Goal: Task Accomplishment & Management: Use online tool/utility

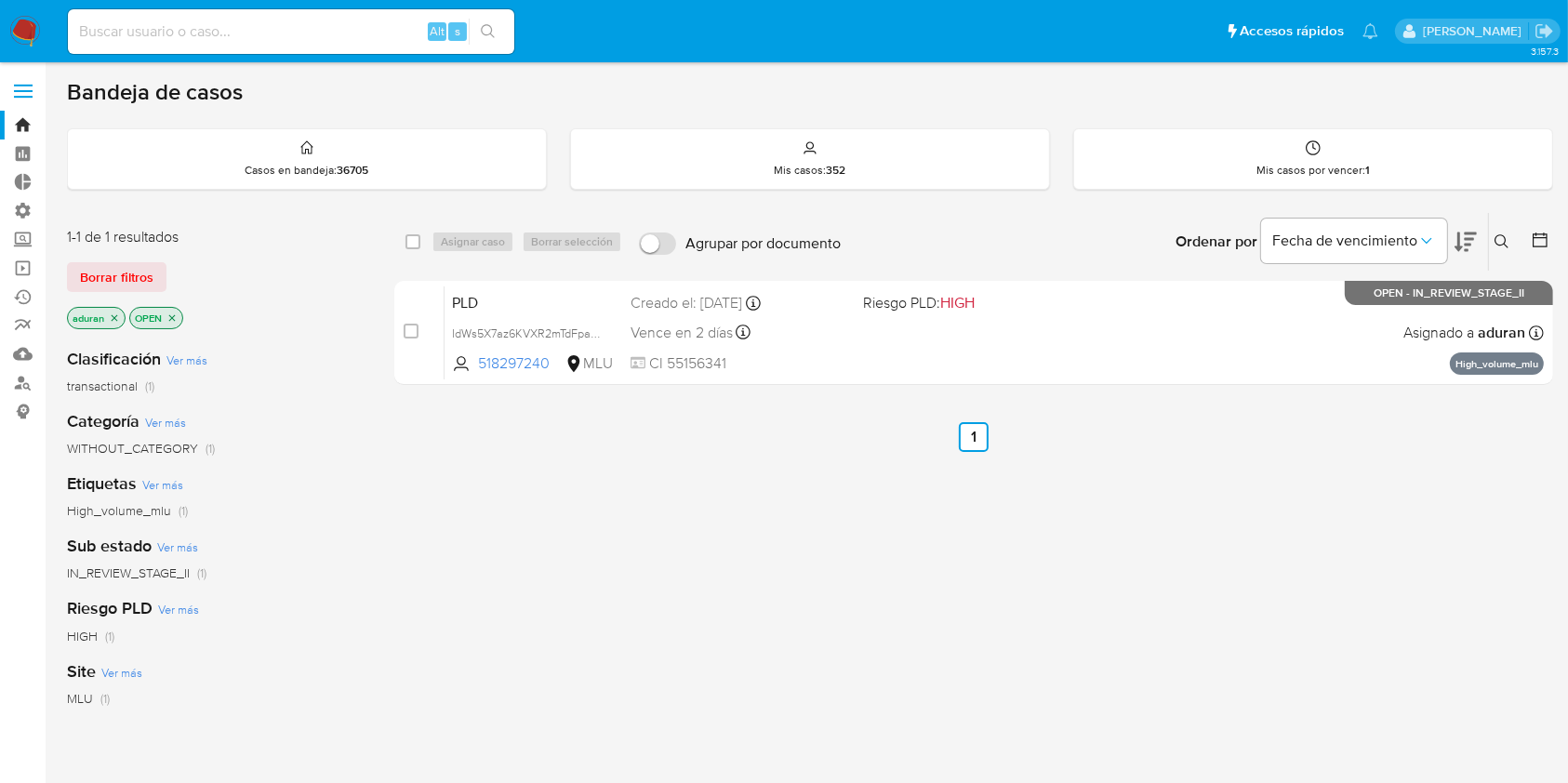
drag, startPoint x: 818, startPoint y: 504, endPoint x: 589, endPoint y: 516, distance: 229.3
click at [586, 520] on div "select-all-cases-checkbox Asignar caso Borrar selección Agrupar por documento O…" at bounding box center [973, 633] width 1158 height 843
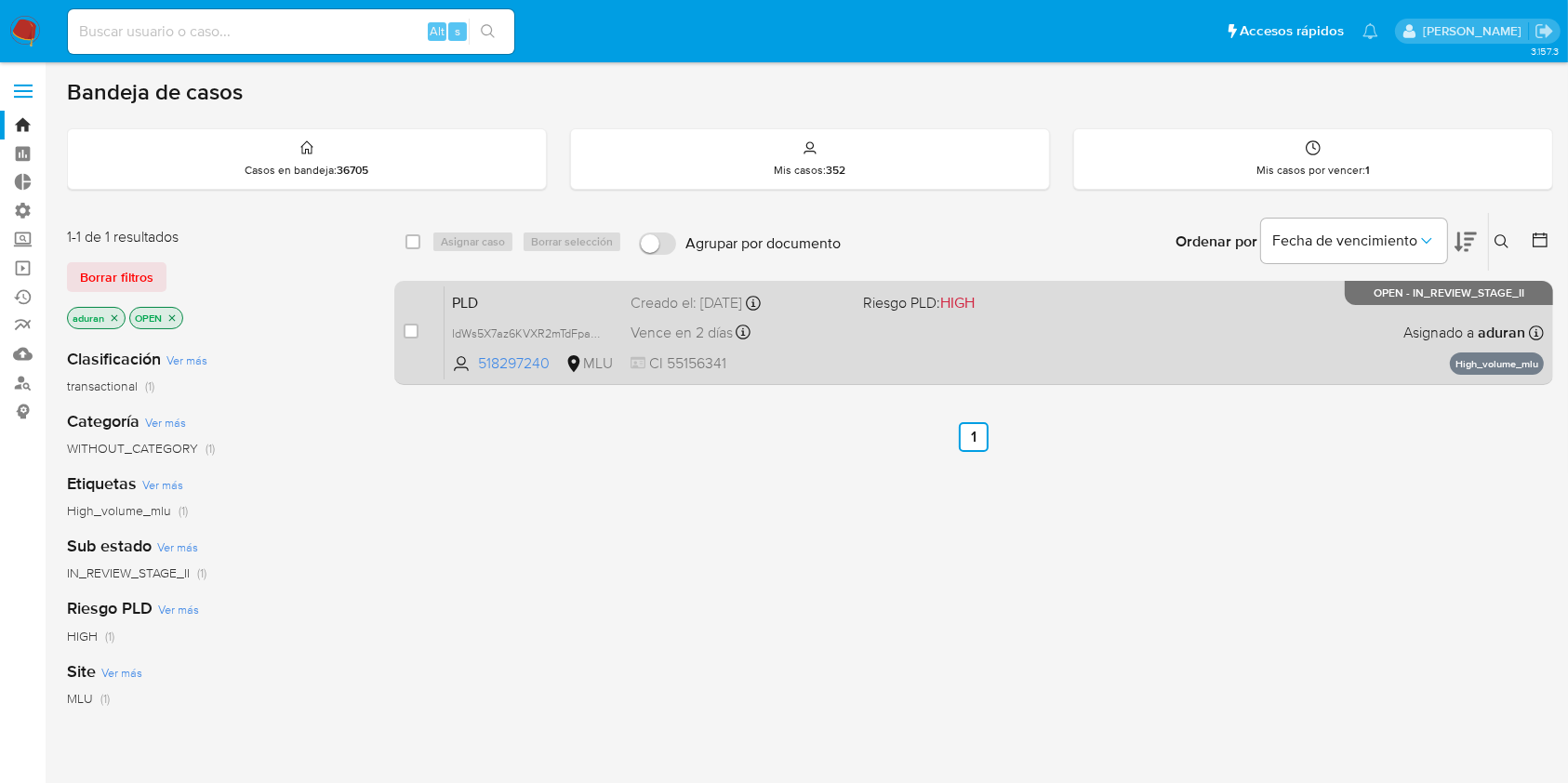
click at [825, 371] on span "CI 55156341" at bounding box center [739, 363] width 217 height 21
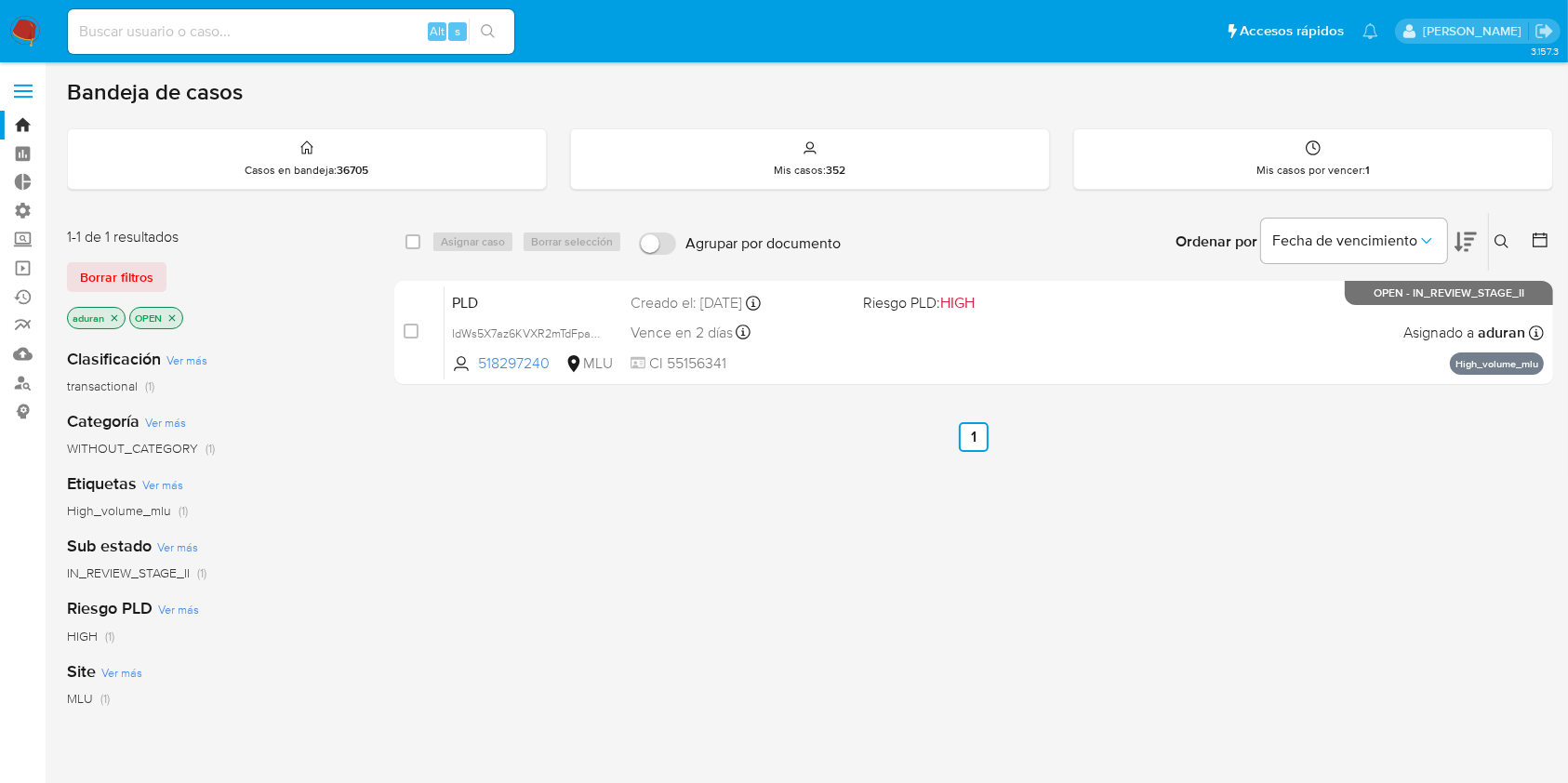
click at [24, 23] on img at bounding box center [25, 32] width 32 height 32
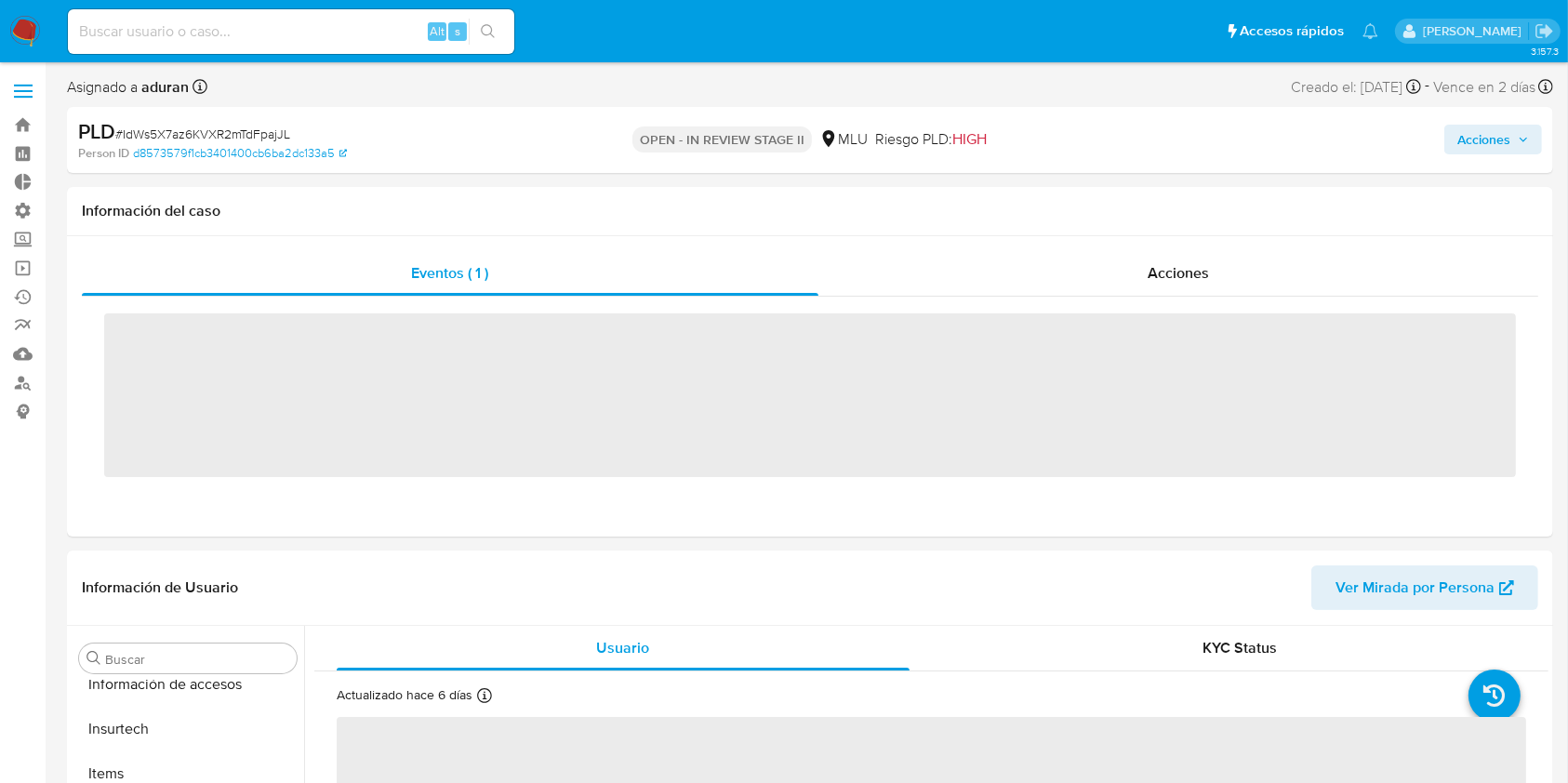
scroll to position [830, 0]
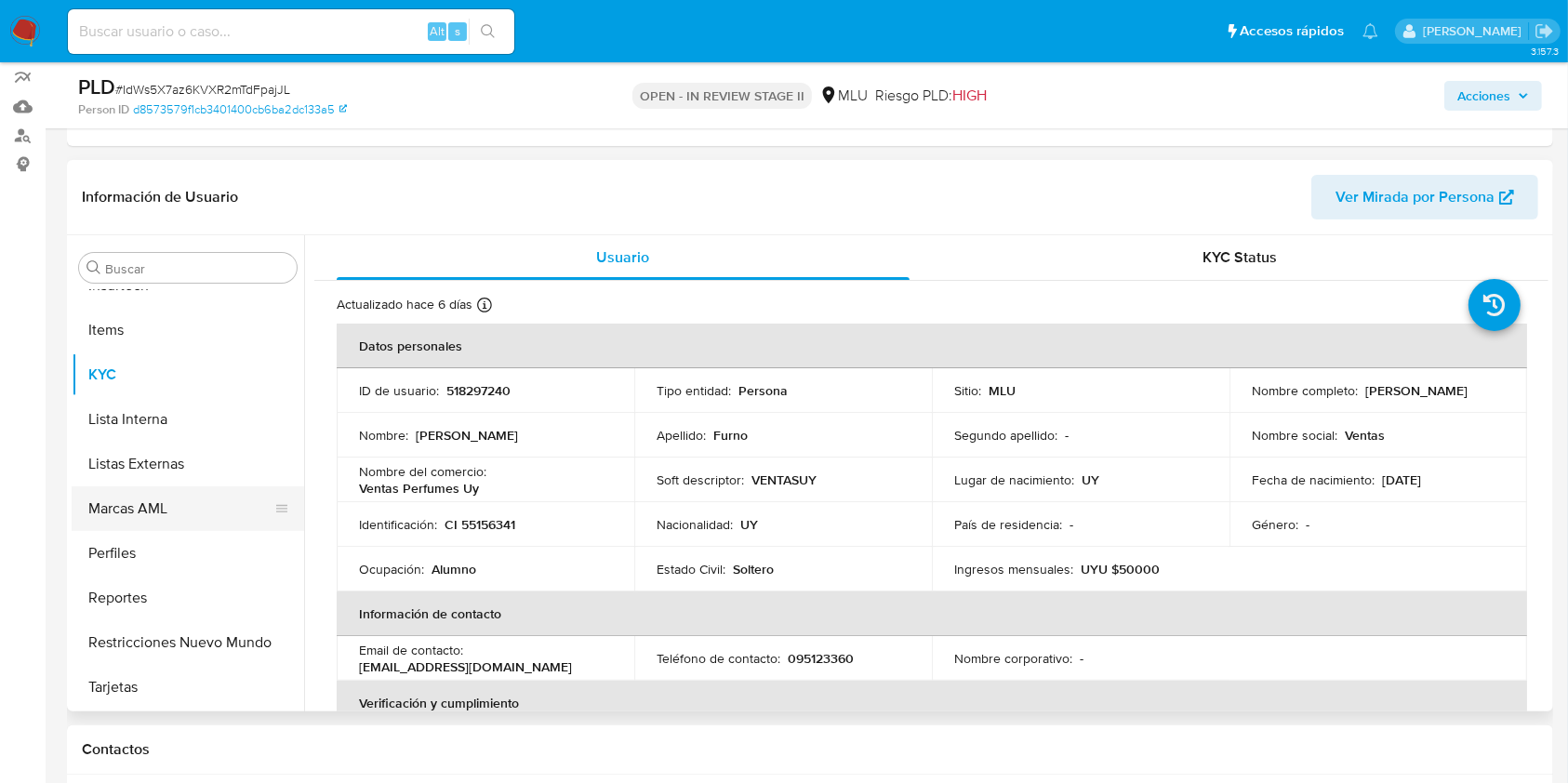
select select "10"
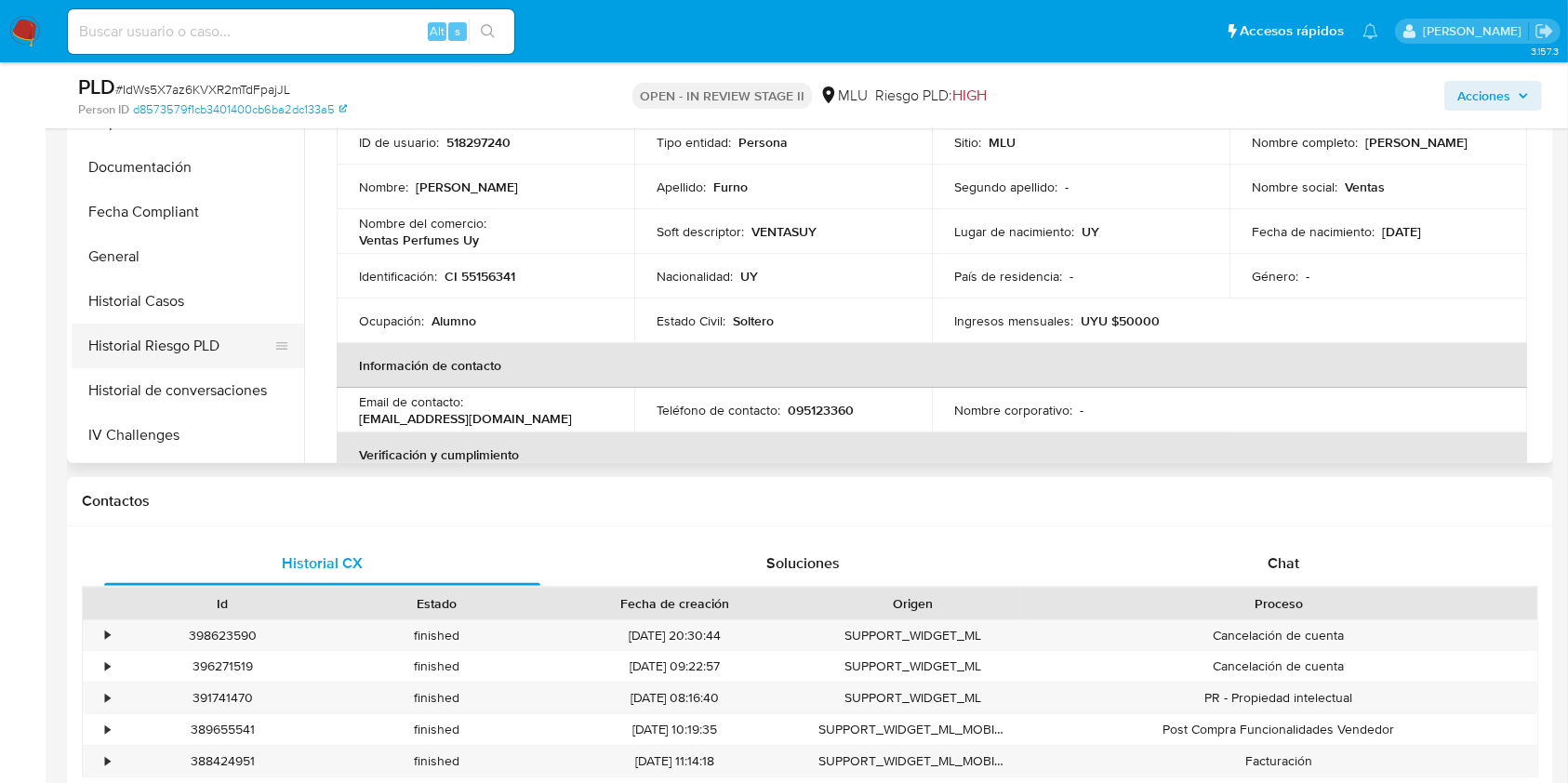
scroll to position [334, 0]
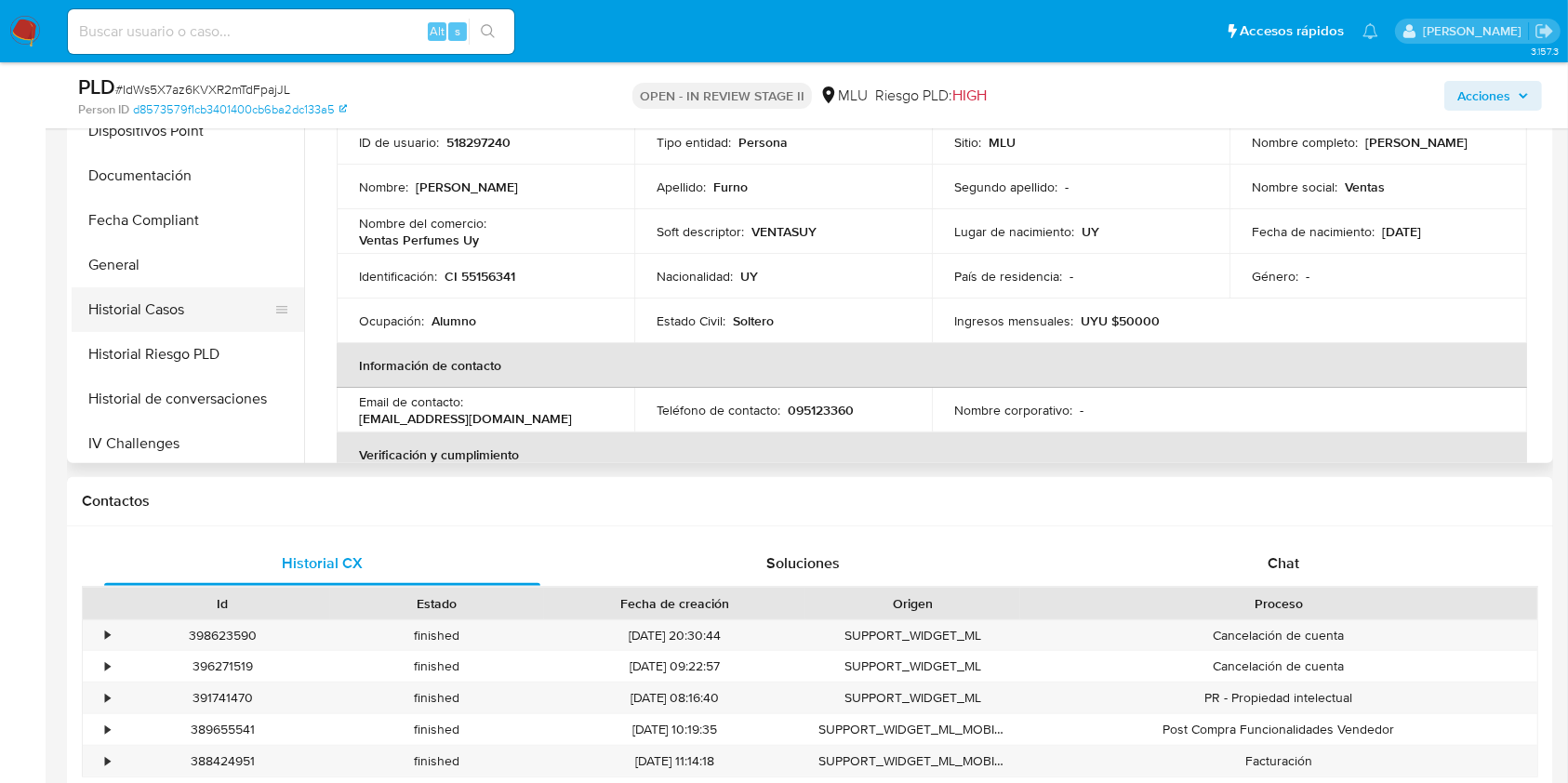
click at [206, 301] on button "Historial Casos" at bounding box center [180, 309] width 218 height 45
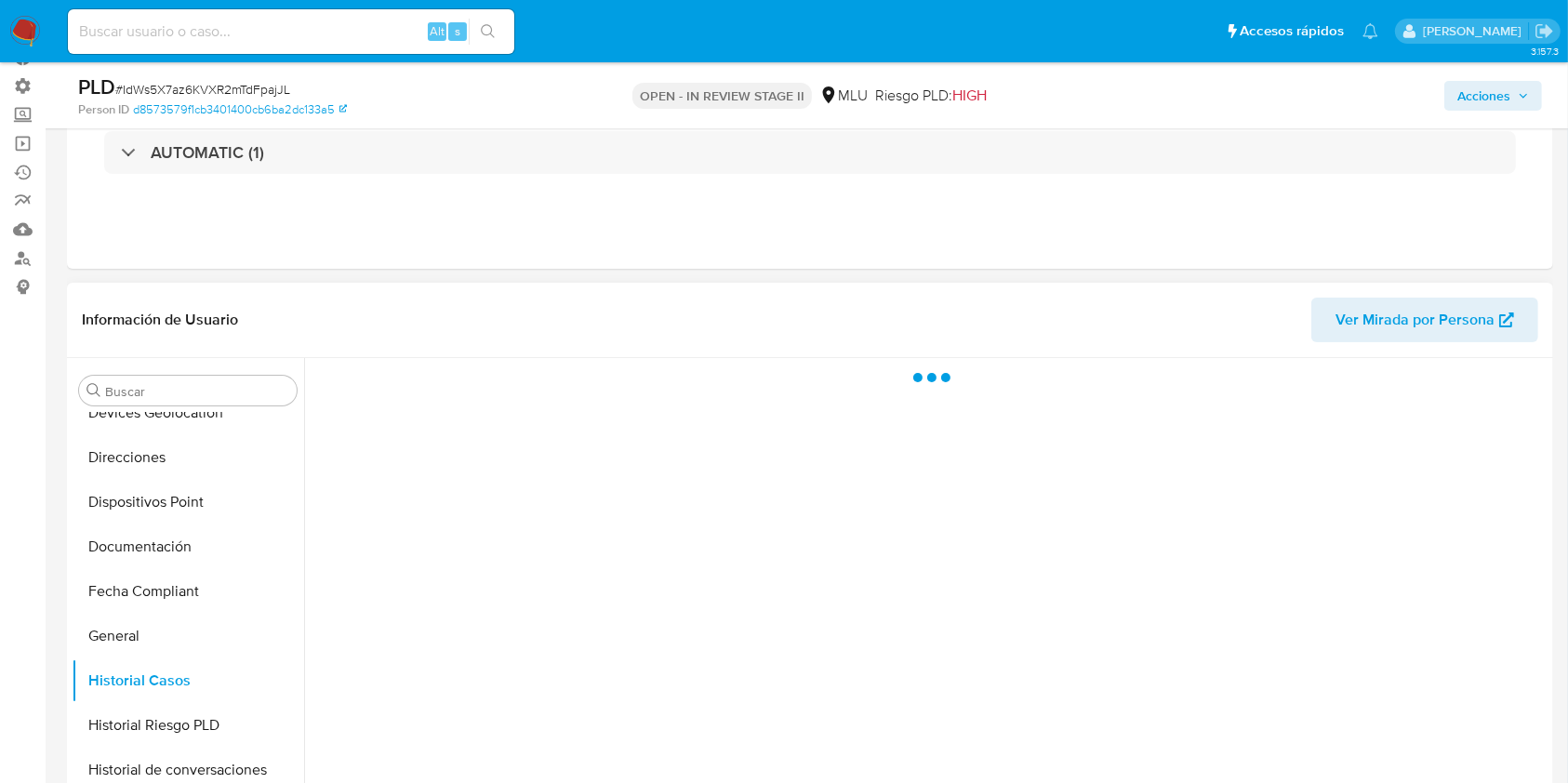
scroll to position [123, 0]
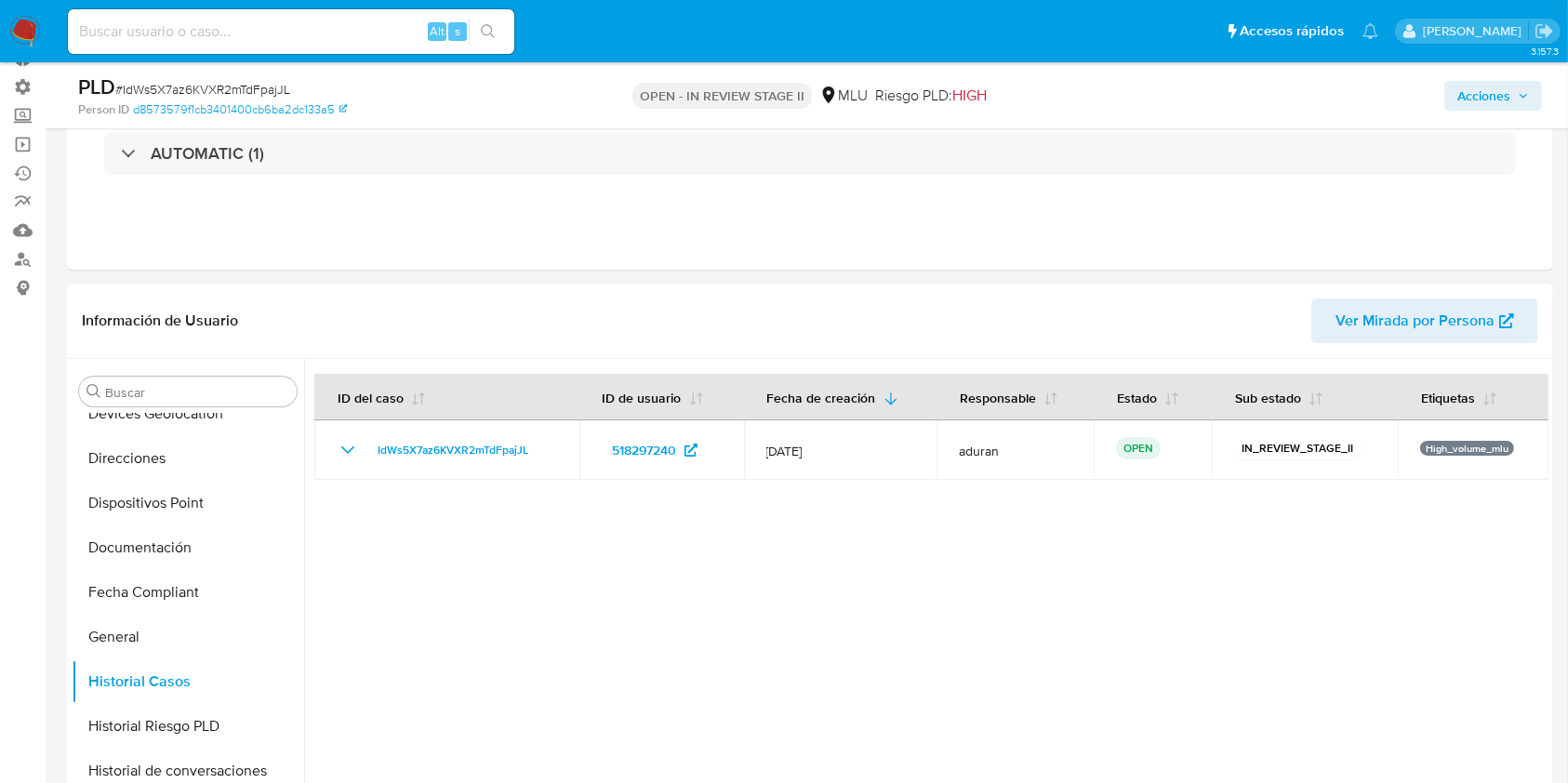
drag, startPoint x: 913, startPoint y: 570, endPoint x: 758, endPoint y: 569, distance: 155.0
click at [776, 572] on div at bounding box center [926, 597] width 1244 height 476
click at [758, 569] on div at bounding box center [926, 597] width 1244 height 476
click at [765, 550] on div at bounding box center [926, 597] width 1244 height 476
click at [765, 548] on div at bounding box center [926, 597] width 1244 height 476
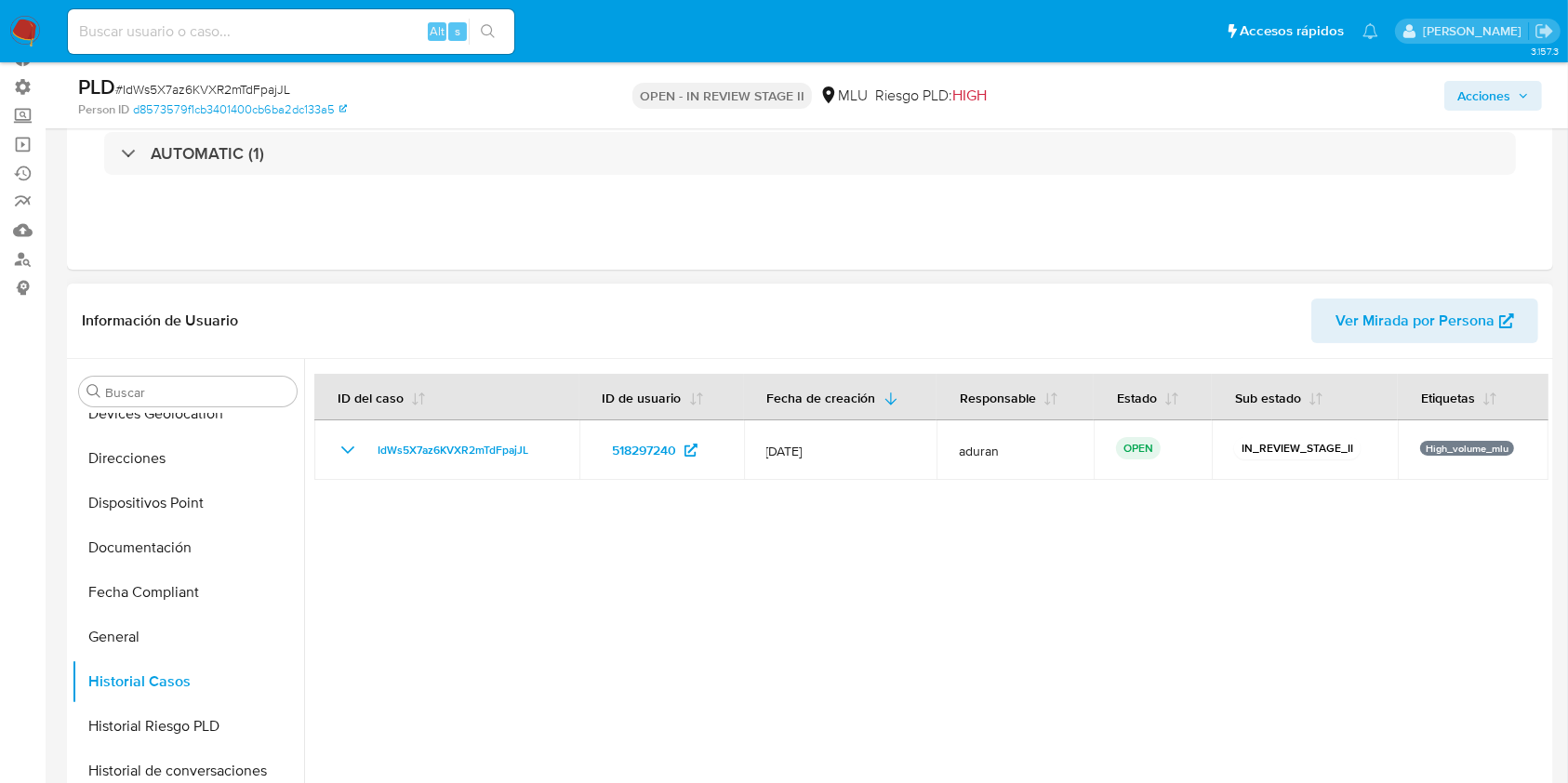
click at [628, 547] on div at bounding box center [926, 597] width 1244 height 476
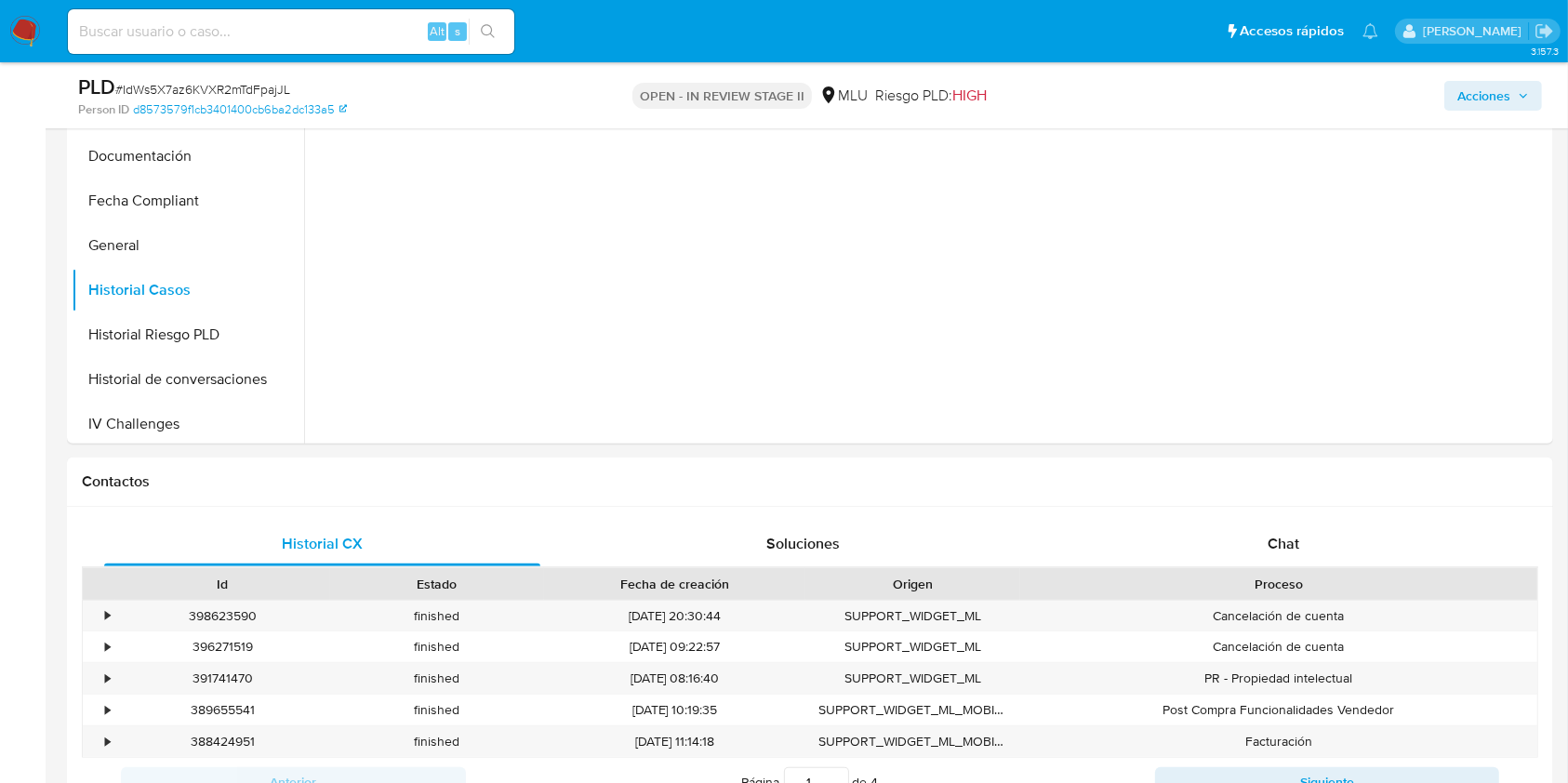
scroll to position [868, 0]
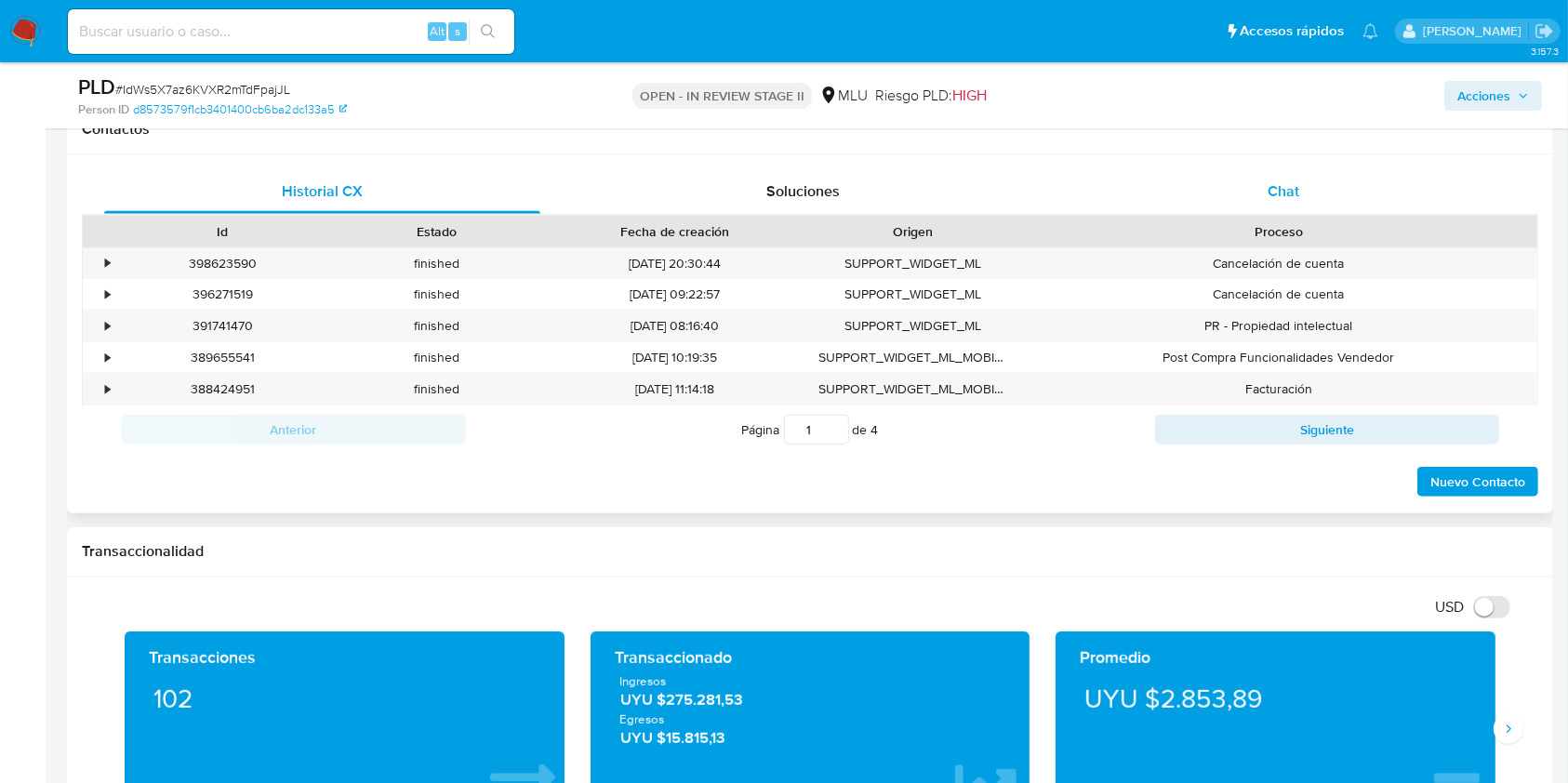
click at [1294, 197] on span "Chat" at bounding box center [1283, 190] width 32 height 21
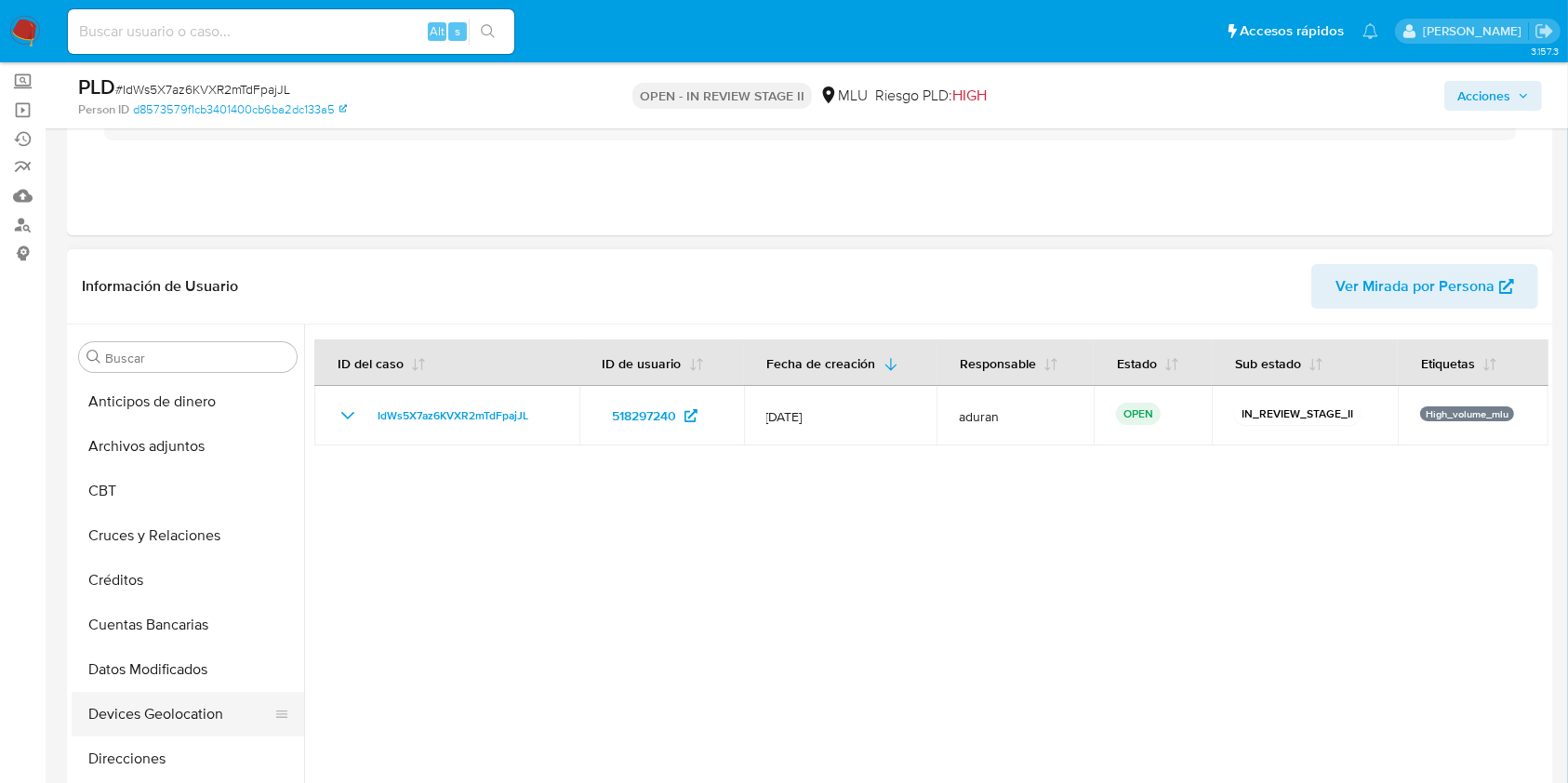
scroll to position [0, 0]
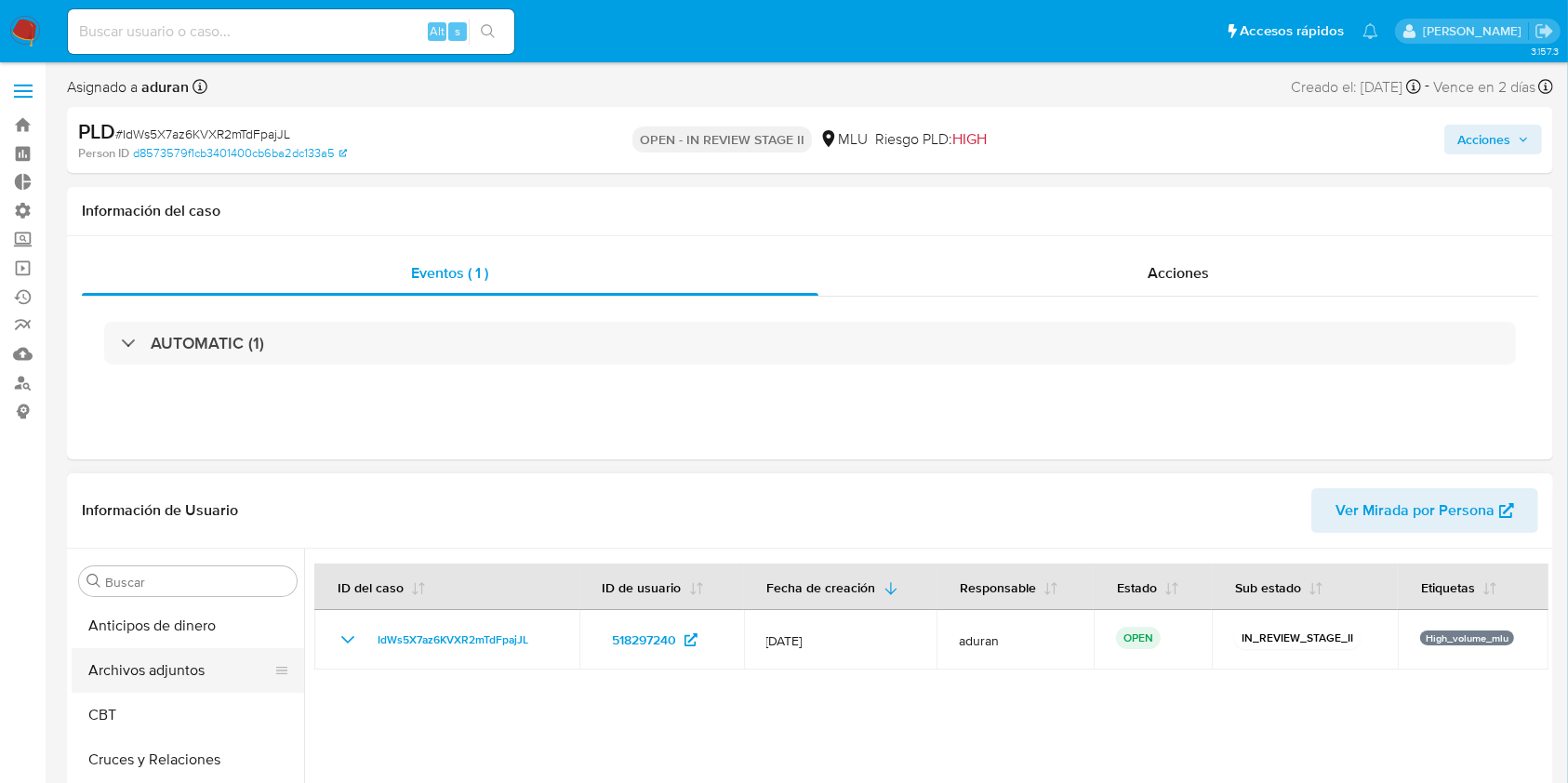
click at [168, 678] on button "Archivos adjuntos" at bounding box center [180, 670] width 218 height 45
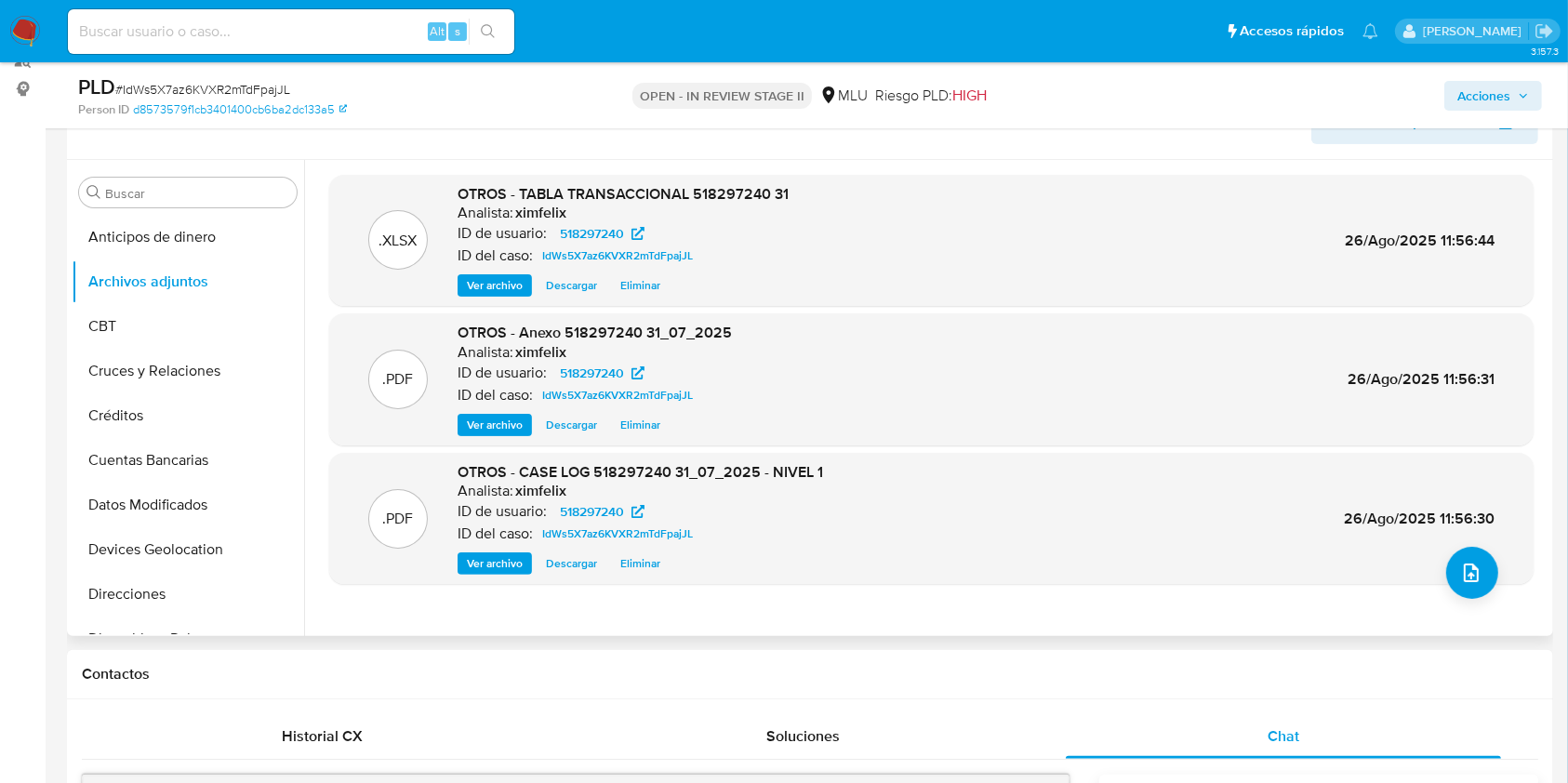
scroll to position [248, 0]
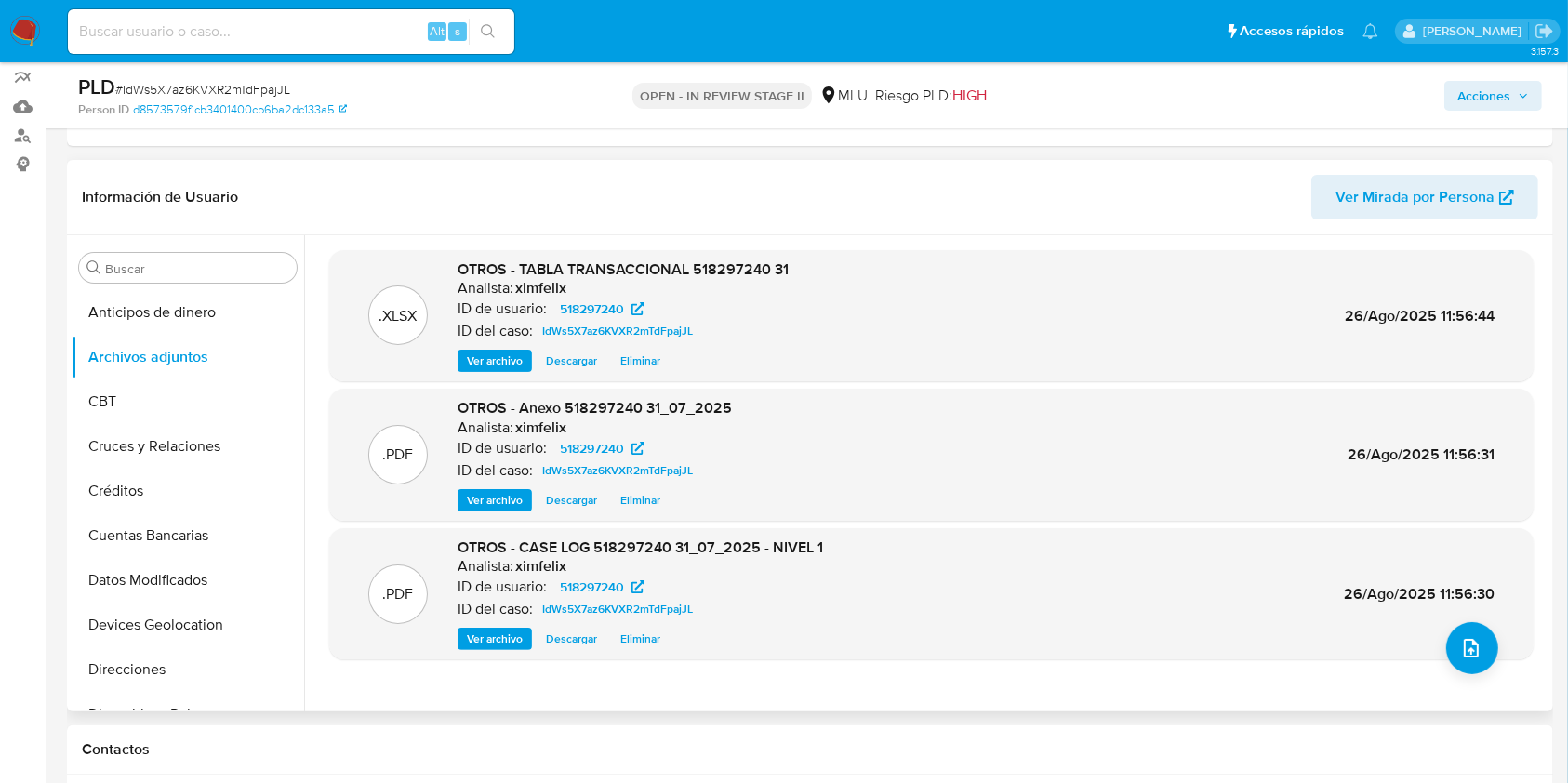
click at [490, 633] on span "Ver archivo" at bounding box center [494, 639] width 56 height 19
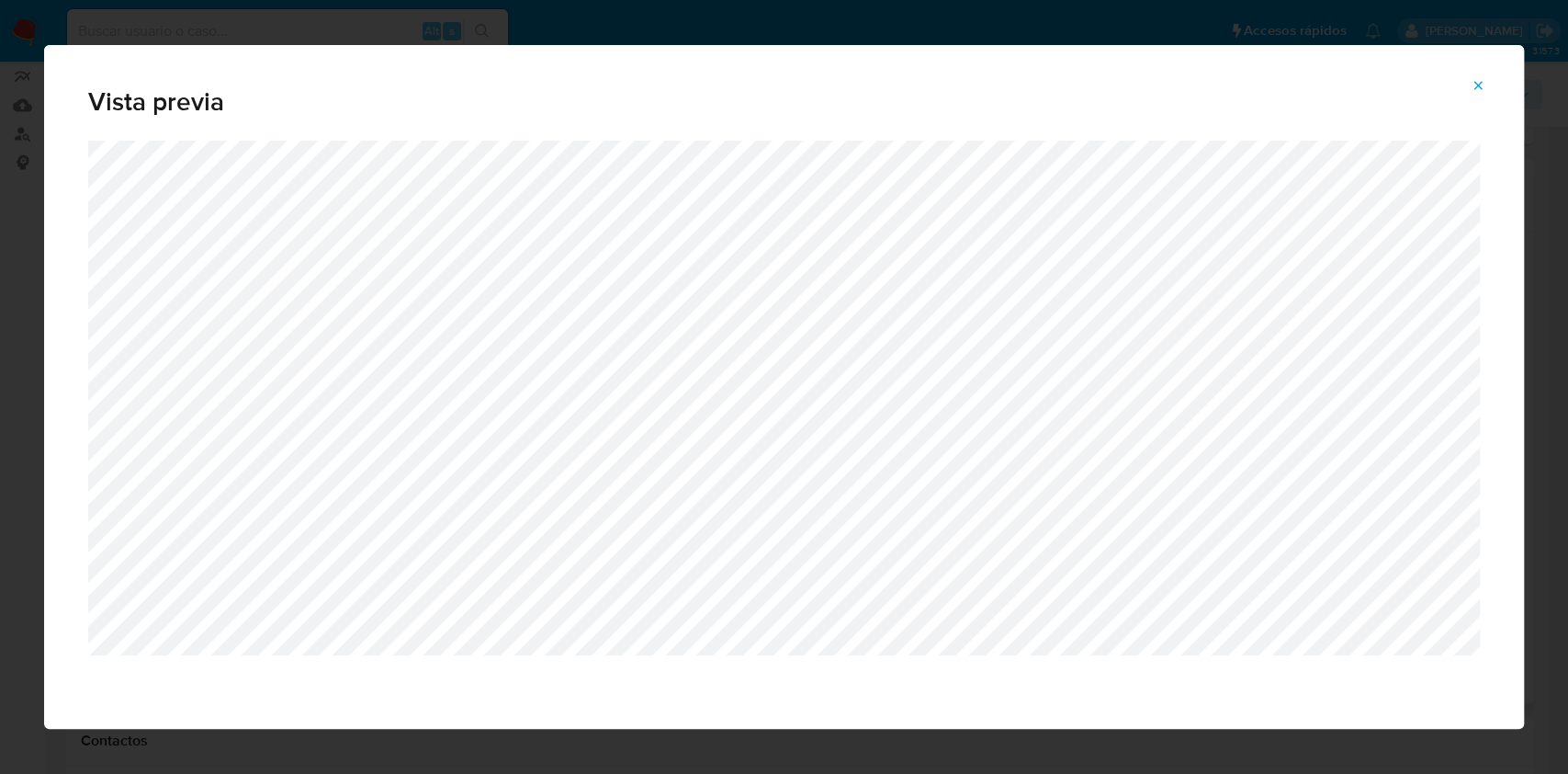
click at [1481, 86] on icon "Attachment preview" at bounding box center [1478, 85] width 15 height 15
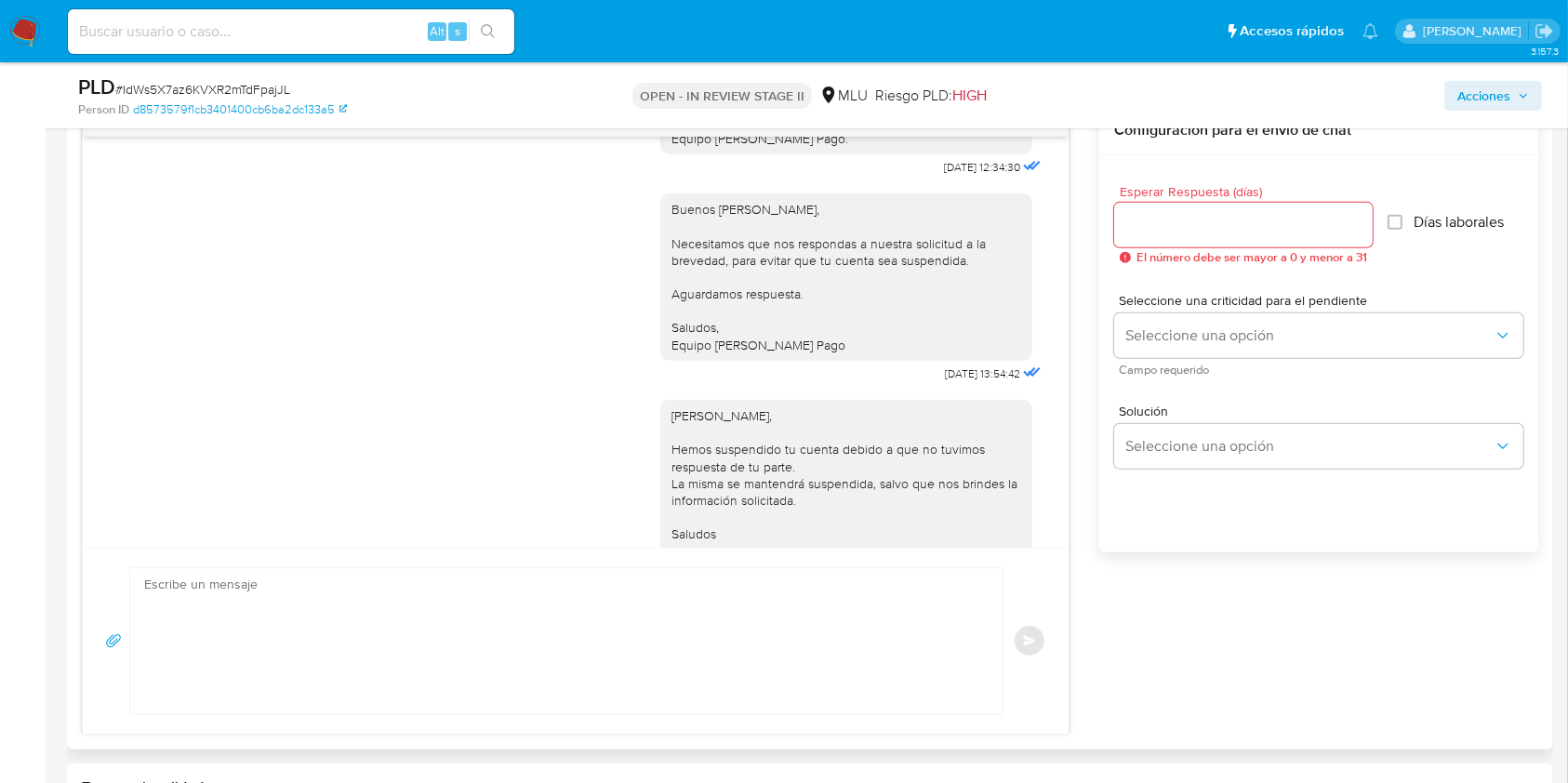
scroll to position [972, 0]
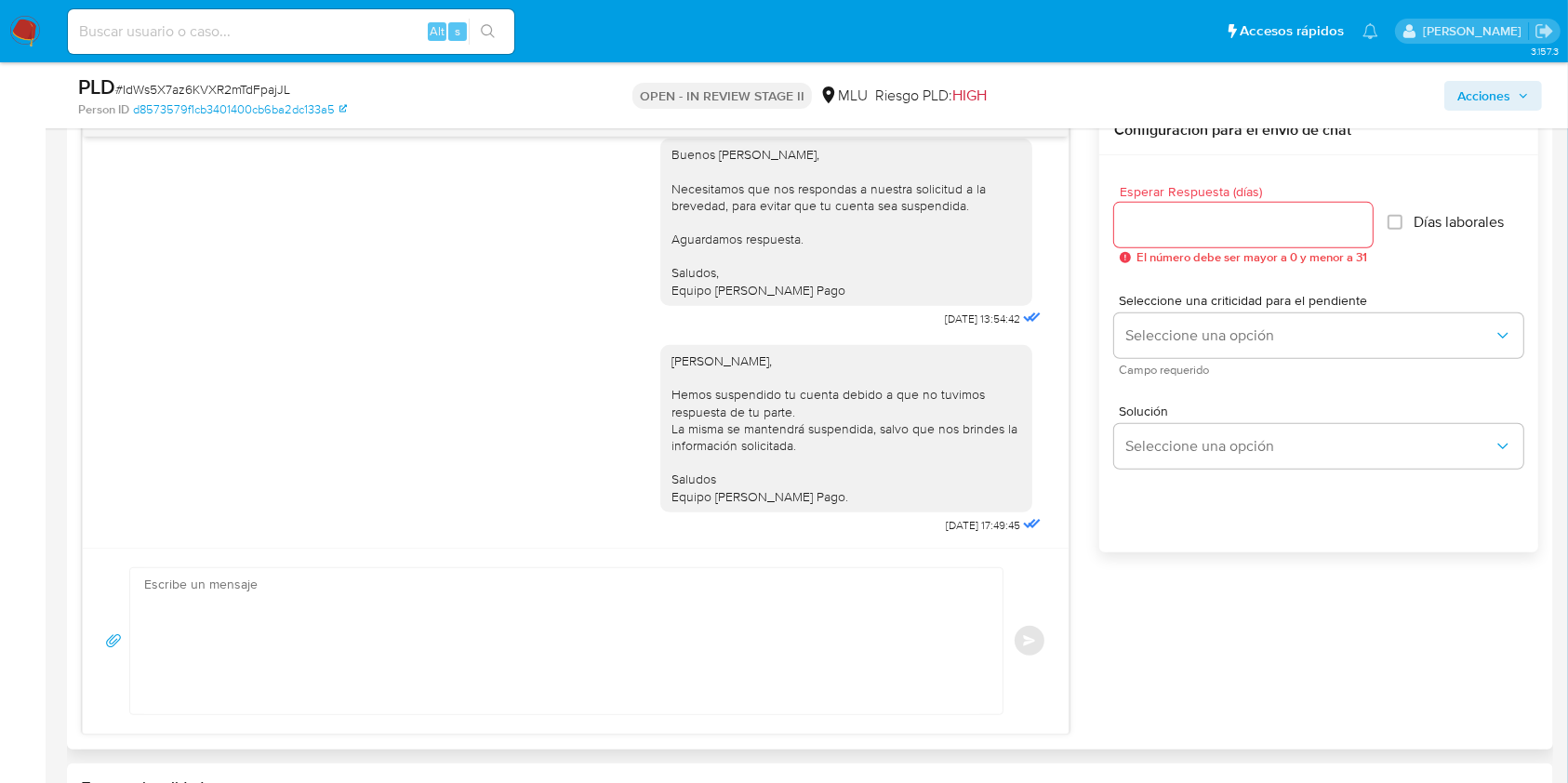
click at [1339, 693] on div "Buenas tardes Nicolas, Te contactamos ya que necesitamos verificar algunos dato…" at bounding box center [809, 421] width 1456 height 629
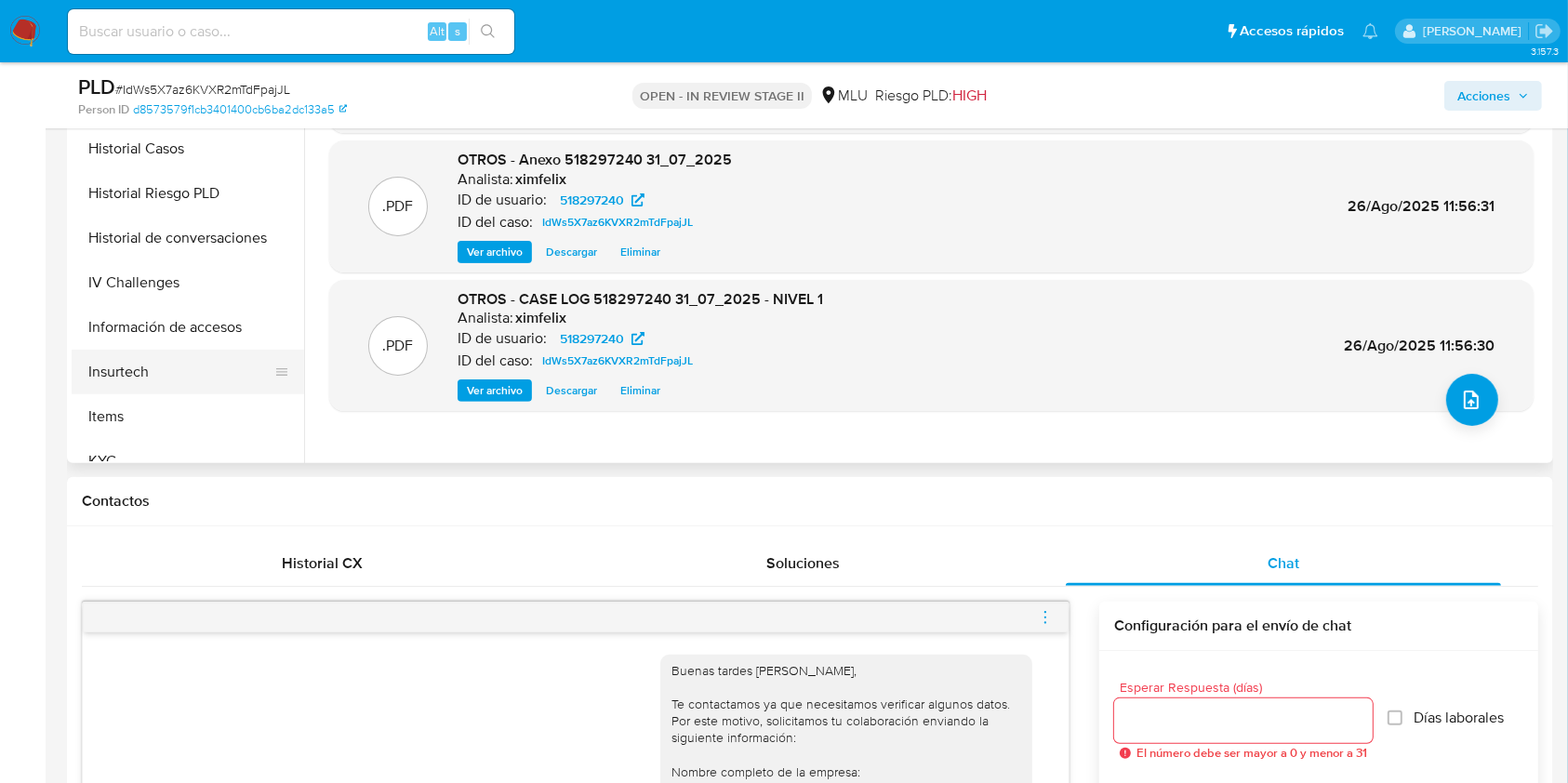
scroll to position [619, 0]
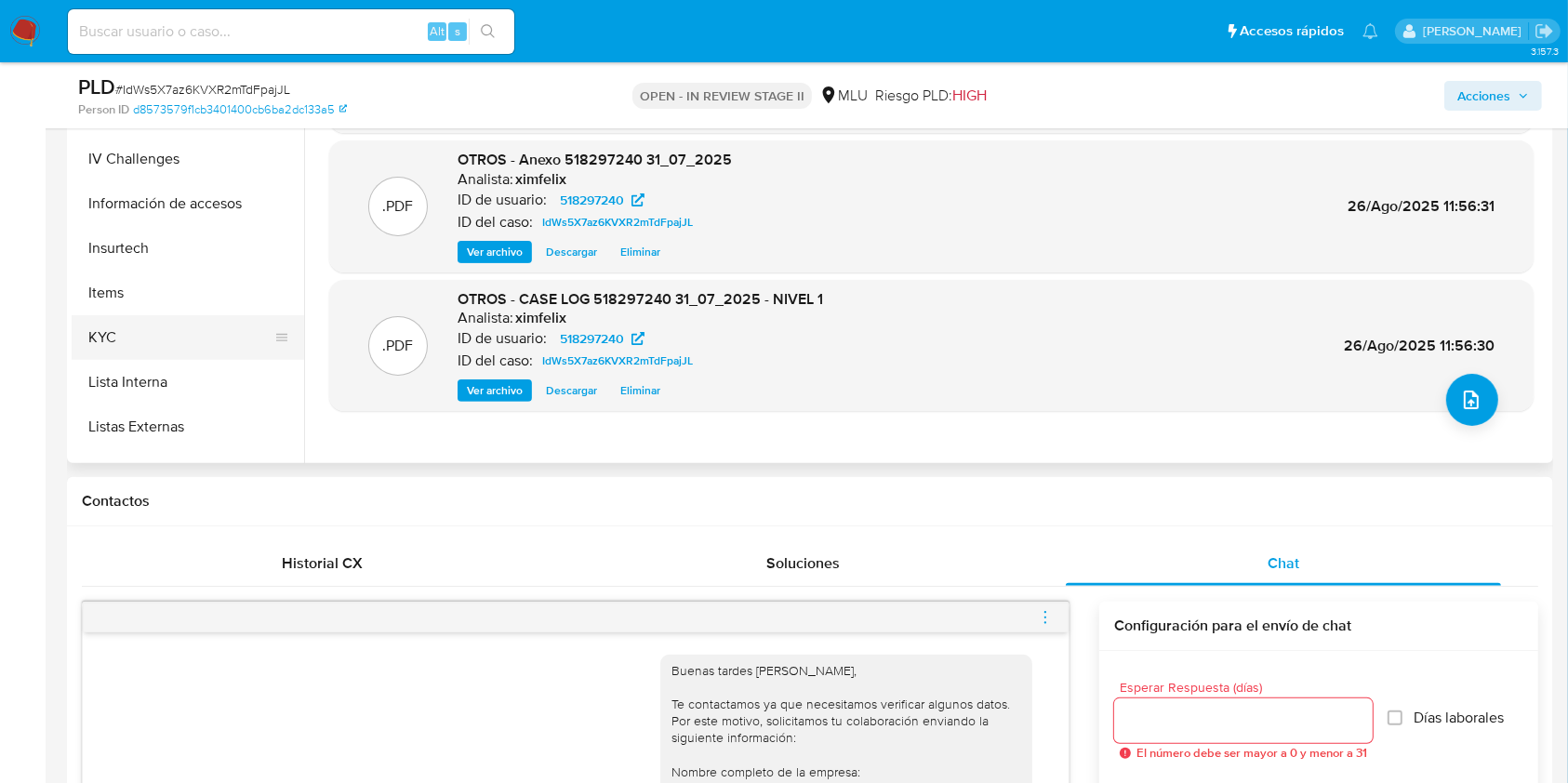
click at [152, 334] on button "KYC" at bounding box center [180, 337] width 218 height 45
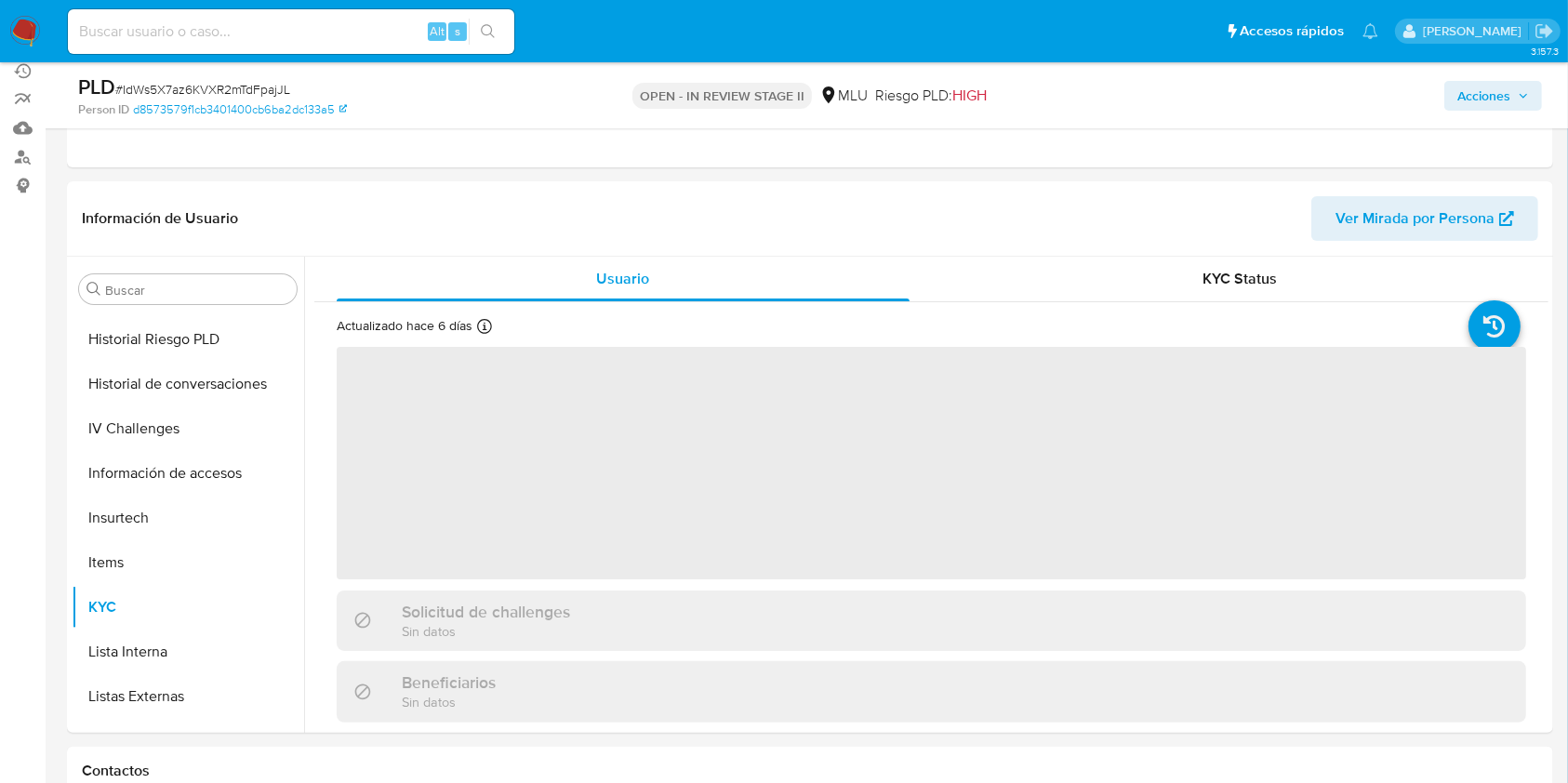
scroll to position [0, 0]
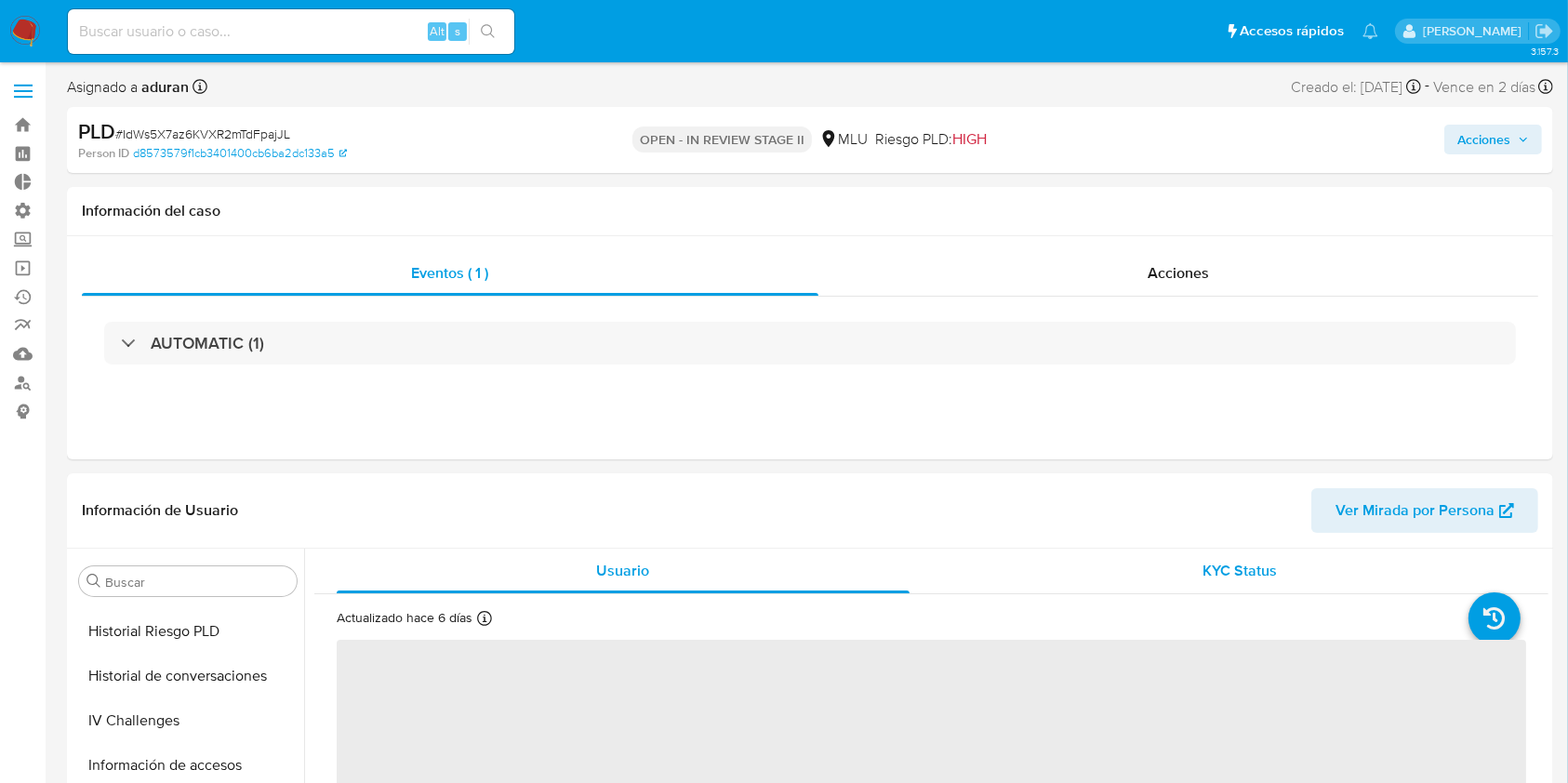
click at [1217, 560] on span "KYC Status" at bounding box center [1239, 570] width 75 height 21
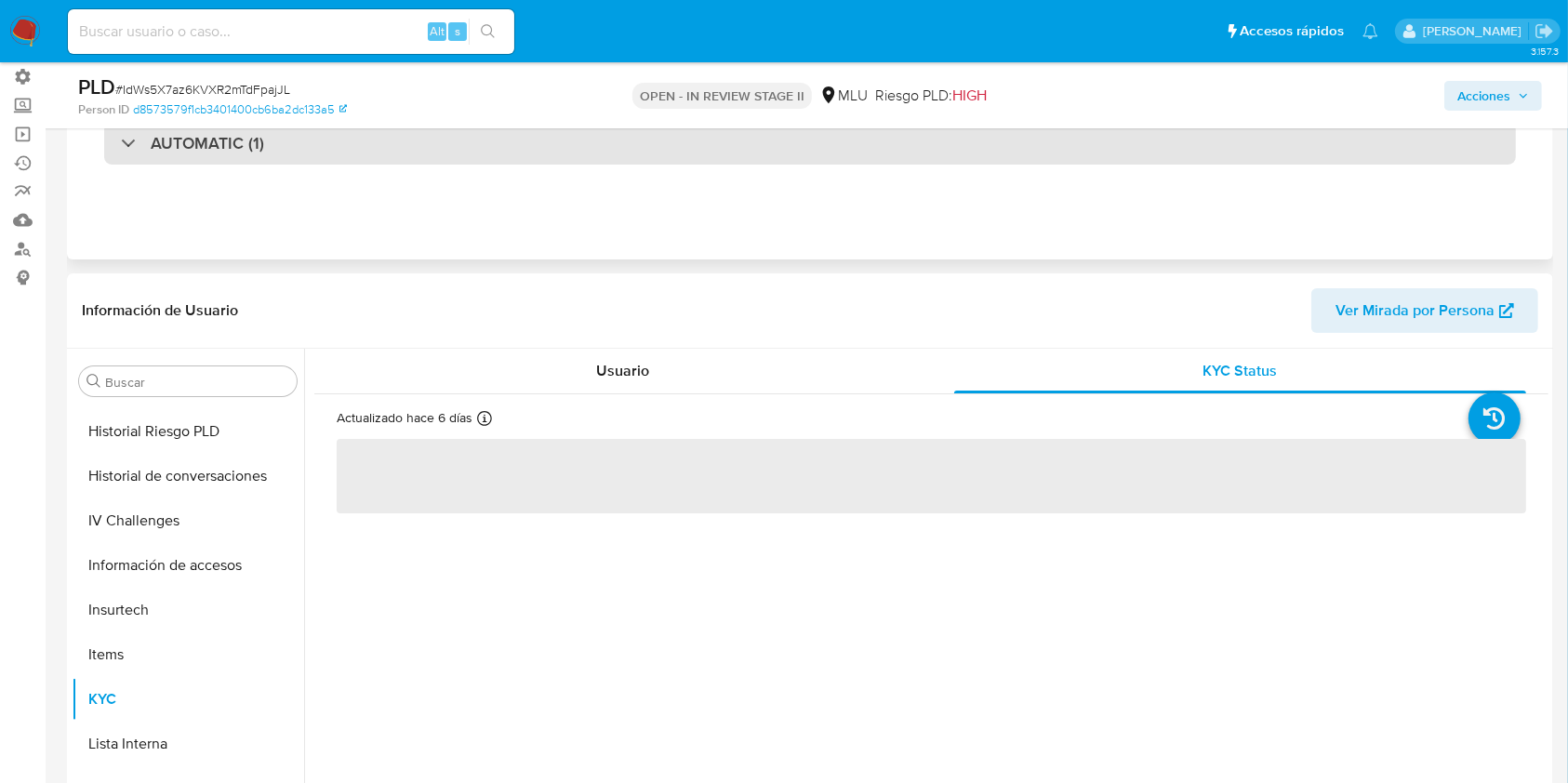
scroll to position [248, 0]
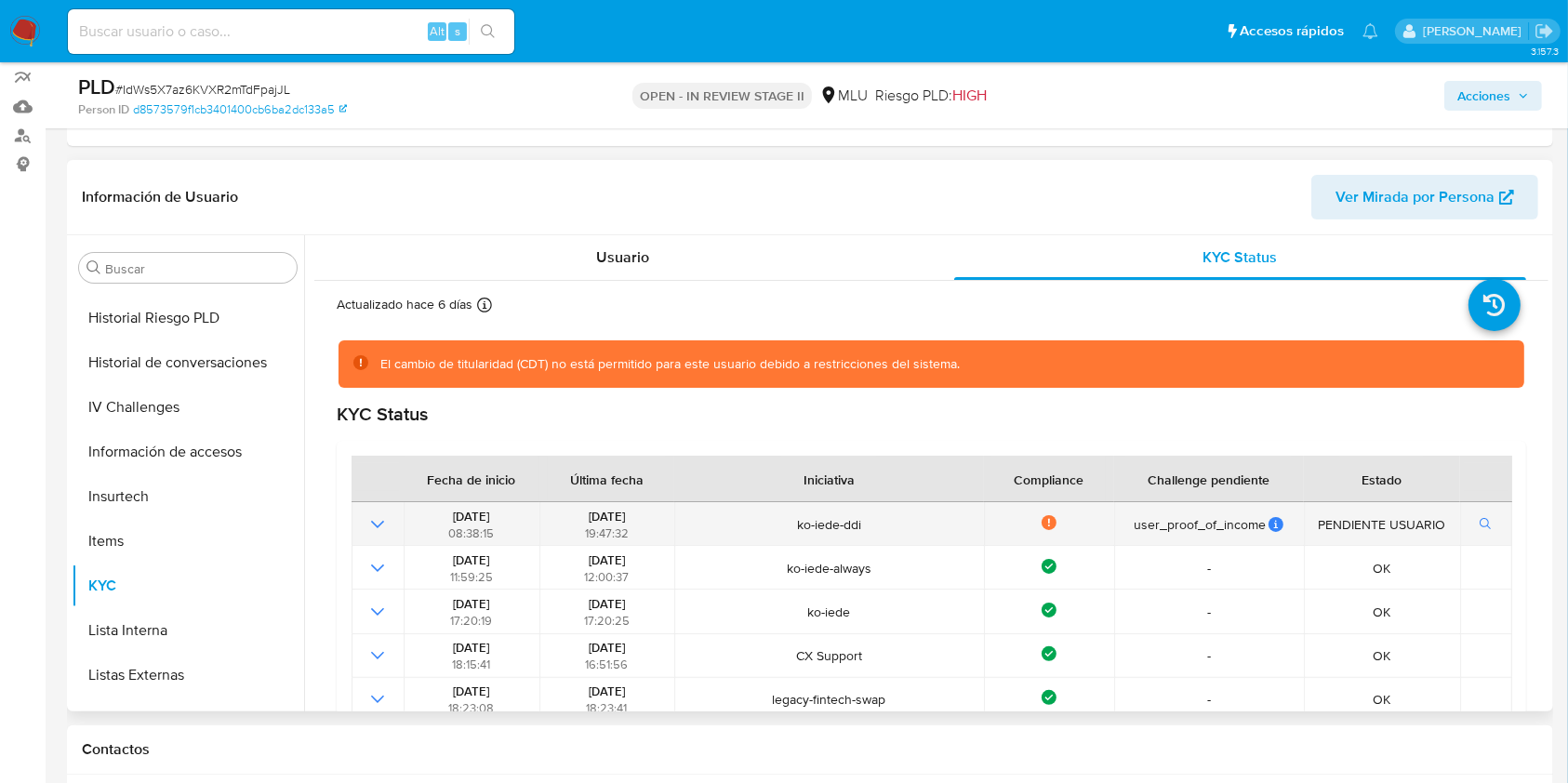
click at [376, 518] on icon "Mostrar operación" at bounding box center [377, 524] width 22 height 22
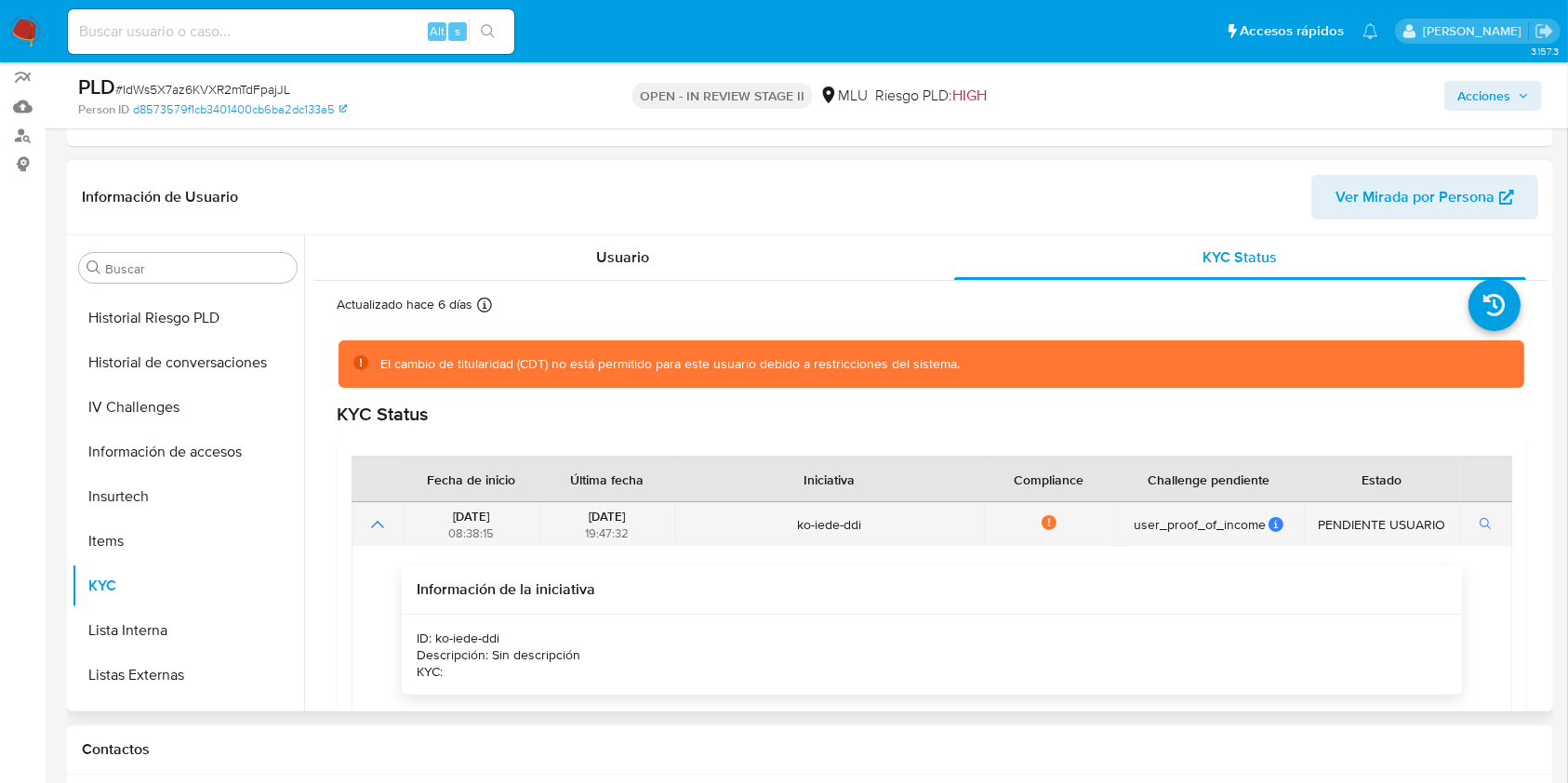
click at [380, 520] on icon "Mostrar operación" at bounding box center [377, 524] width 22 height 22
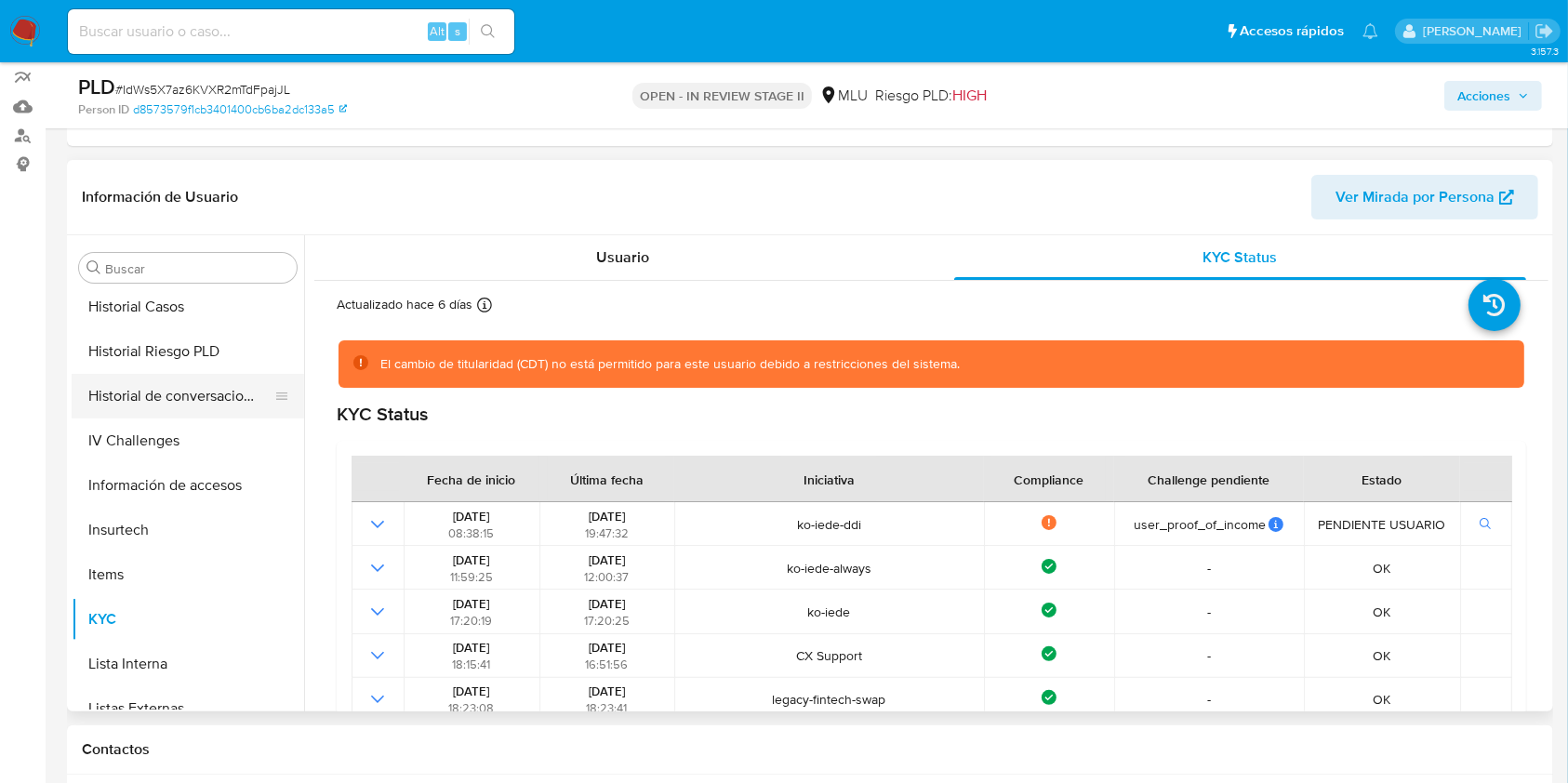
scroll to position [495, 0]
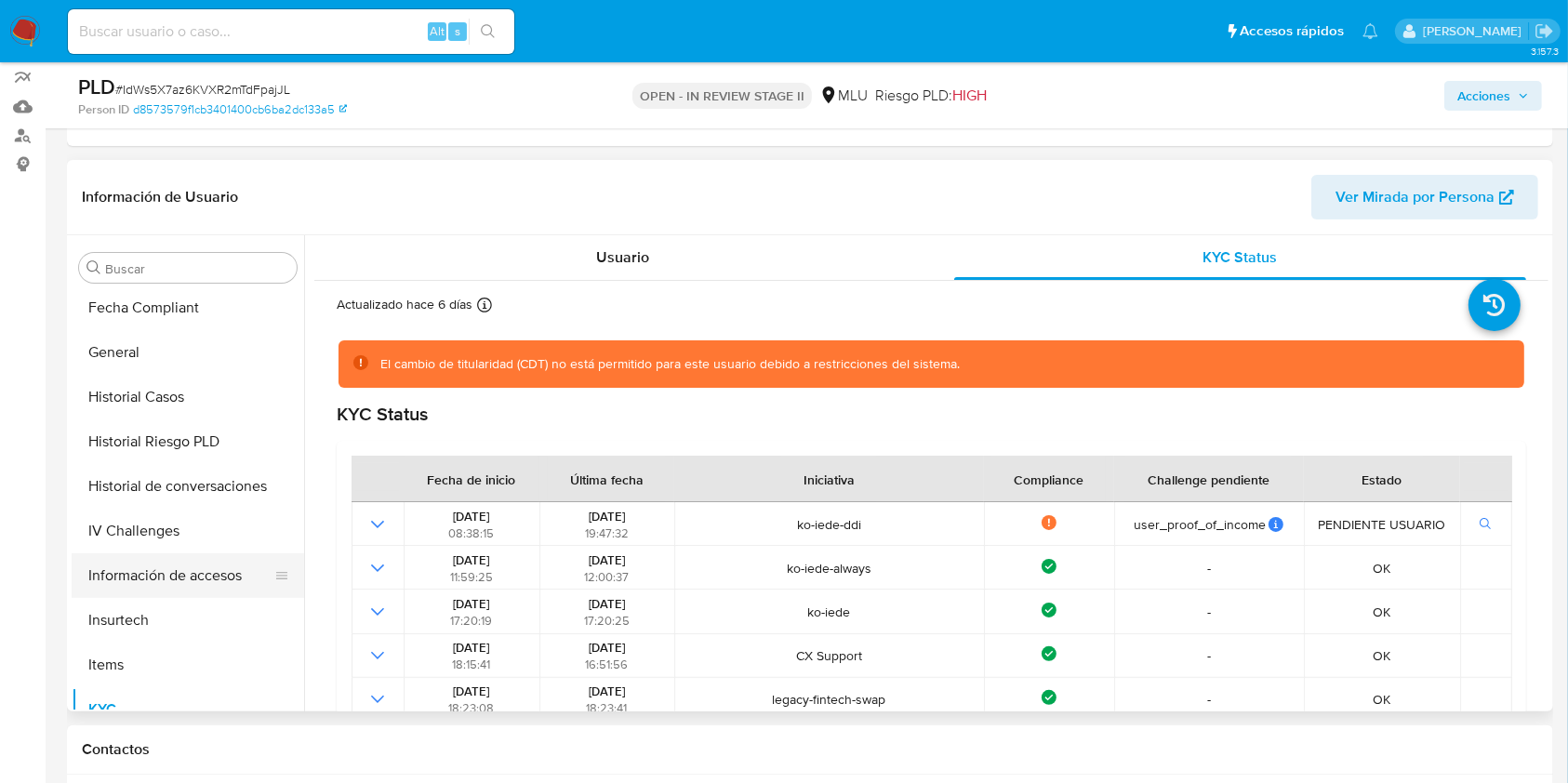
click at [167, 576] on button "Información de accesos" at bounding box center [180, 575] width 218 height 45
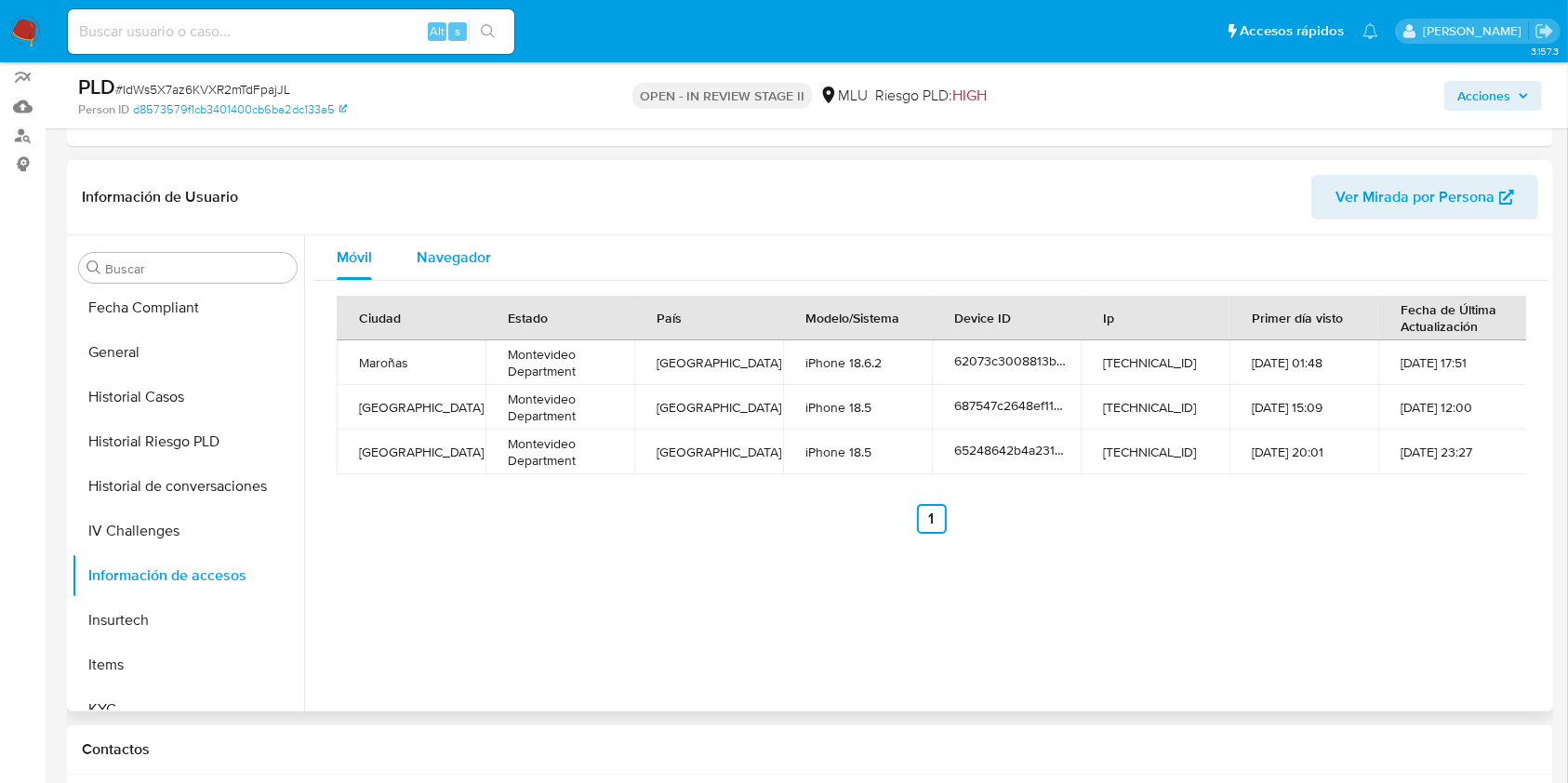
click at [470, 237] on div "Navegador" at bounding box center [454, 257] width 75 height 45
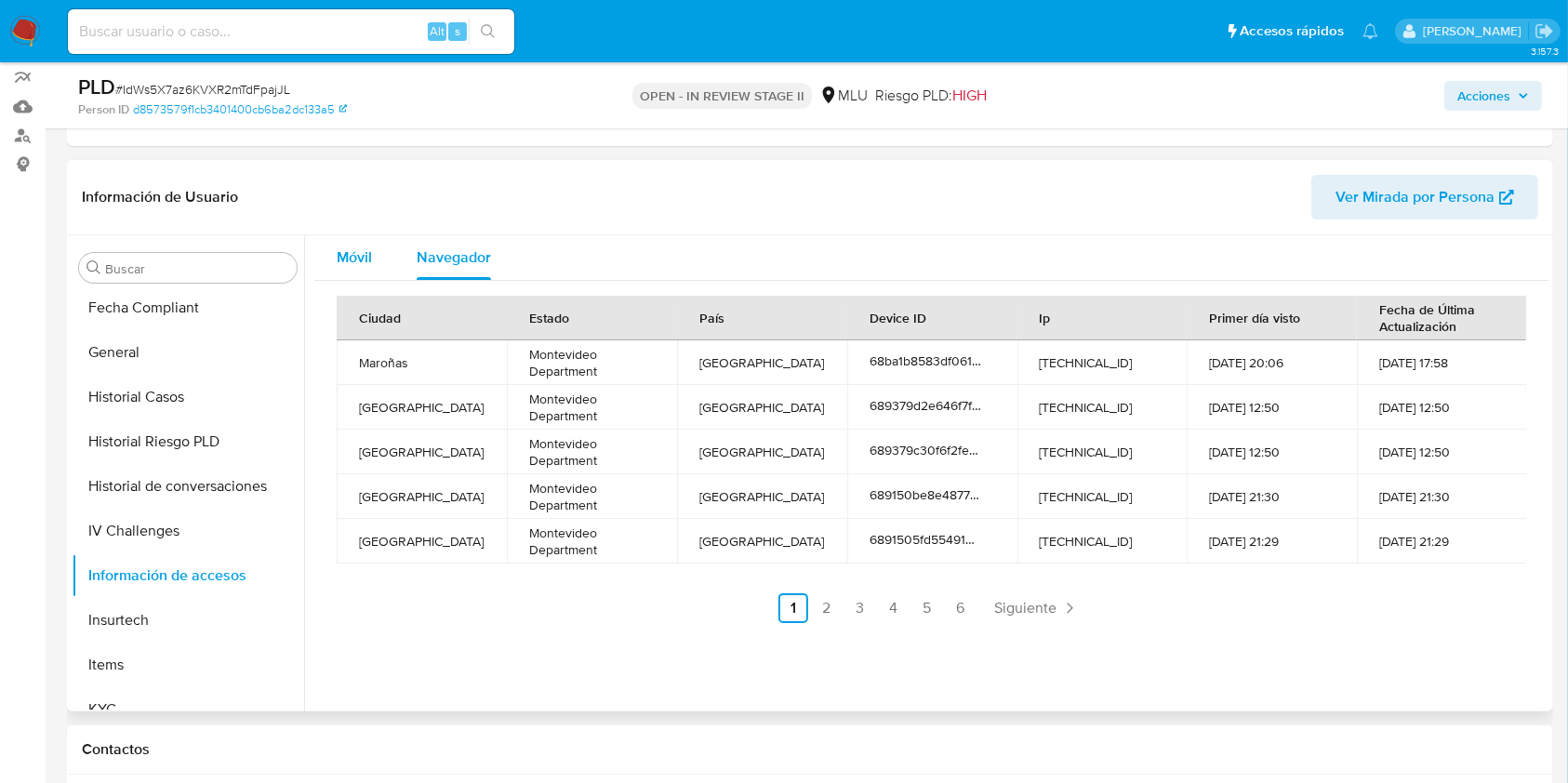
click at [372, 261] on span "Móvil" at bounding box center [354, 257] width 36 height 21
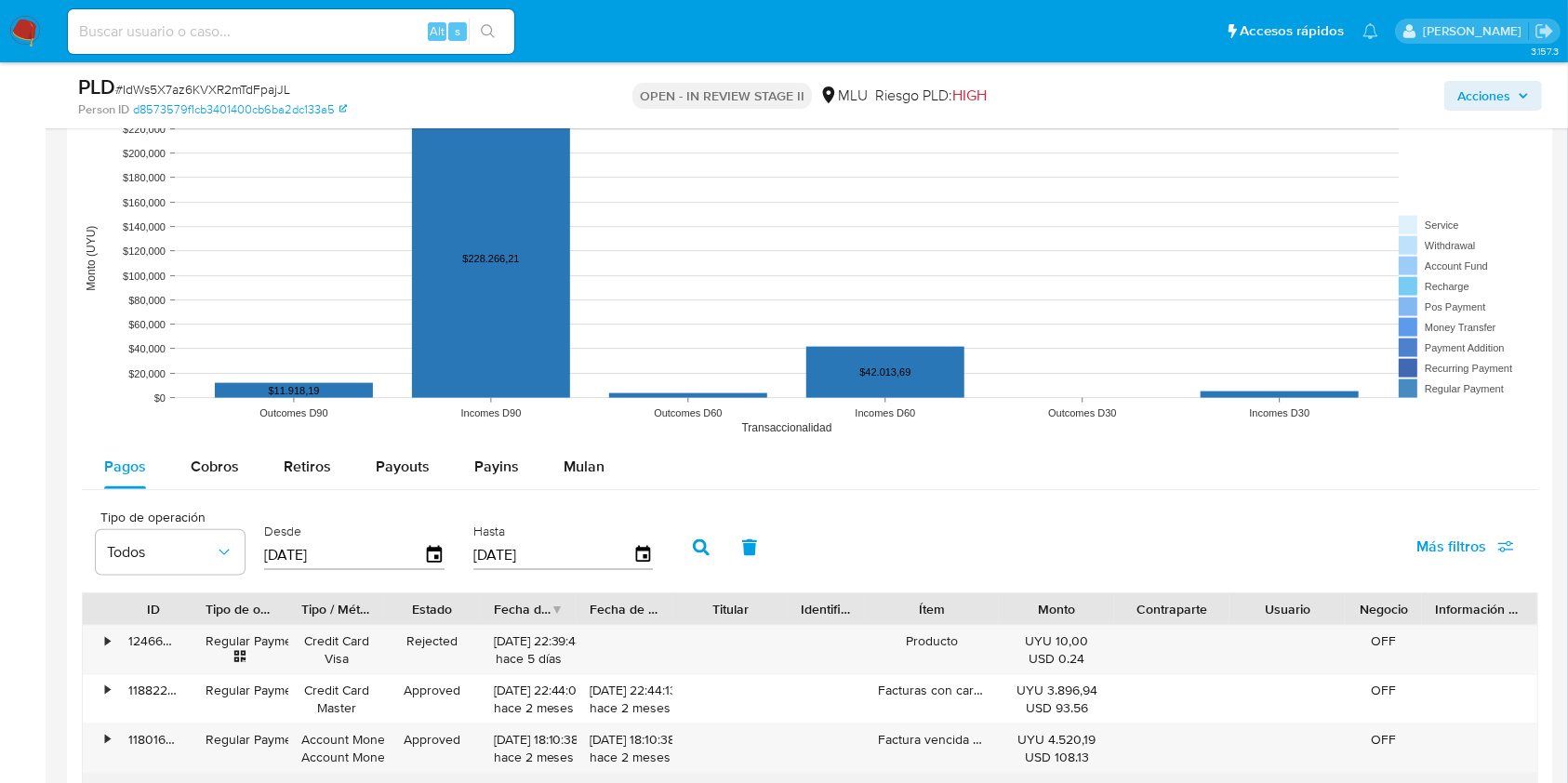
scroll to position [2355, 0]
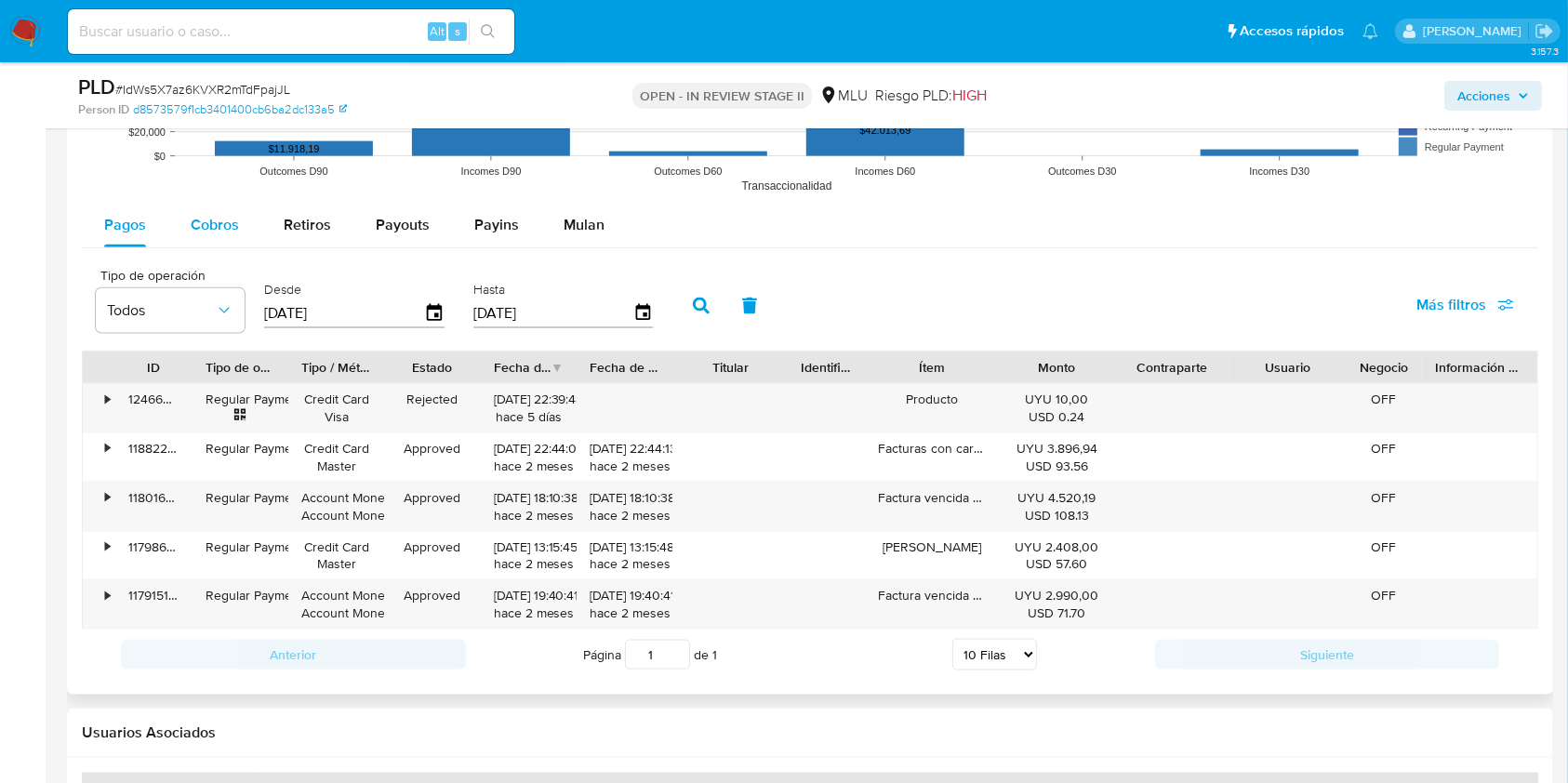
click at [219, 220] on span "Cobros" at bounding box center [215, 224] width 49 height 21
select select "10"
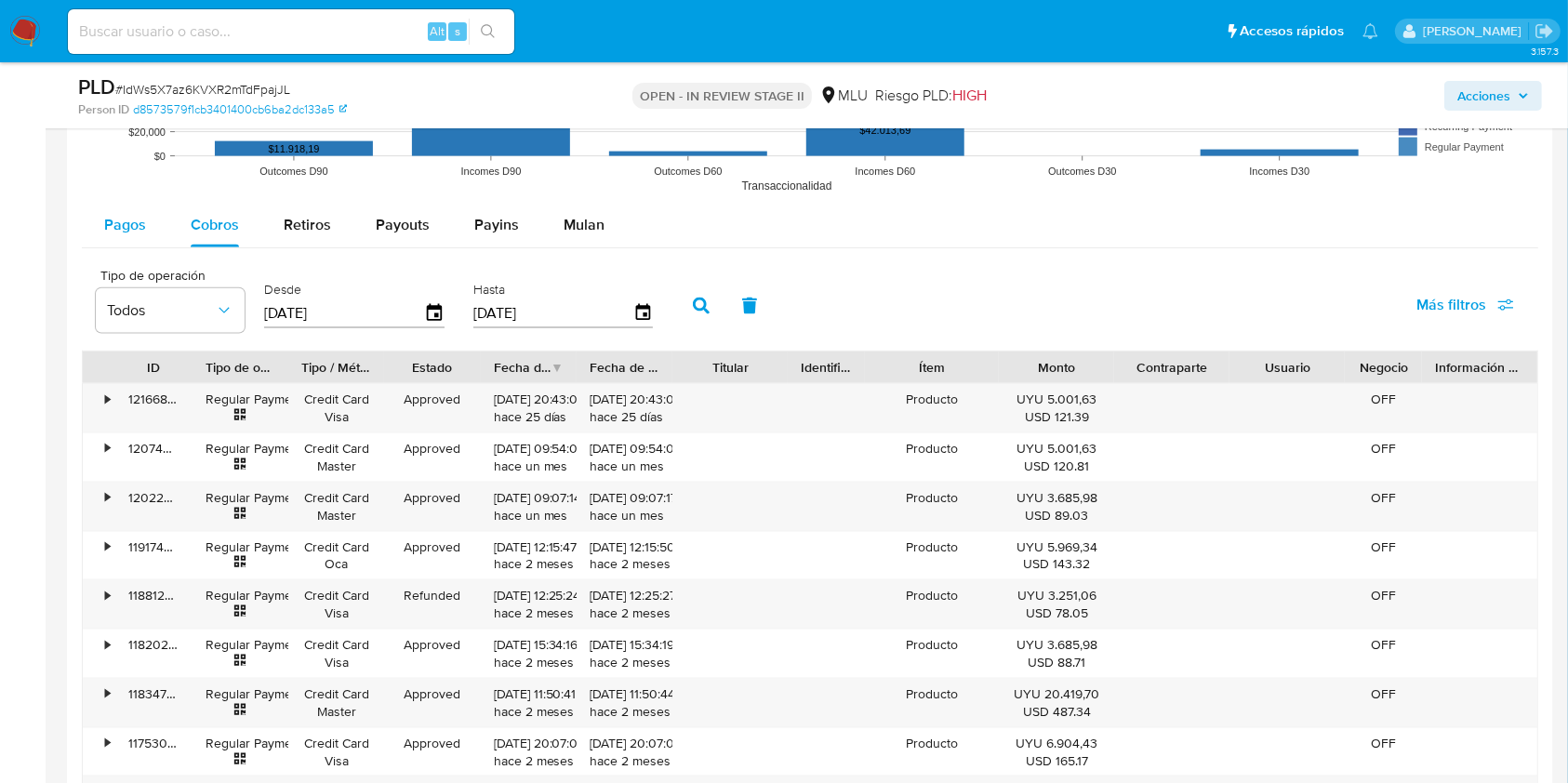
click at [138, 220] on span "Pagos" at bounding box center [125, 224] width 42 height 21
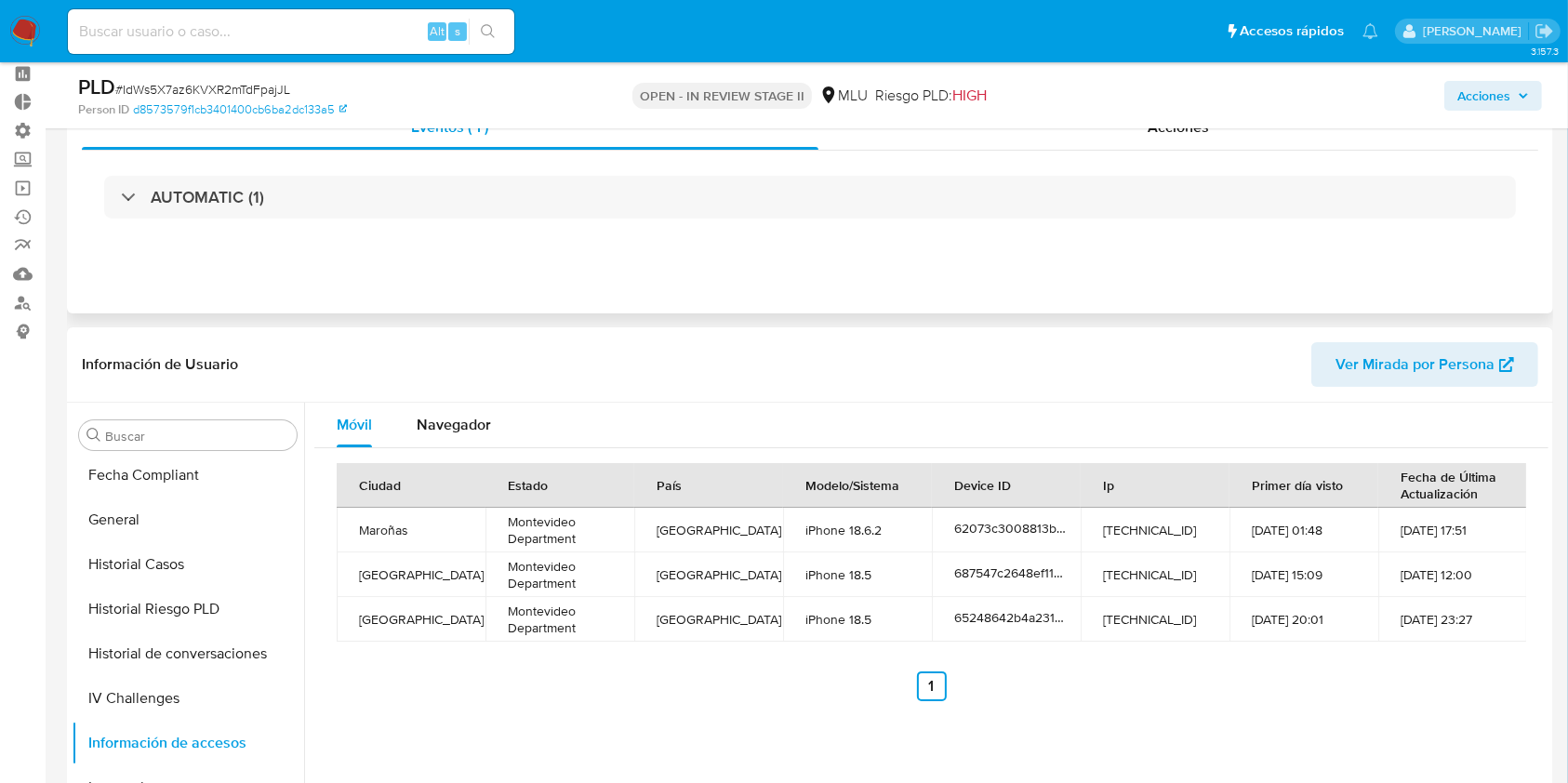
scroll to position [0, 0]
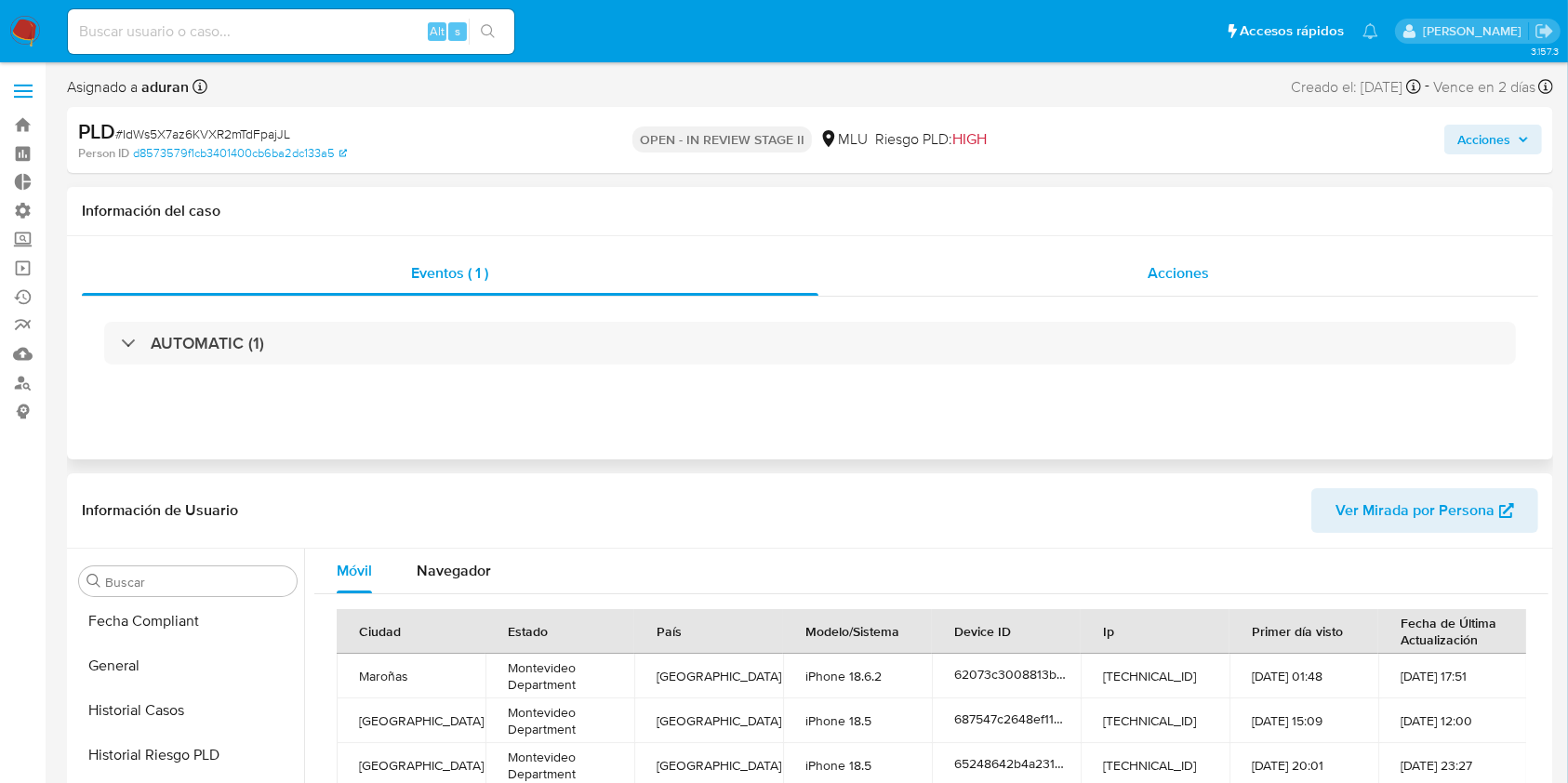
click at [1261, 267] on div "Acciones" at bounding box center [1178, 273] width 720 height 45
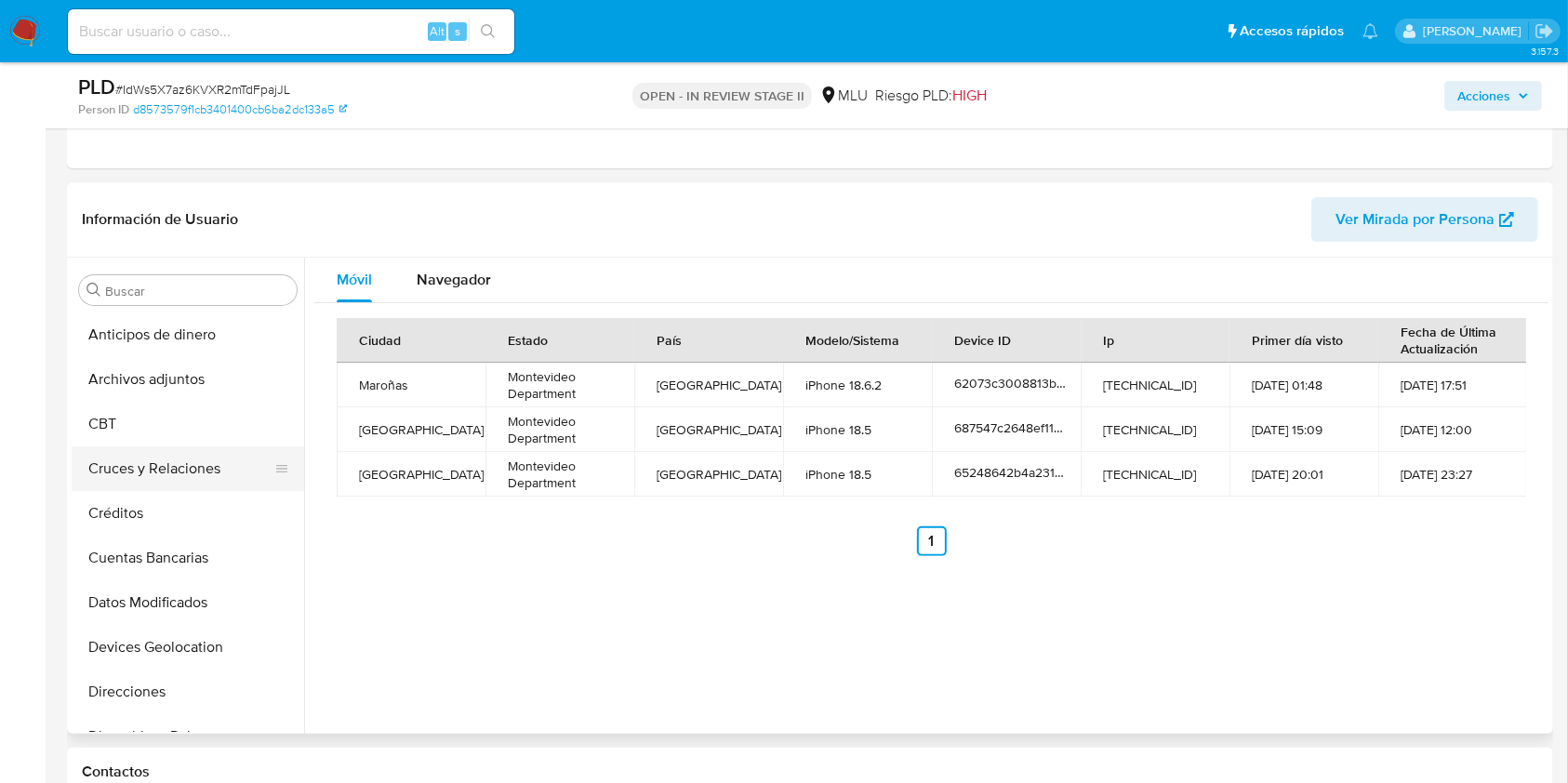
scroll to position [372, 0]
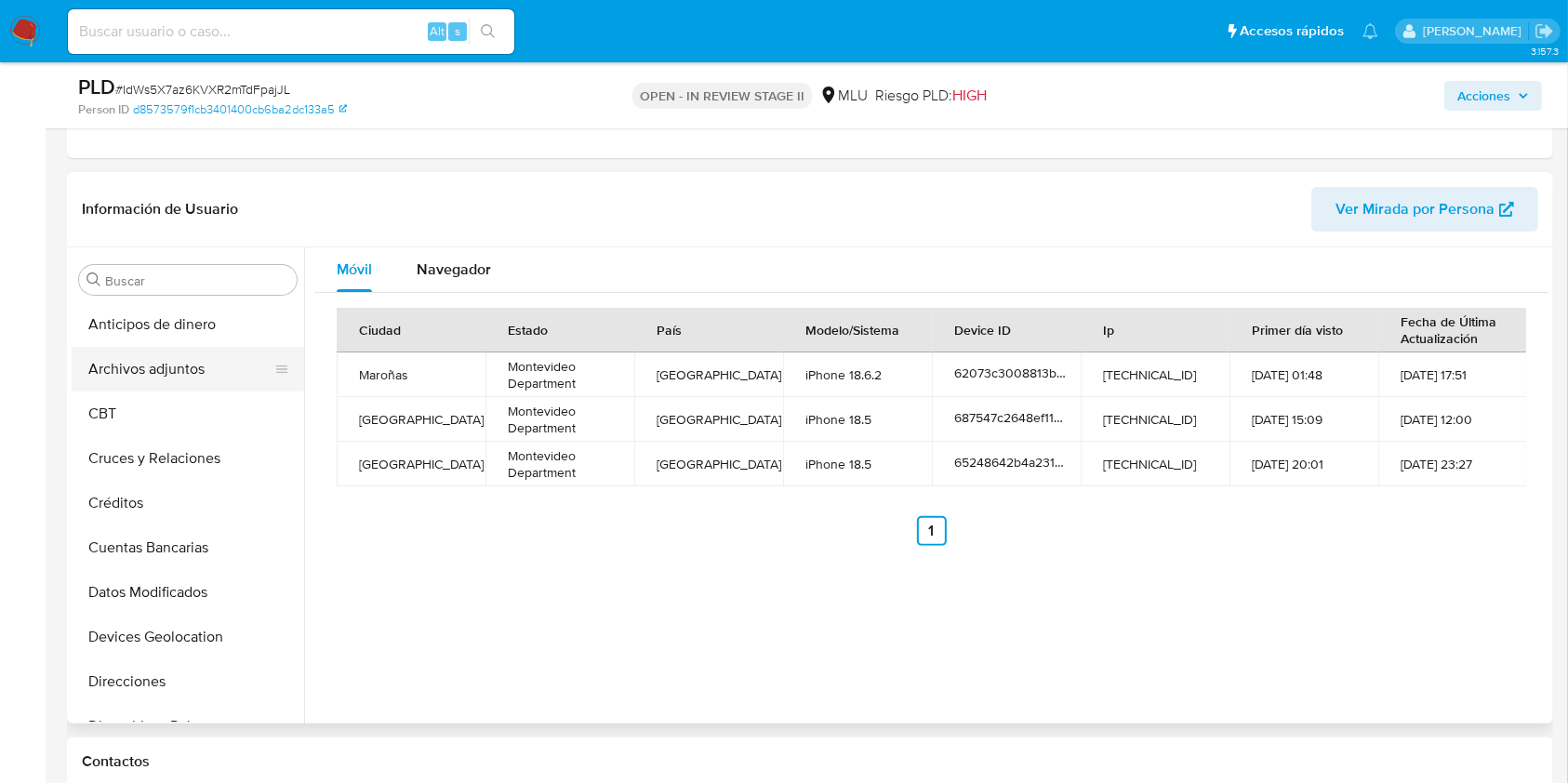
click at [178, 376] on button "Archivos adjuntos" at bounding box center [180, 369] width 218 height 45
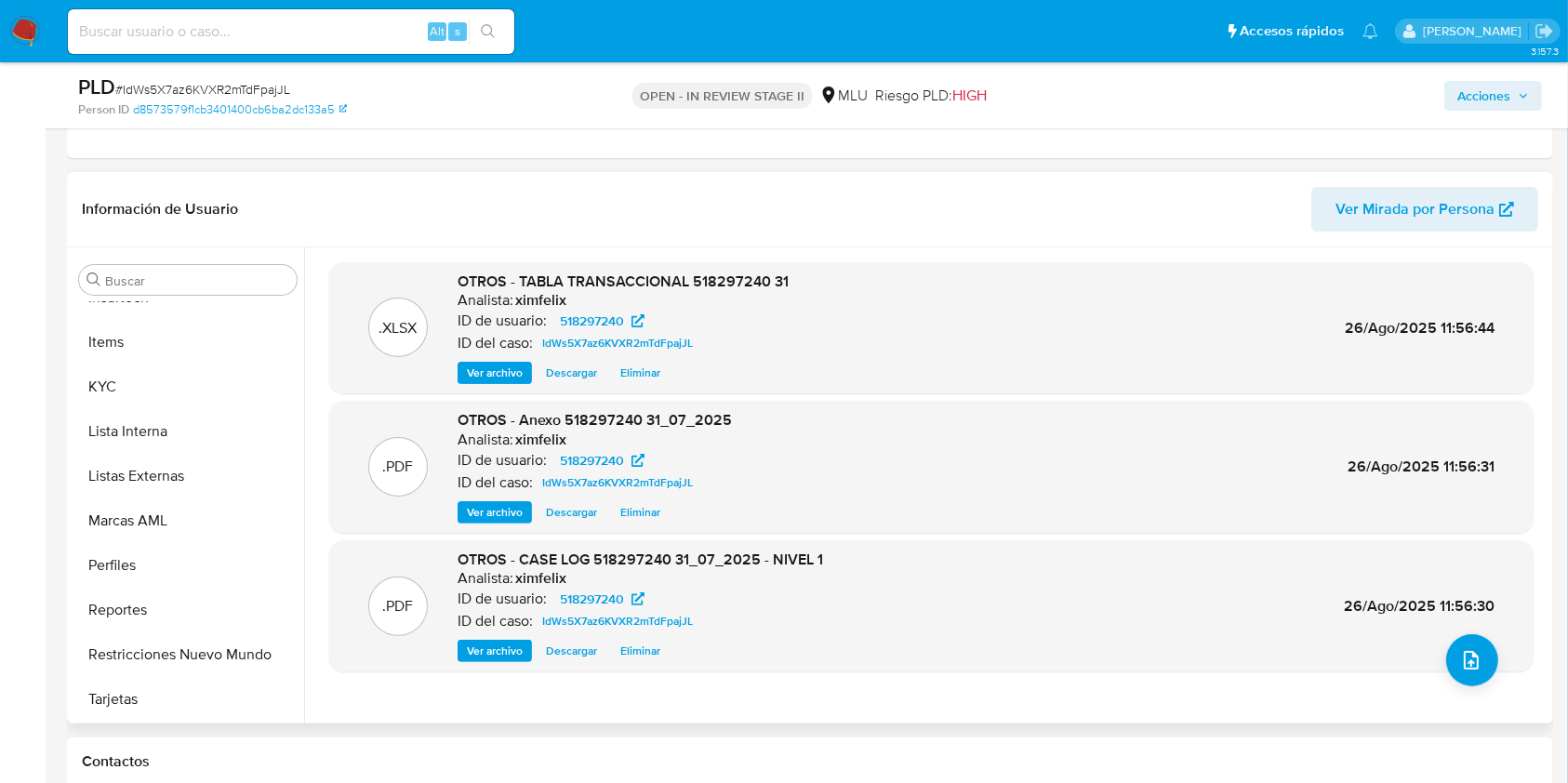
scroll to position [495, 0]
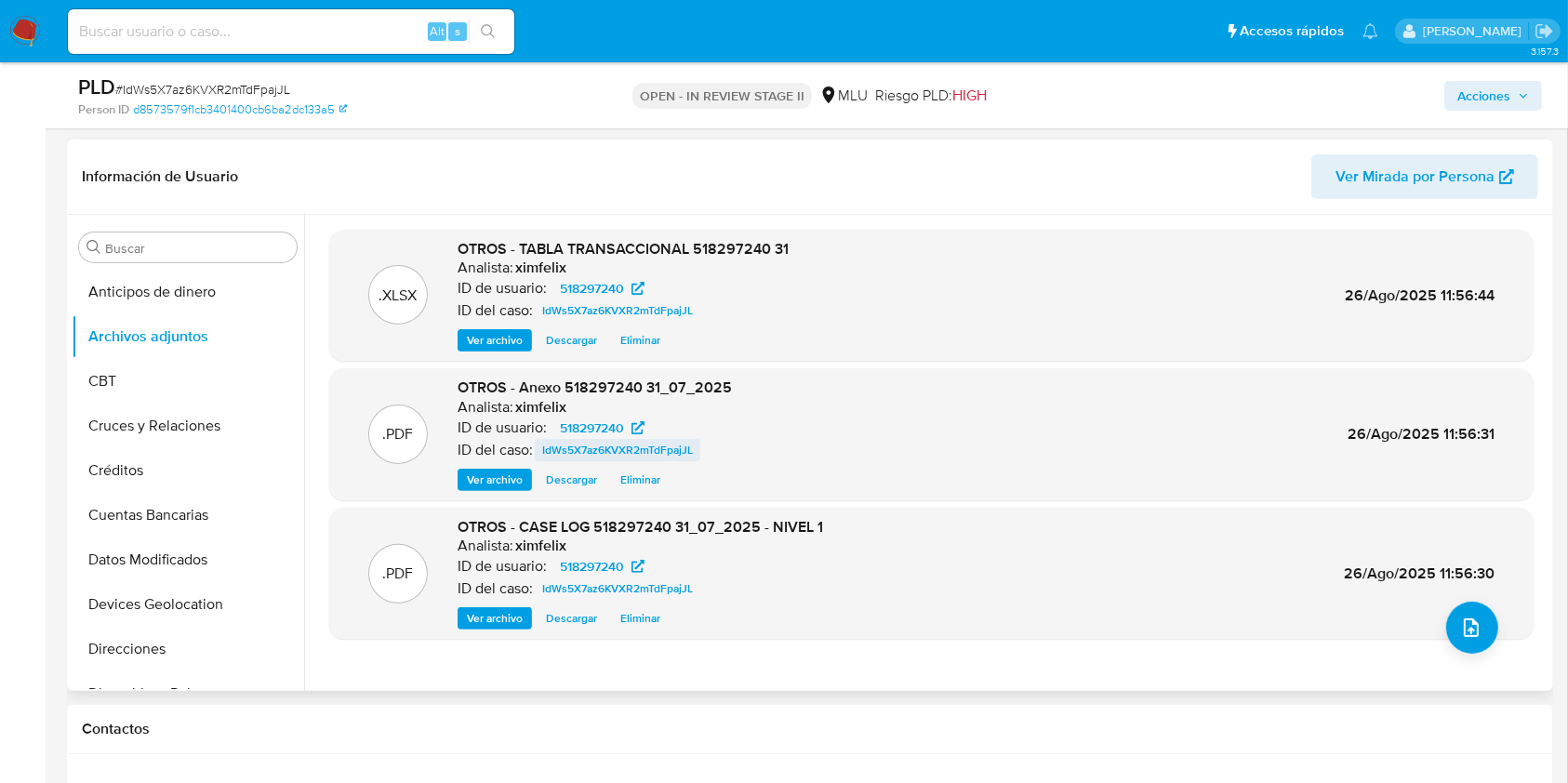
scroll to position [372, 0]
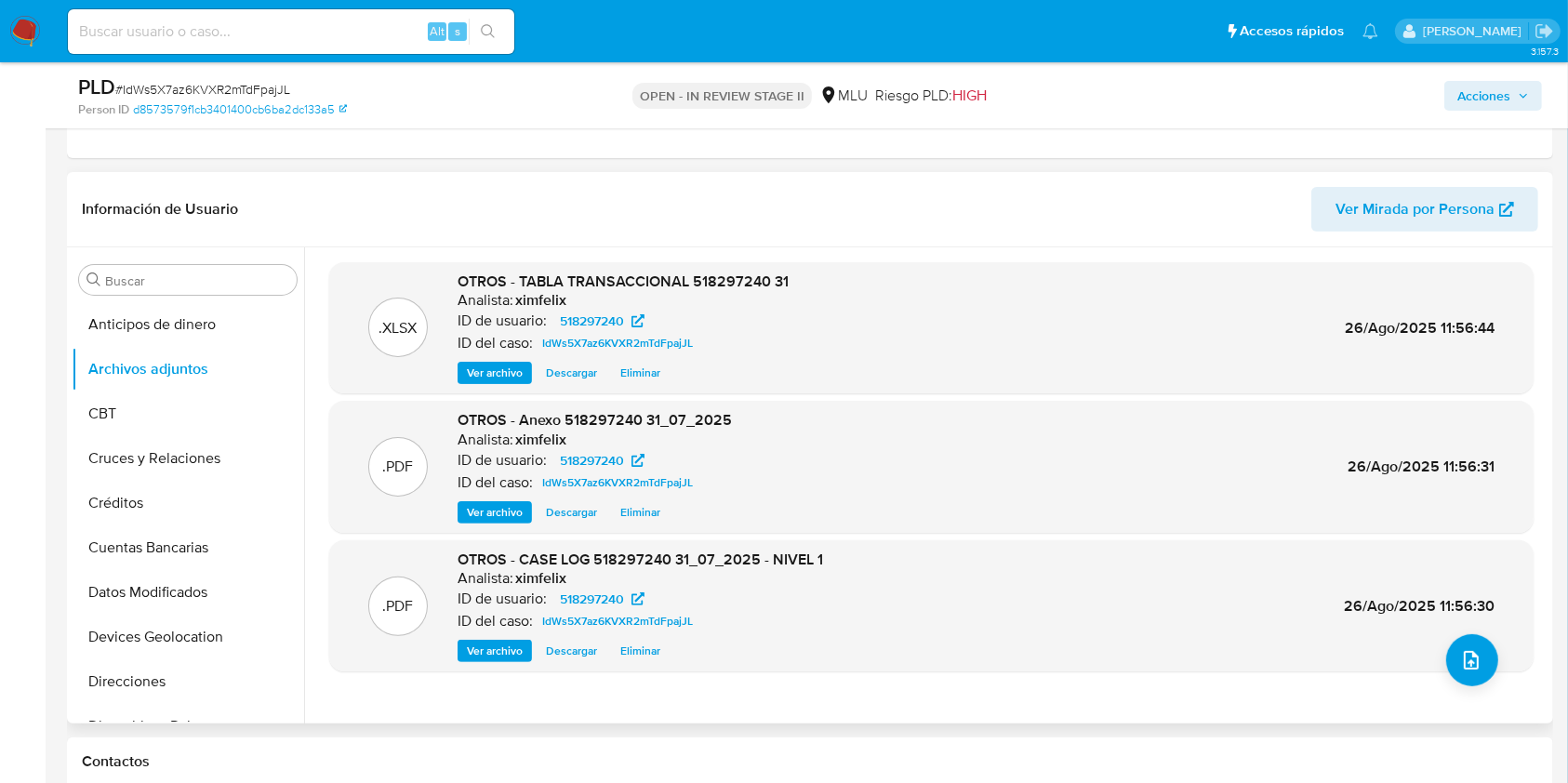
click at [559, 646] on span "Descargar" at bounding box center [571, 651] width 51 height 19
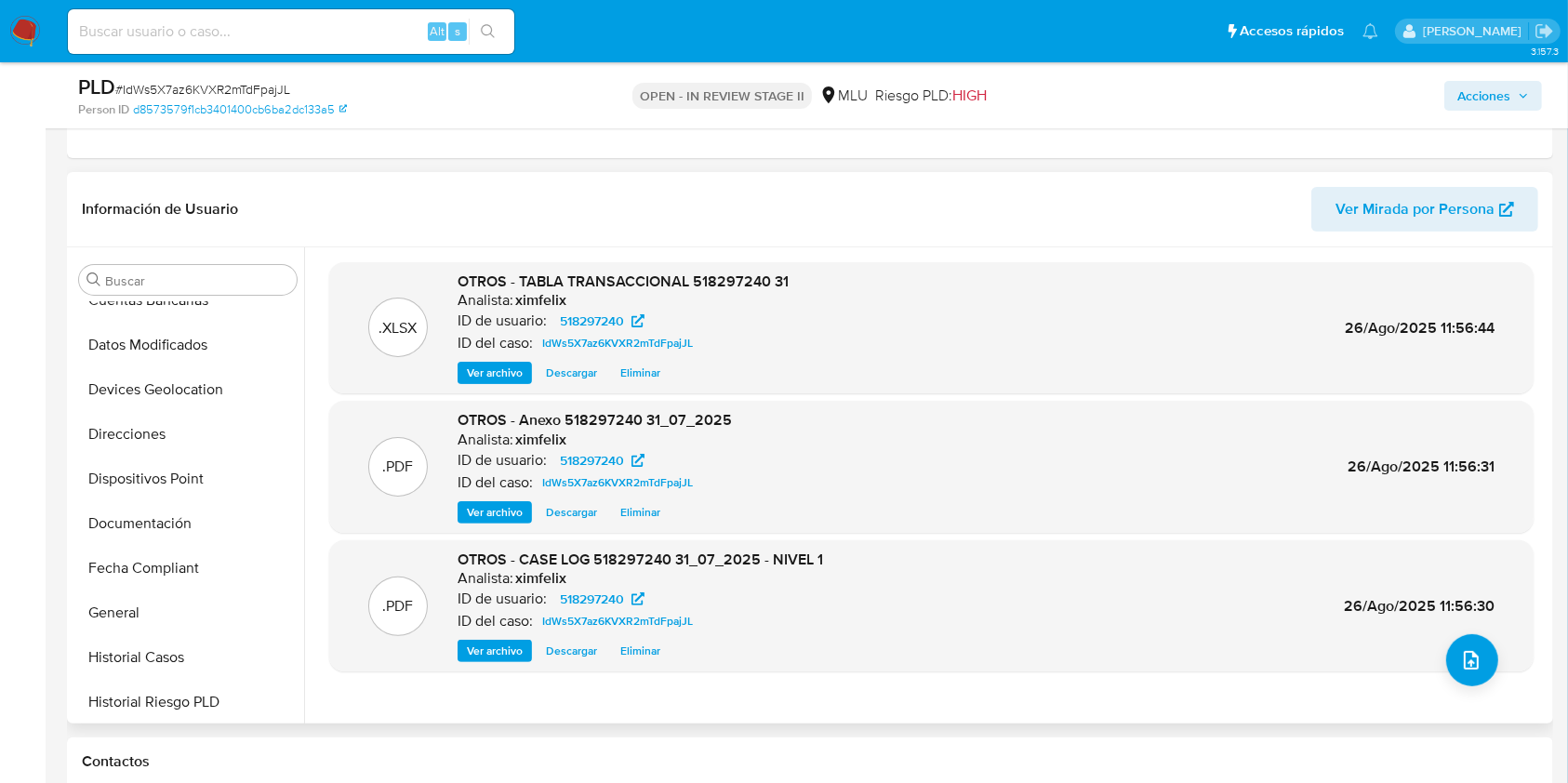
scroll to position [495, 0]
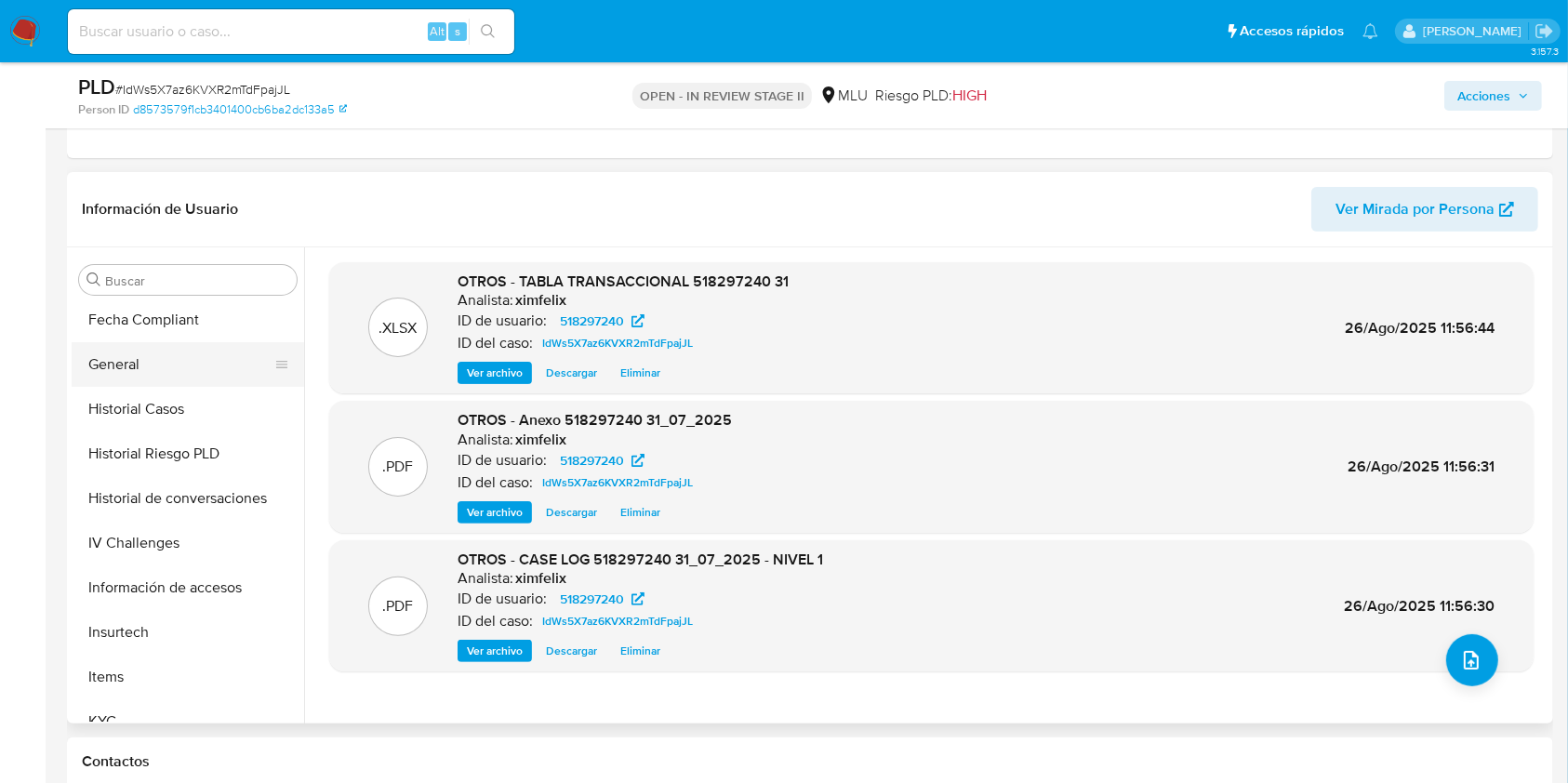
click at [161, 368] on button "General" at bounding box center [180, 364] width 218 height 45
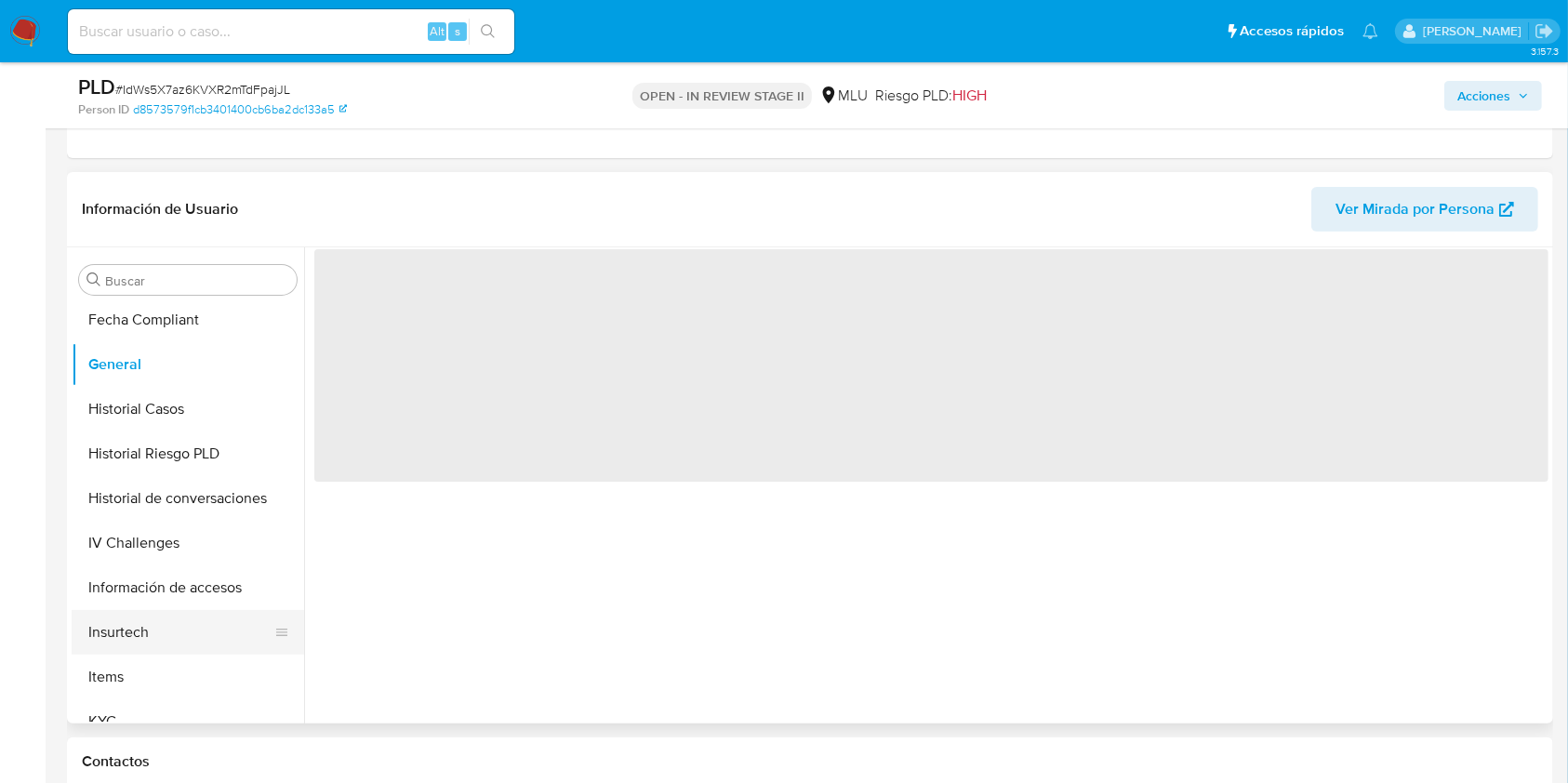
scroll to position [830, 0]
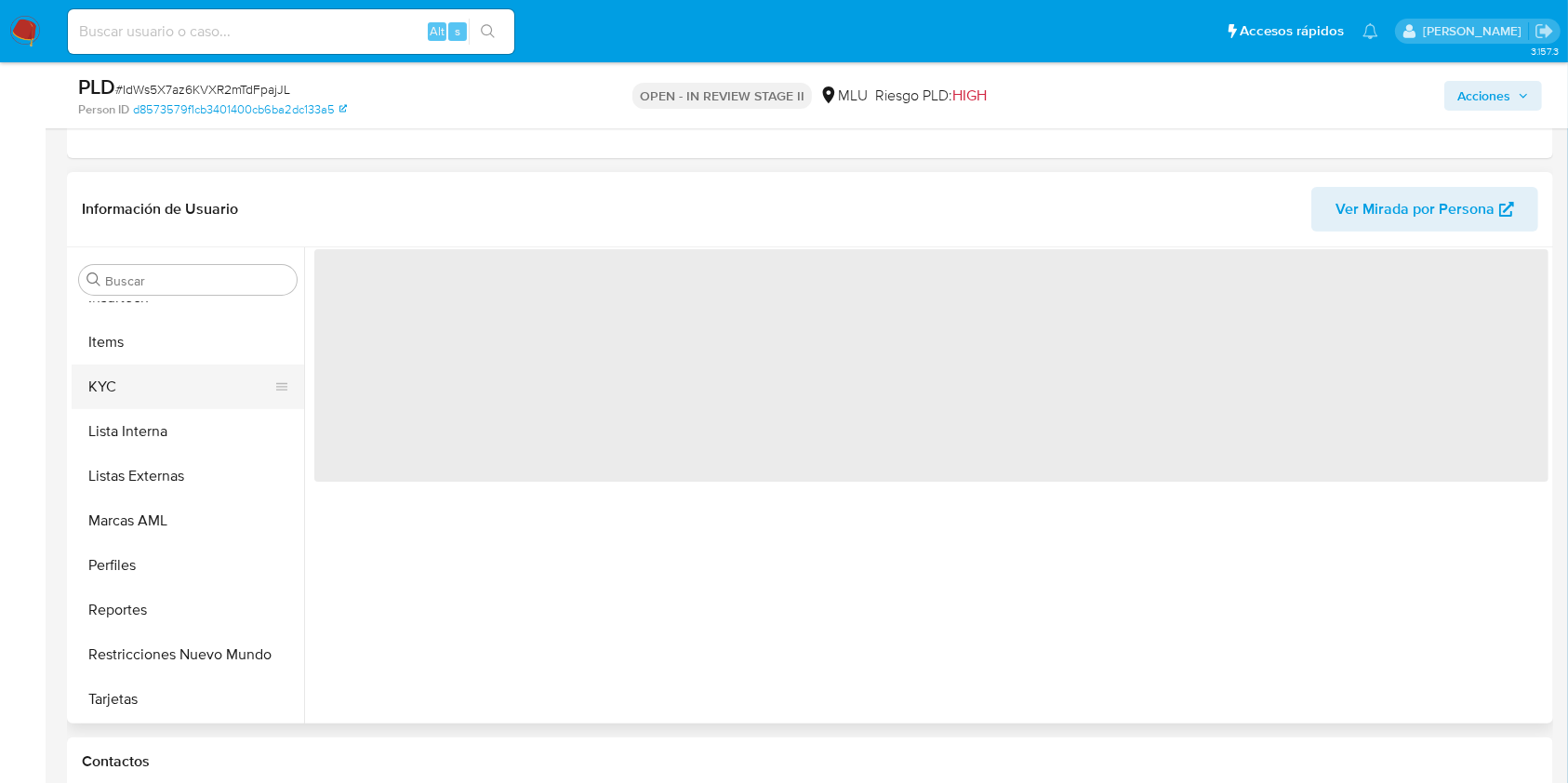
click at [104, 382] on button "KYC" at bounding box center [180, 386] width 218 height 45
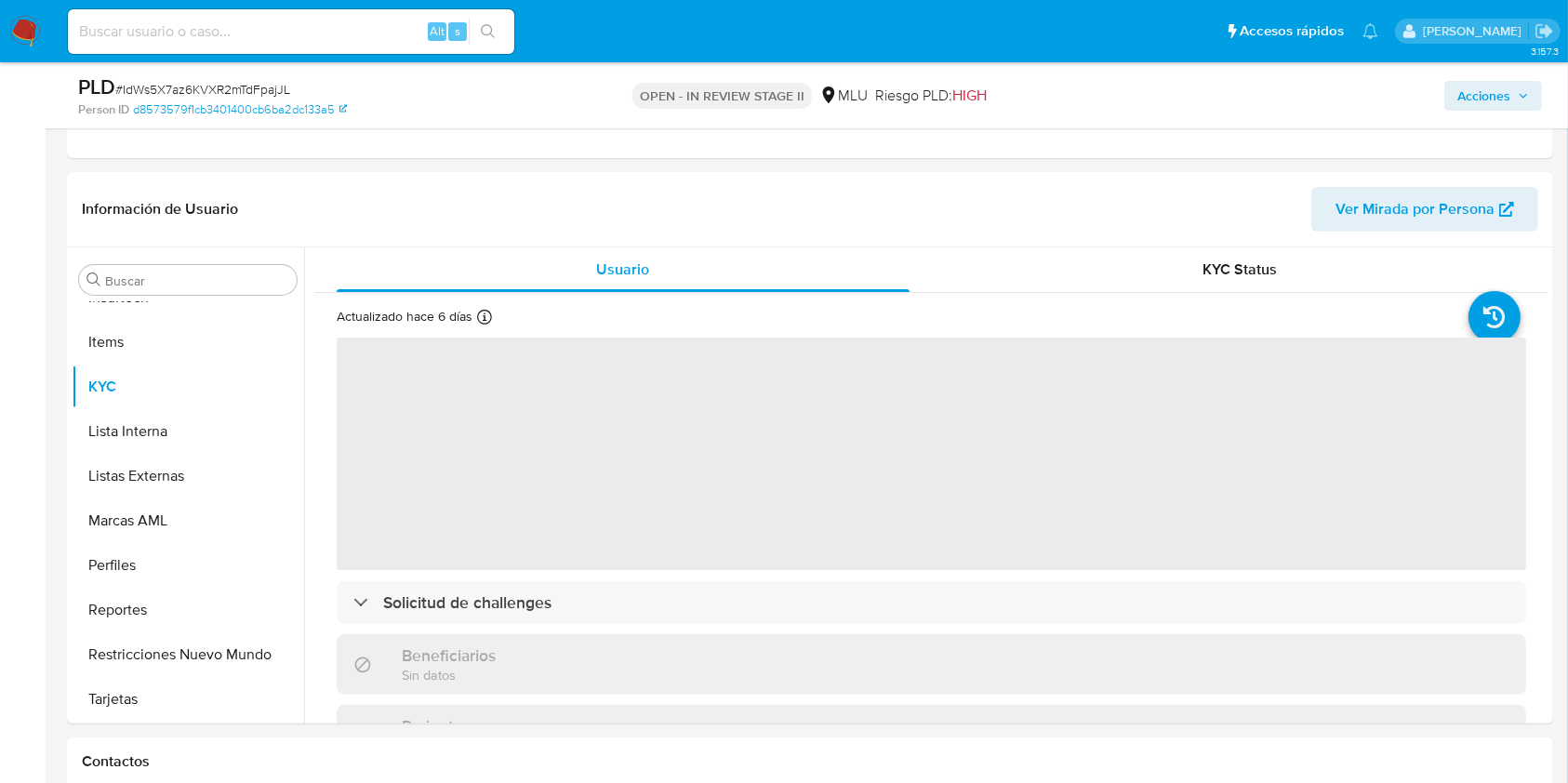
click at [1487, 94] on span "Acciones" at bounding box center [1482, 96] width 53 height 30
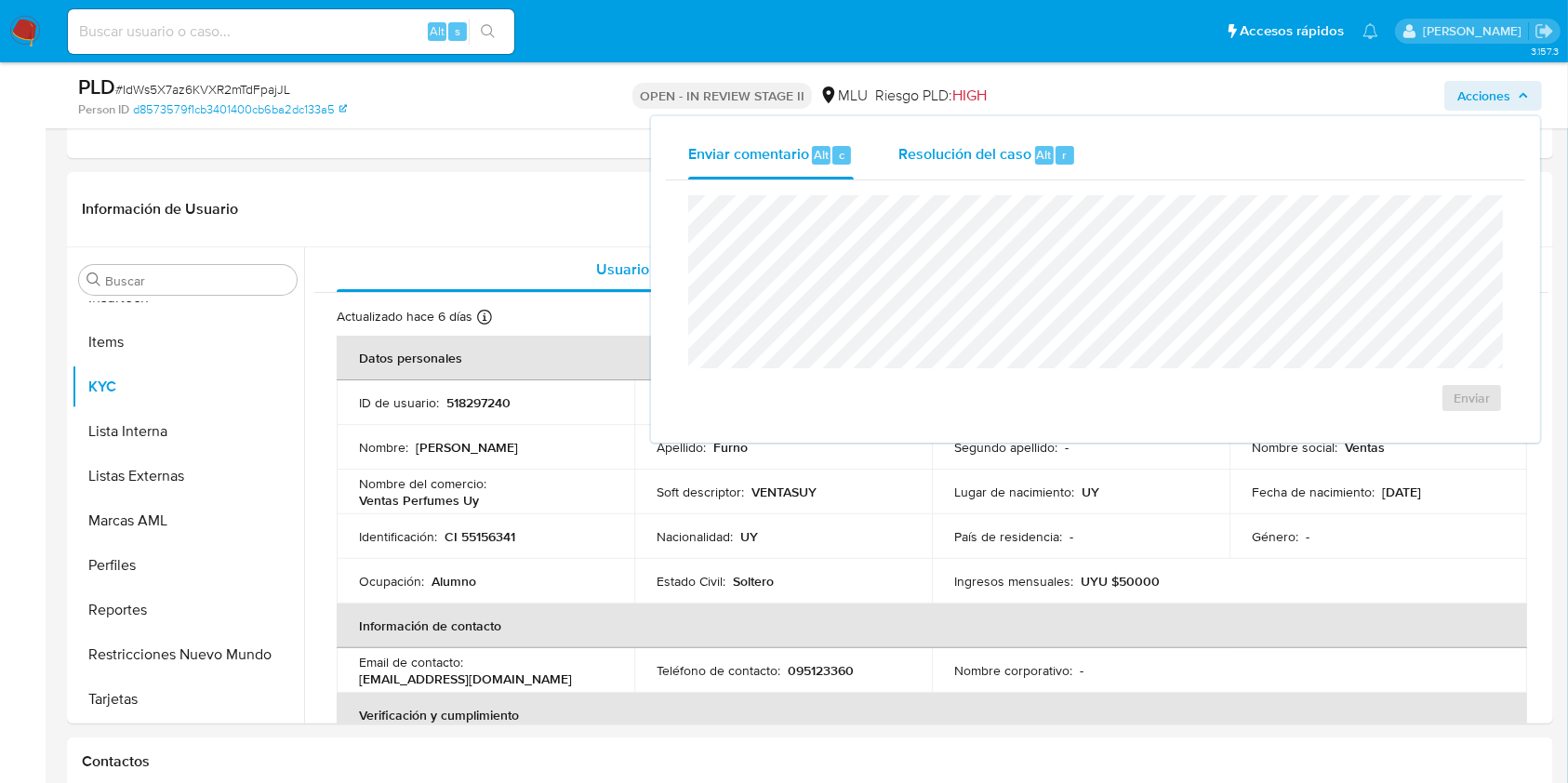
click at [1039, 175] on div "Resolución del caso Alt r" at bounding box center [987, 155] width 177 height 49
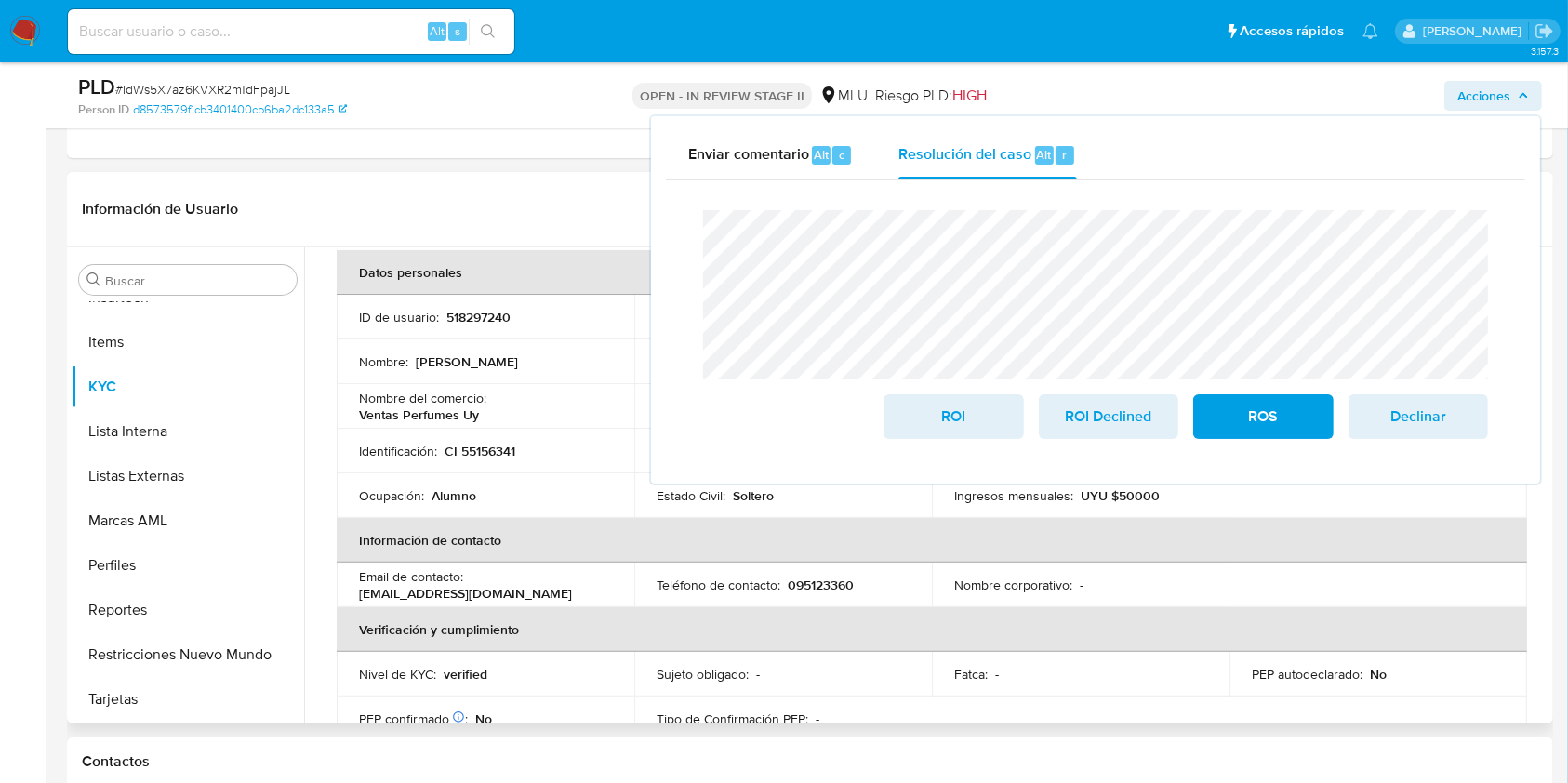
scroll to position [48, 0]
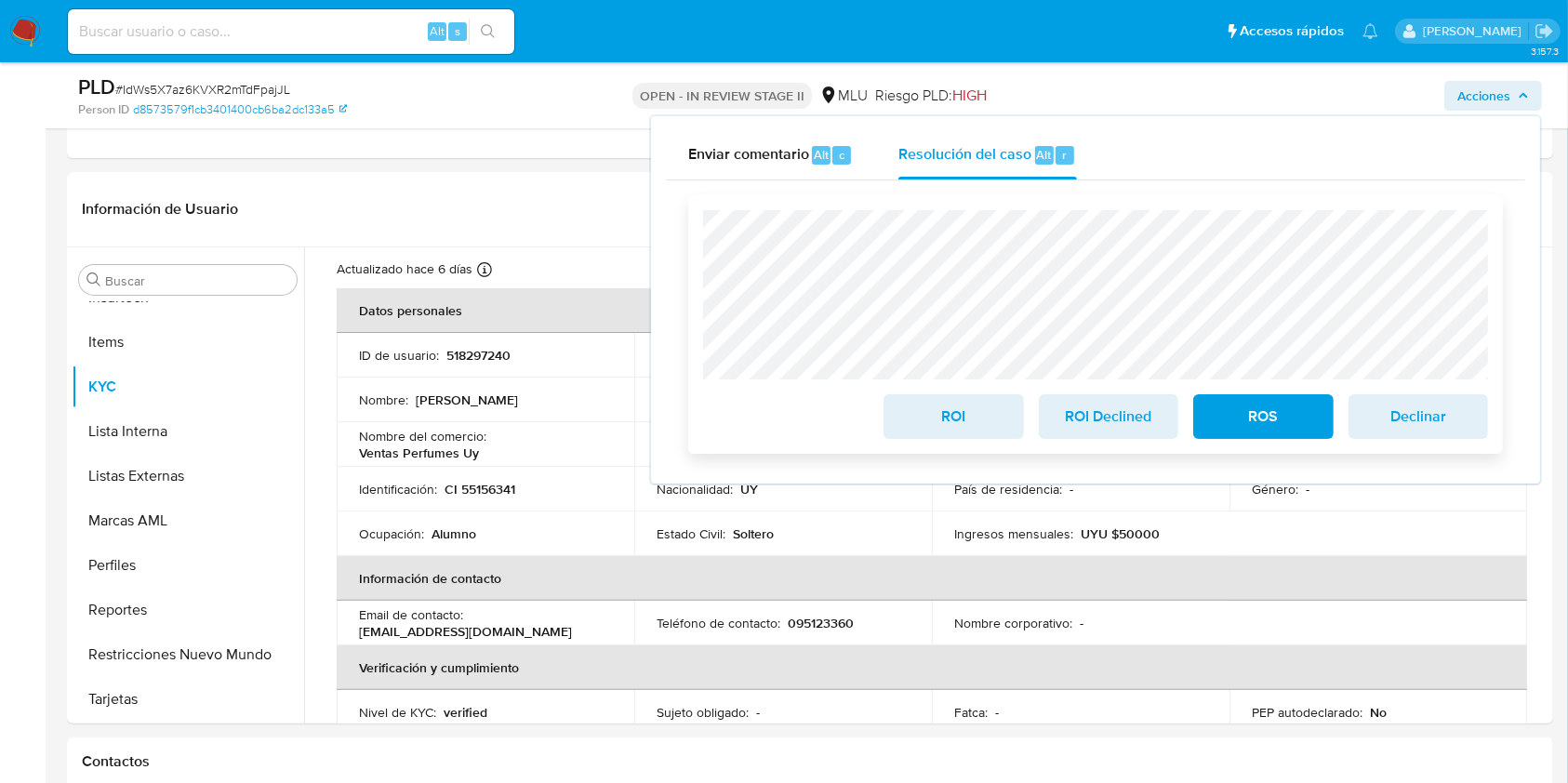
click at [1104, 425] on span "ROI Declined" at bounding box center [1108, 416] width 92 height 41
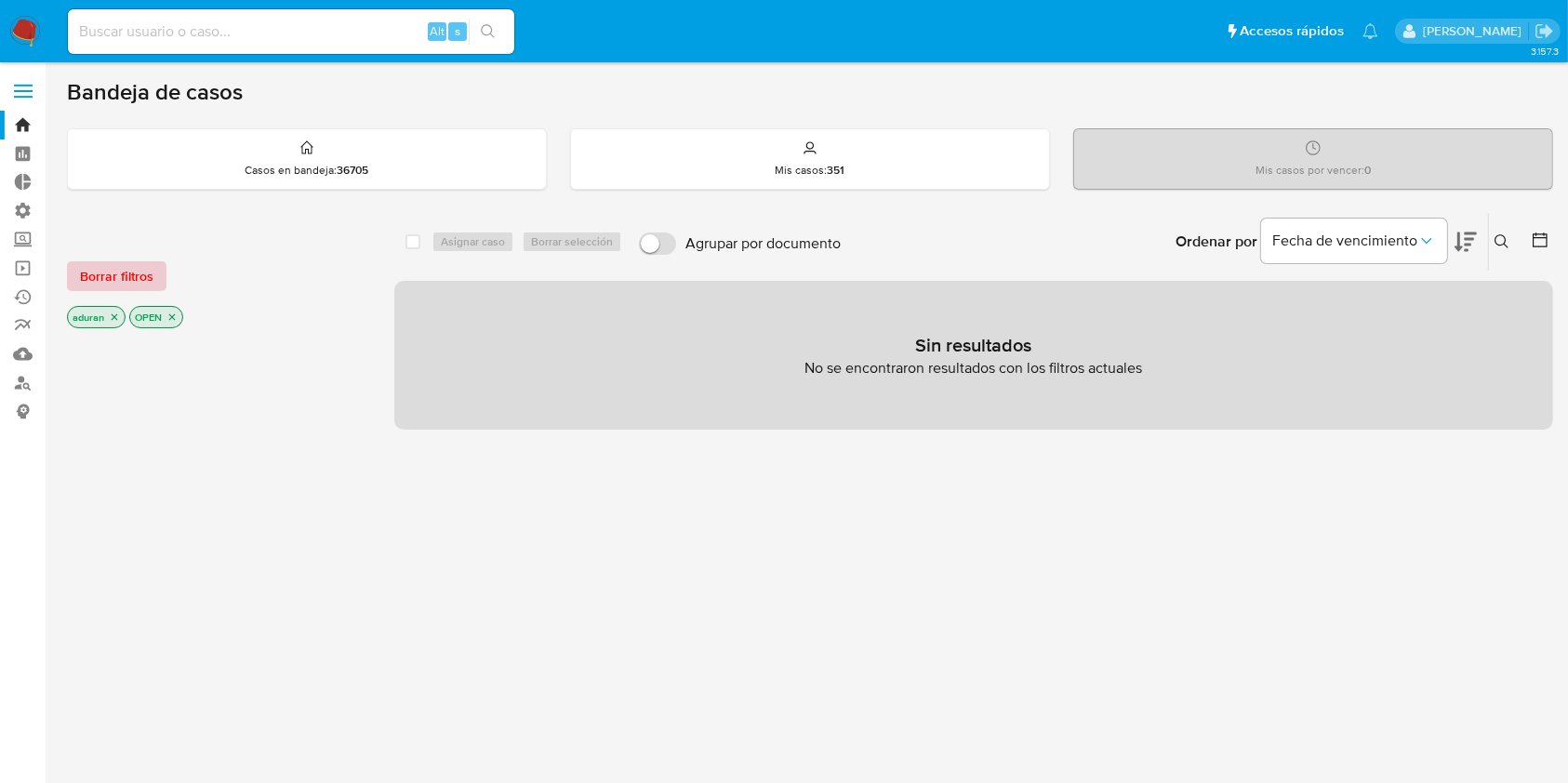
click at [134, 289] on span "Borrar filtros" at bounding box center [116, 276] width 74 height 26
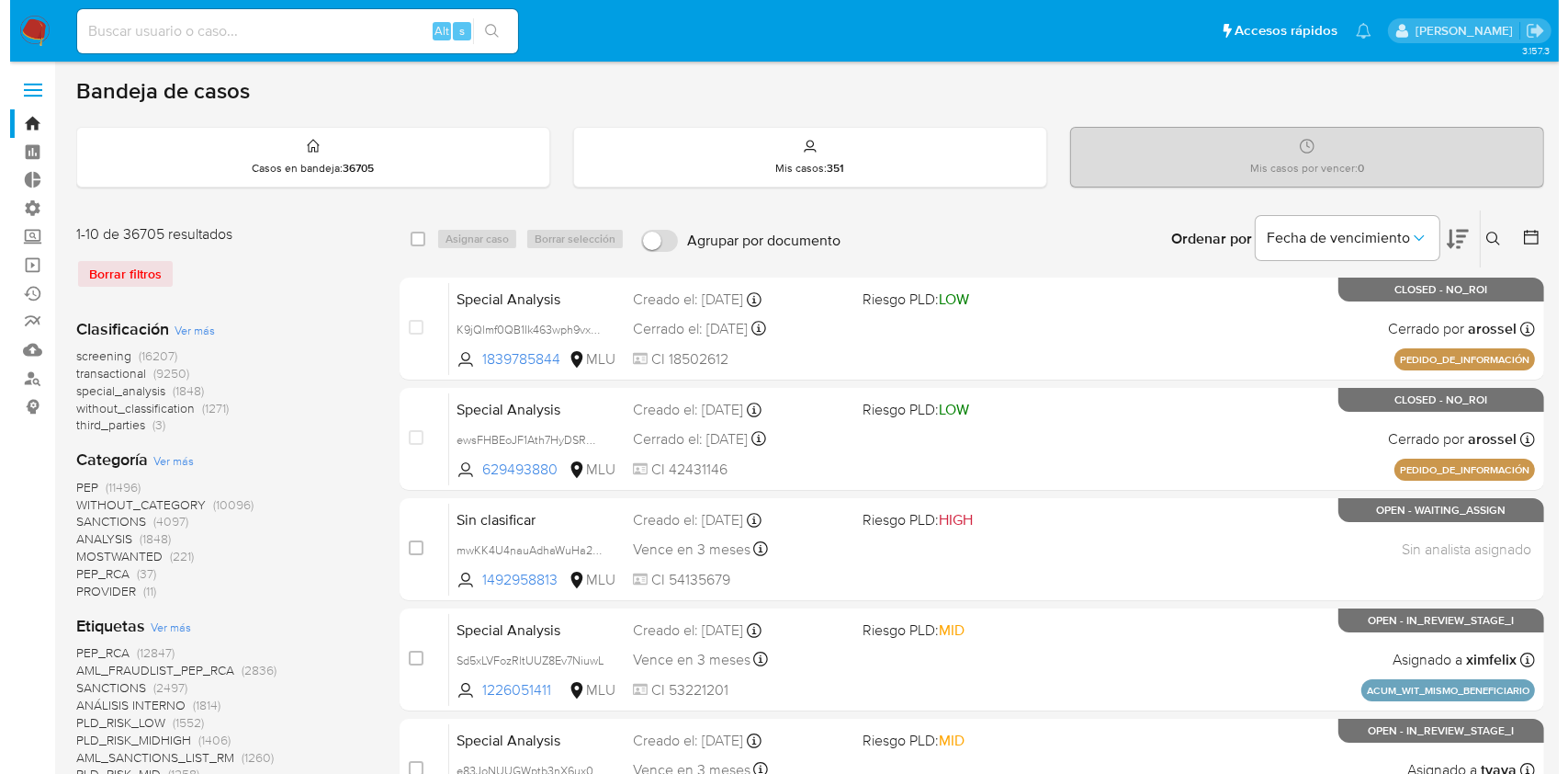
scroll to position [490, 0]
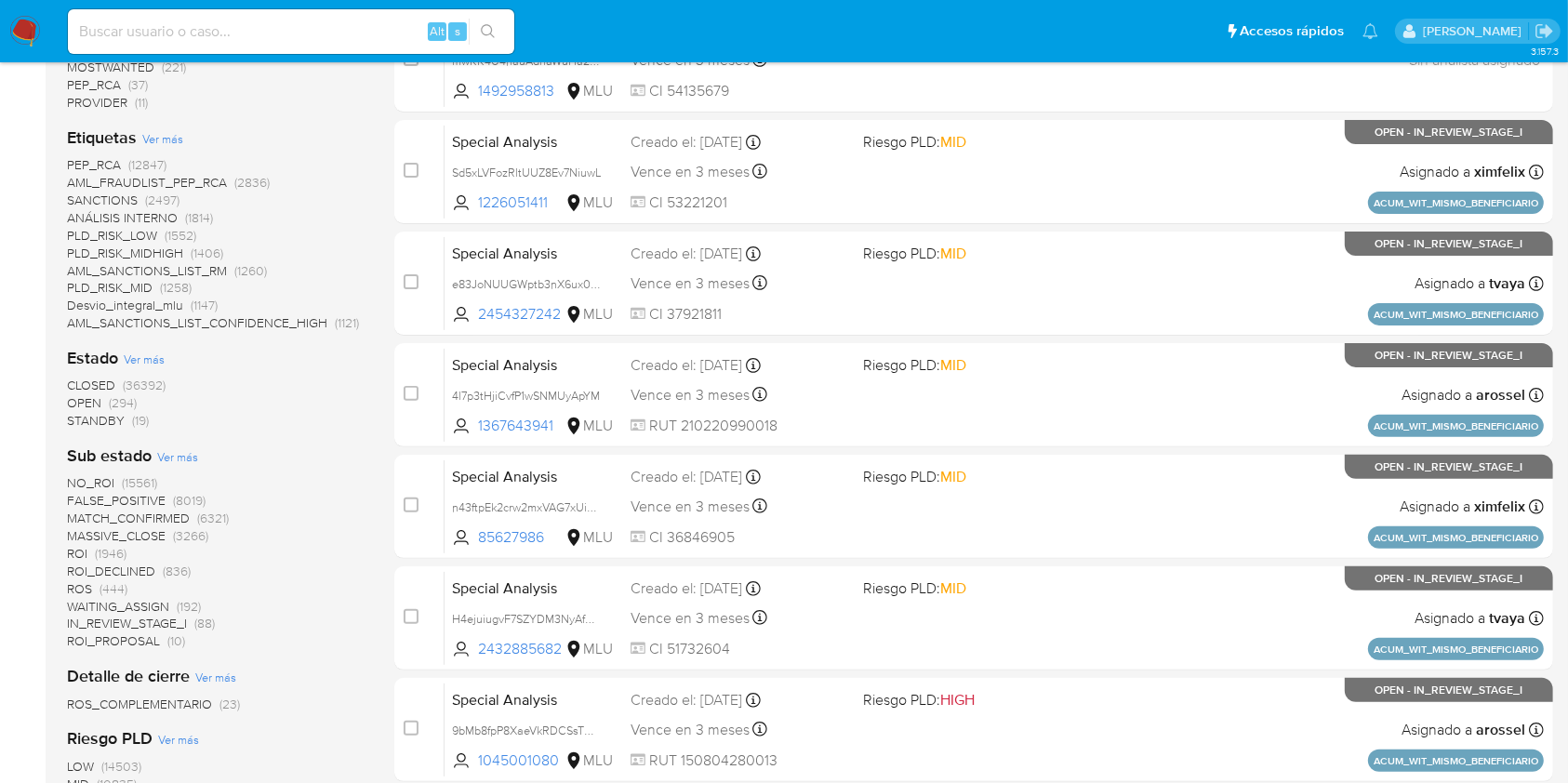
click at [154, 366] on span "Ver más" at bounding box center [143, 358] width 41 height 17
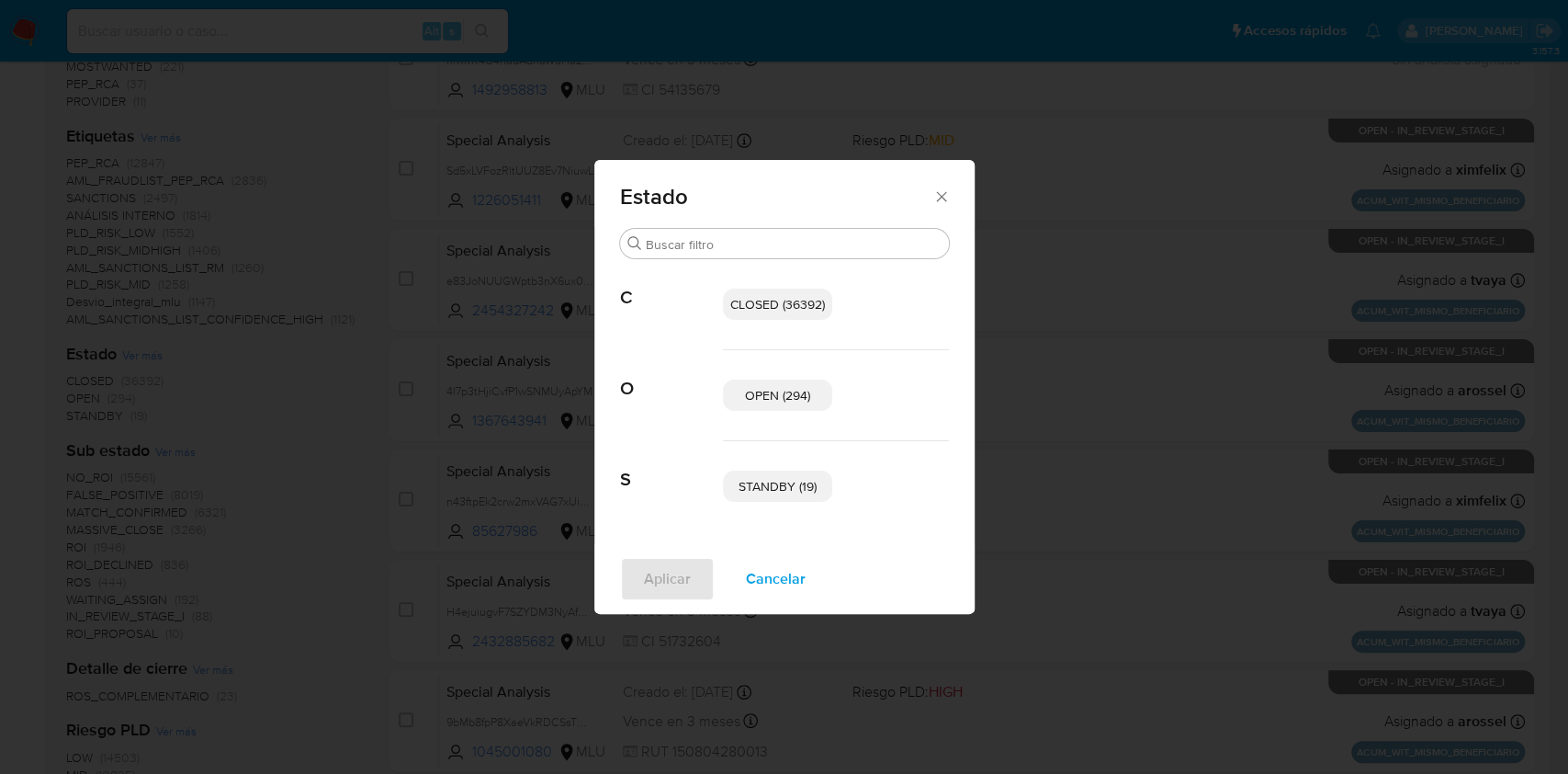
click at [823, 488] on p "STANDBY (19)" at bounding box center [777, 486] width 109 height 31
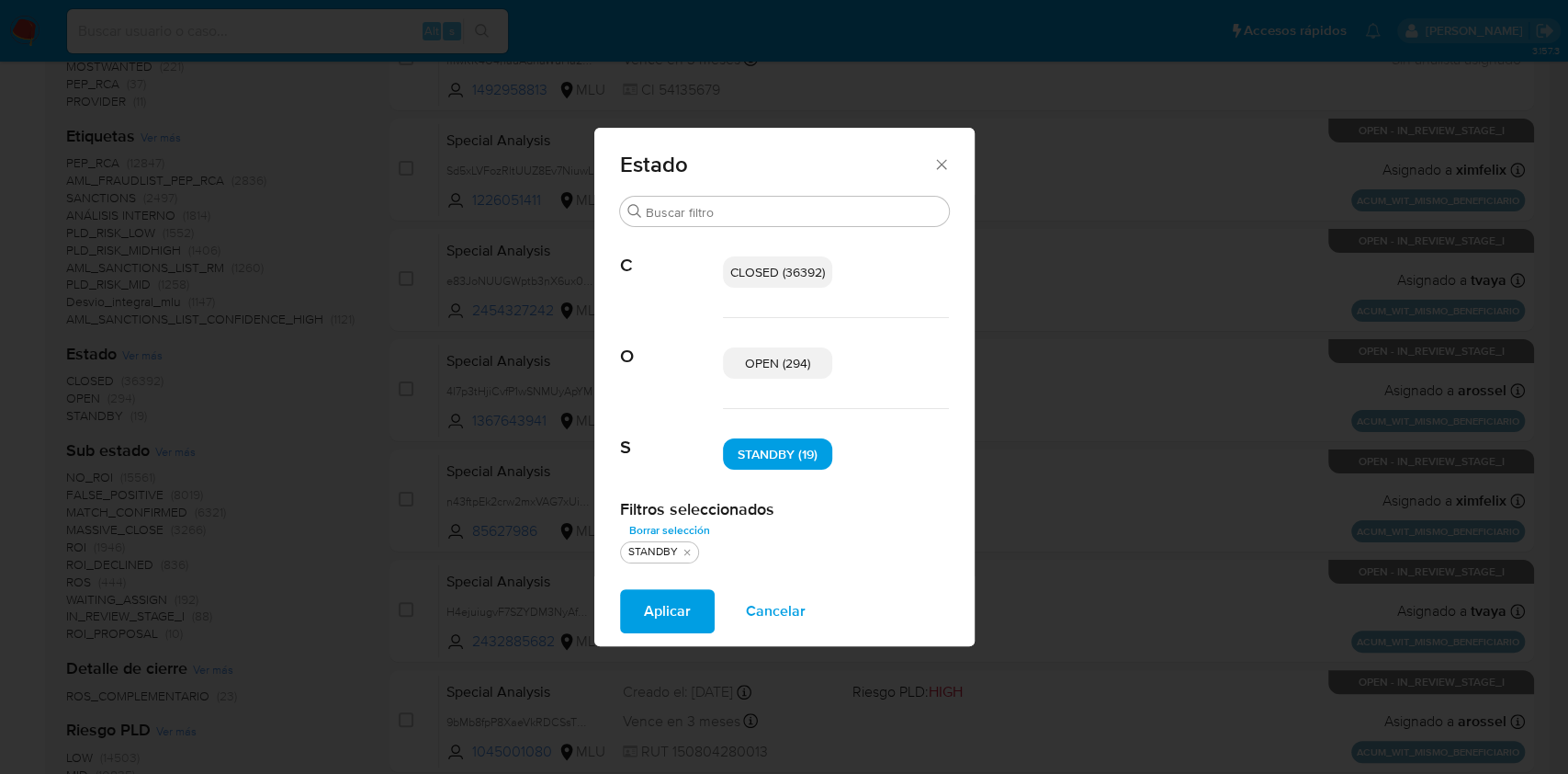
click at [746, 373] on p "OPEN (294)" at bounding box center [777, 363] width 109 height 31
click at [662, 629] on span "Aplicar" at bounding box center [668, 611] width 47 height 40
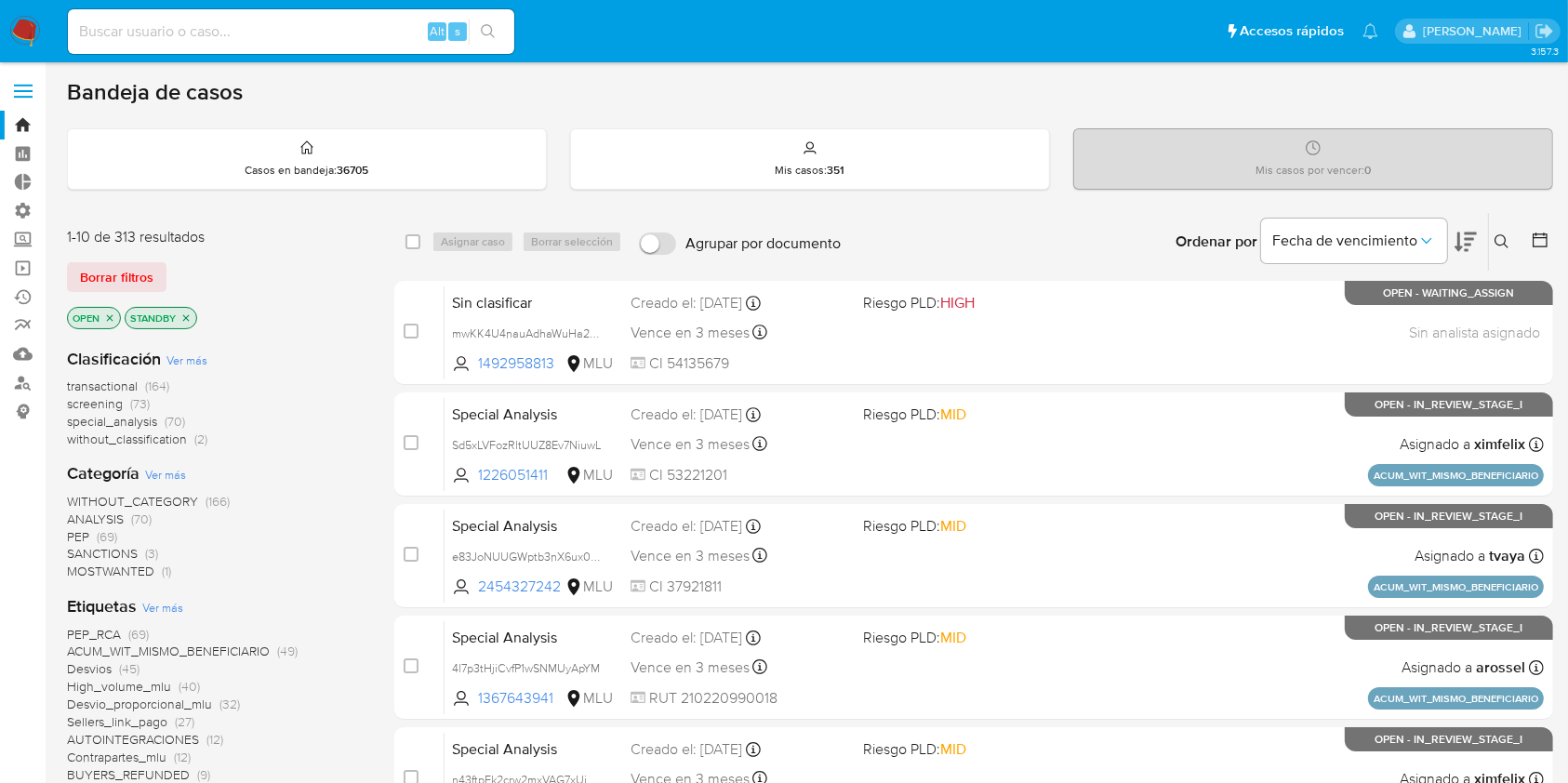
click at [192, 351] on span "Ver más" at bounding box center [186, 359] width 41 height 17
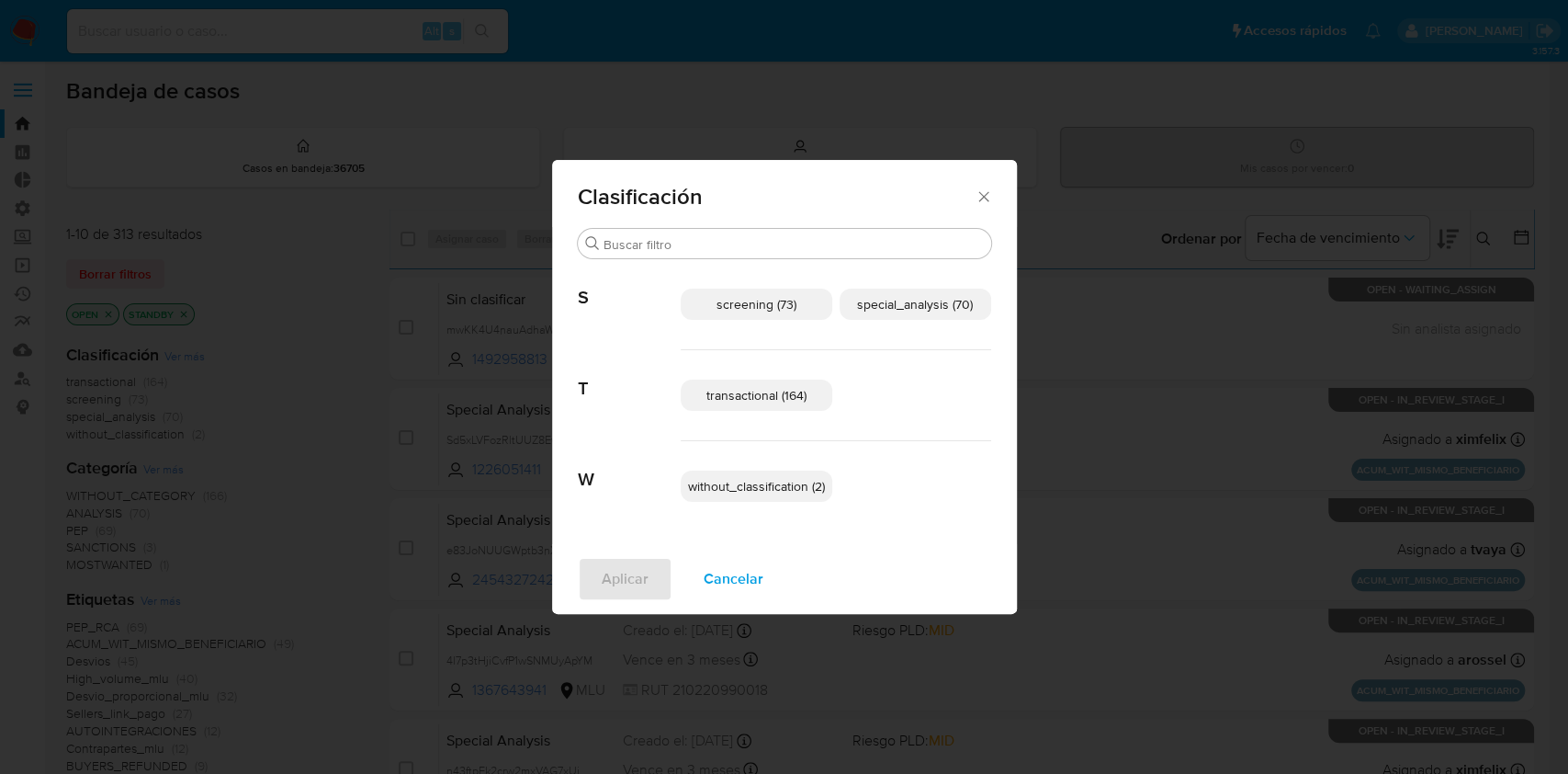
click at [911, 311] on span "special_analysis (70)" at bounding box center [915, 304] width 116 height 19
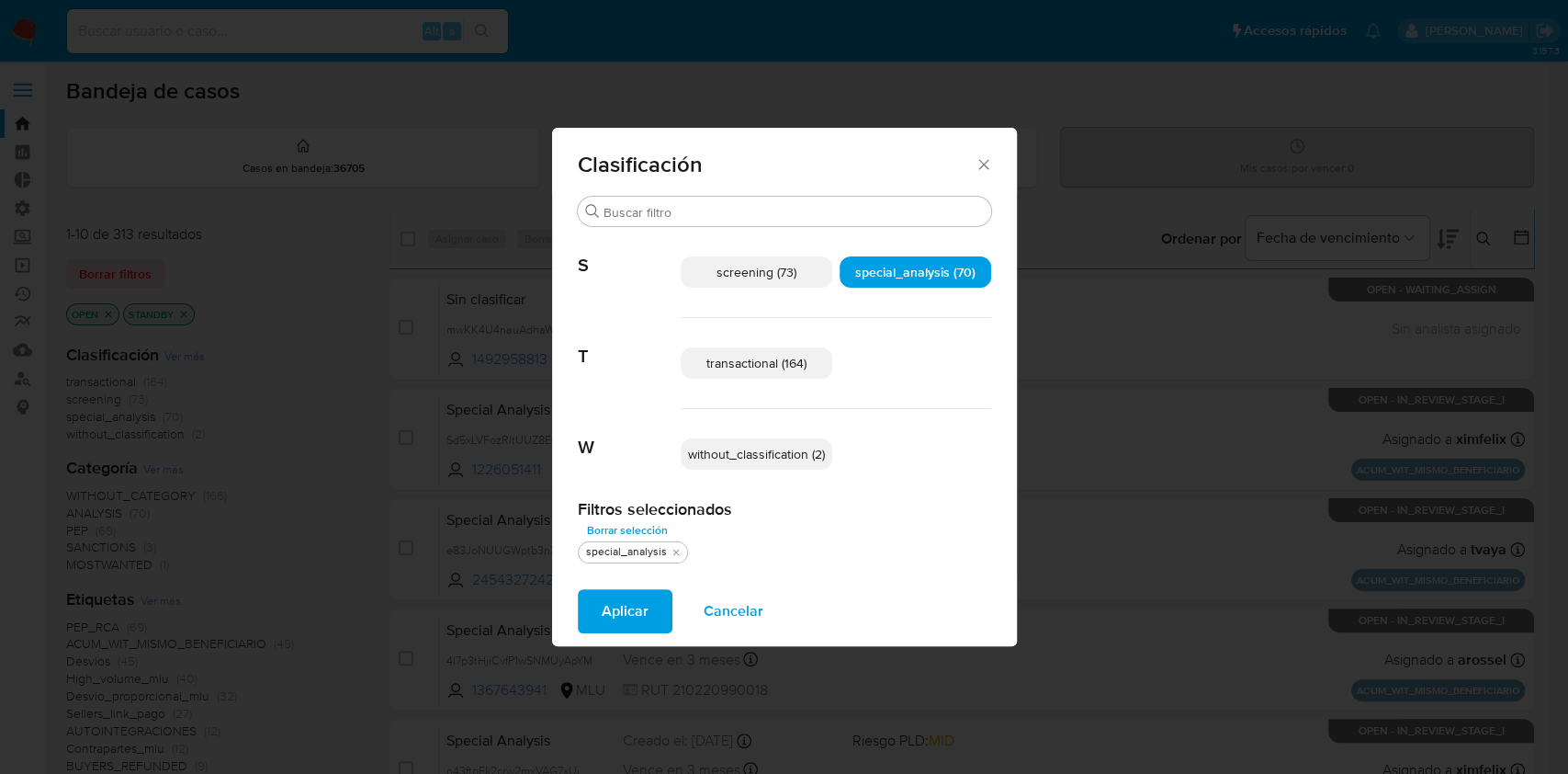
click at [768, 372] on p "transactional (164)" at bounding box center [756, 363] width 151 height 31
click at [620, 603] on span "Aplicar" at bounding box center [625, 611] width 47 height 40
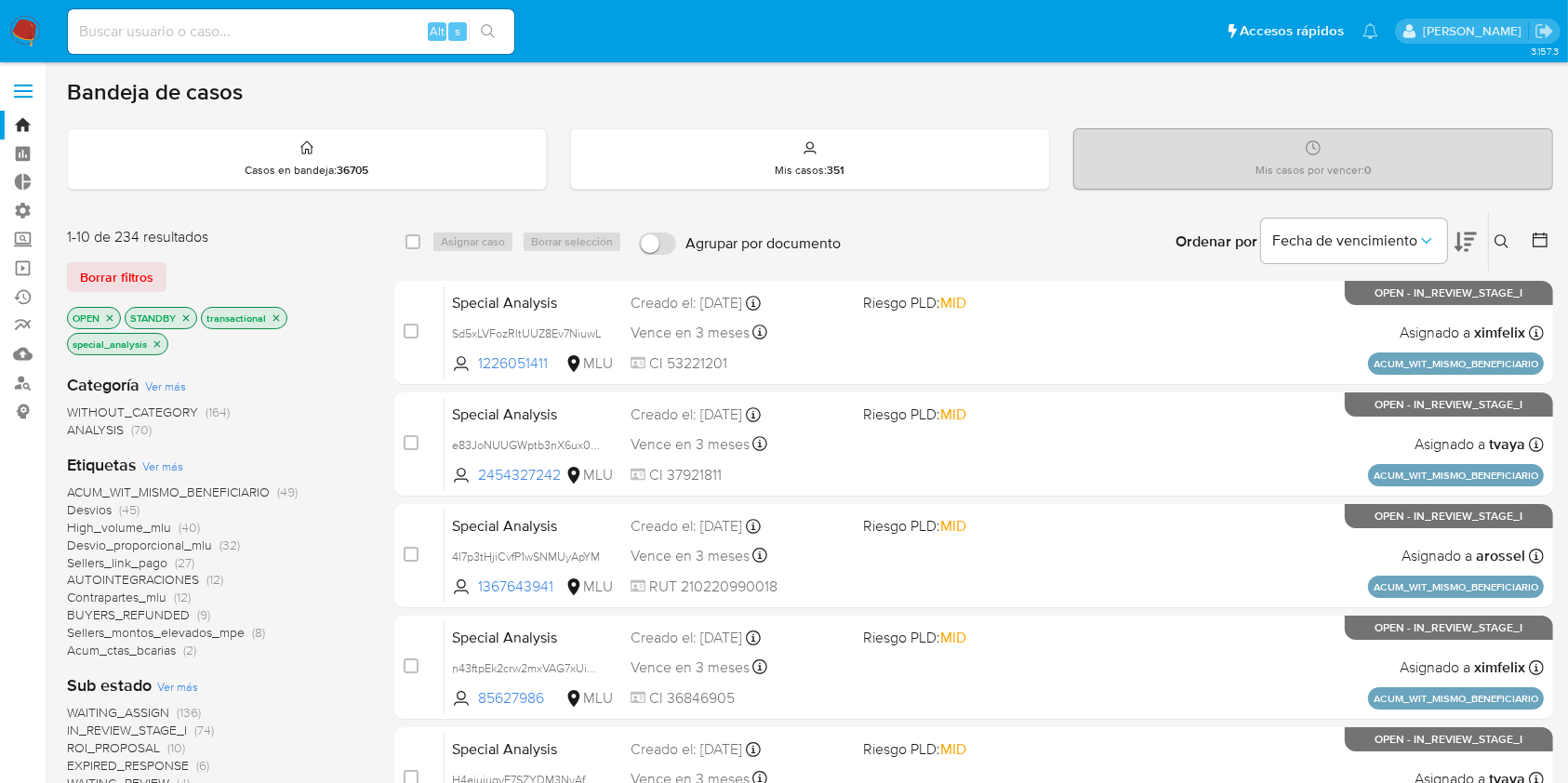
click at [1458, 242] on icon at bounding box center [1466, 243] width 22 height 20
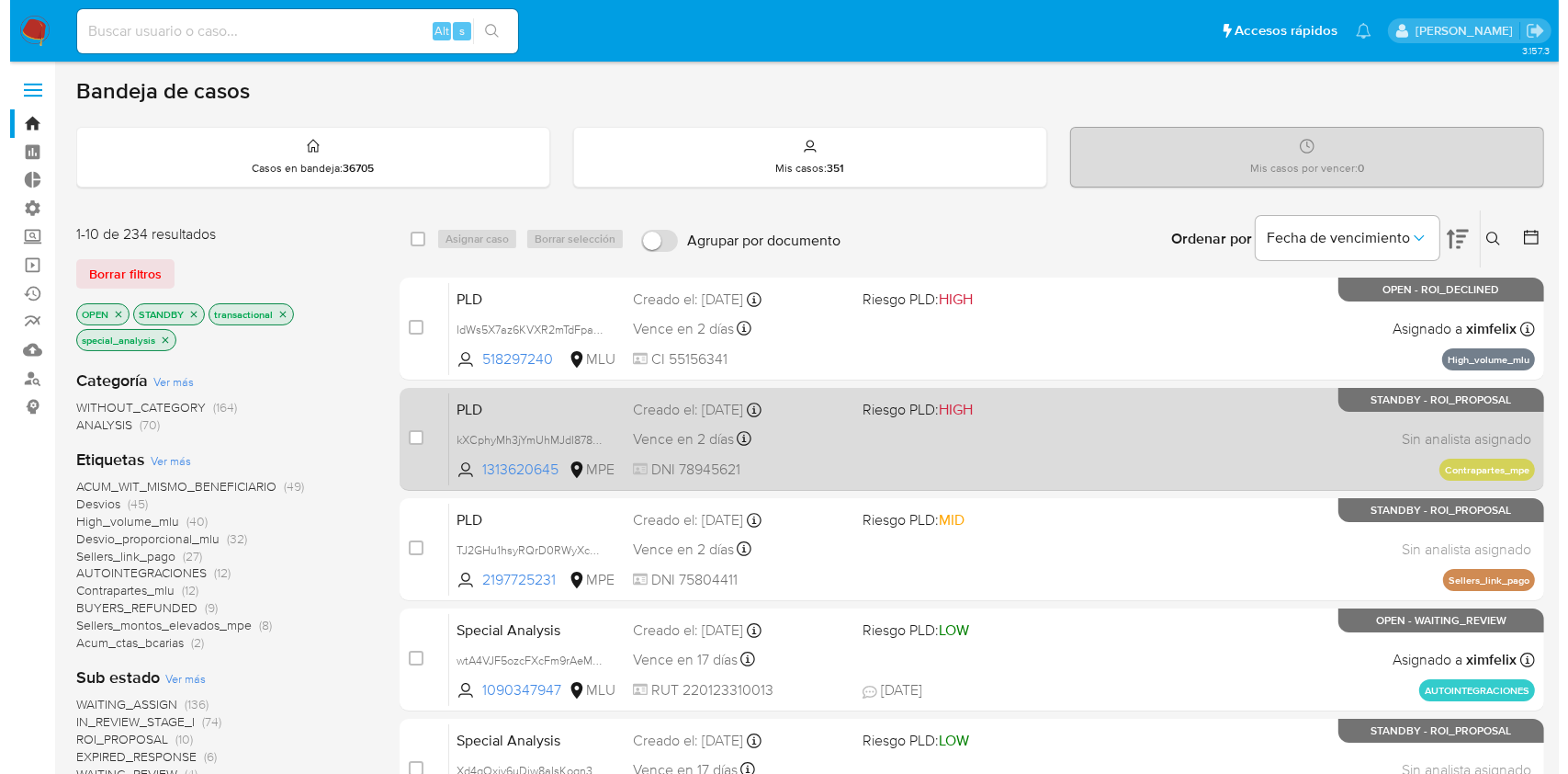
scroll to position [122, 0]
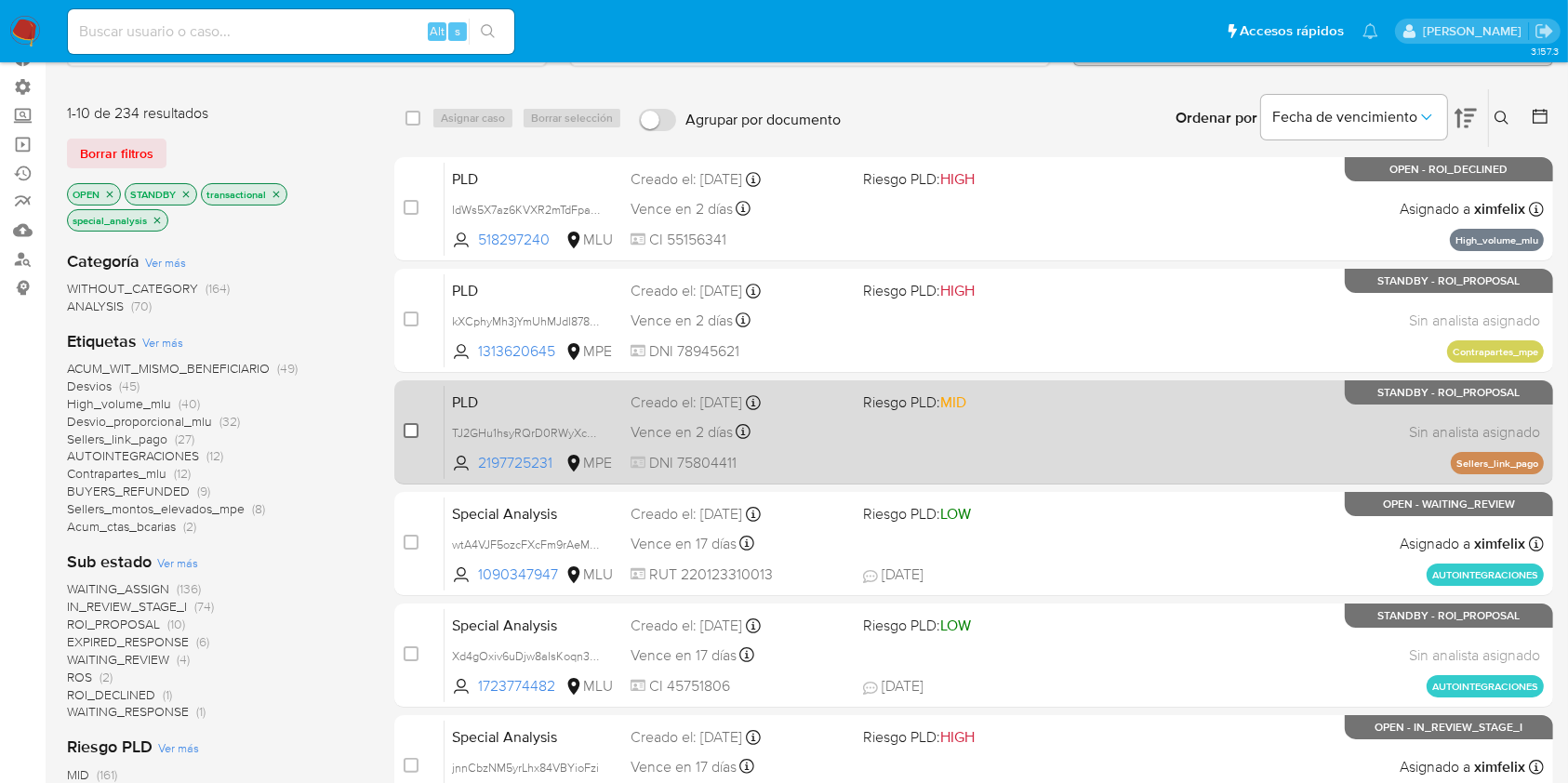
click at [409, 433] on input "checkbox" at bounding box center [411, 430] width 15 height 15
checkbox input "true"
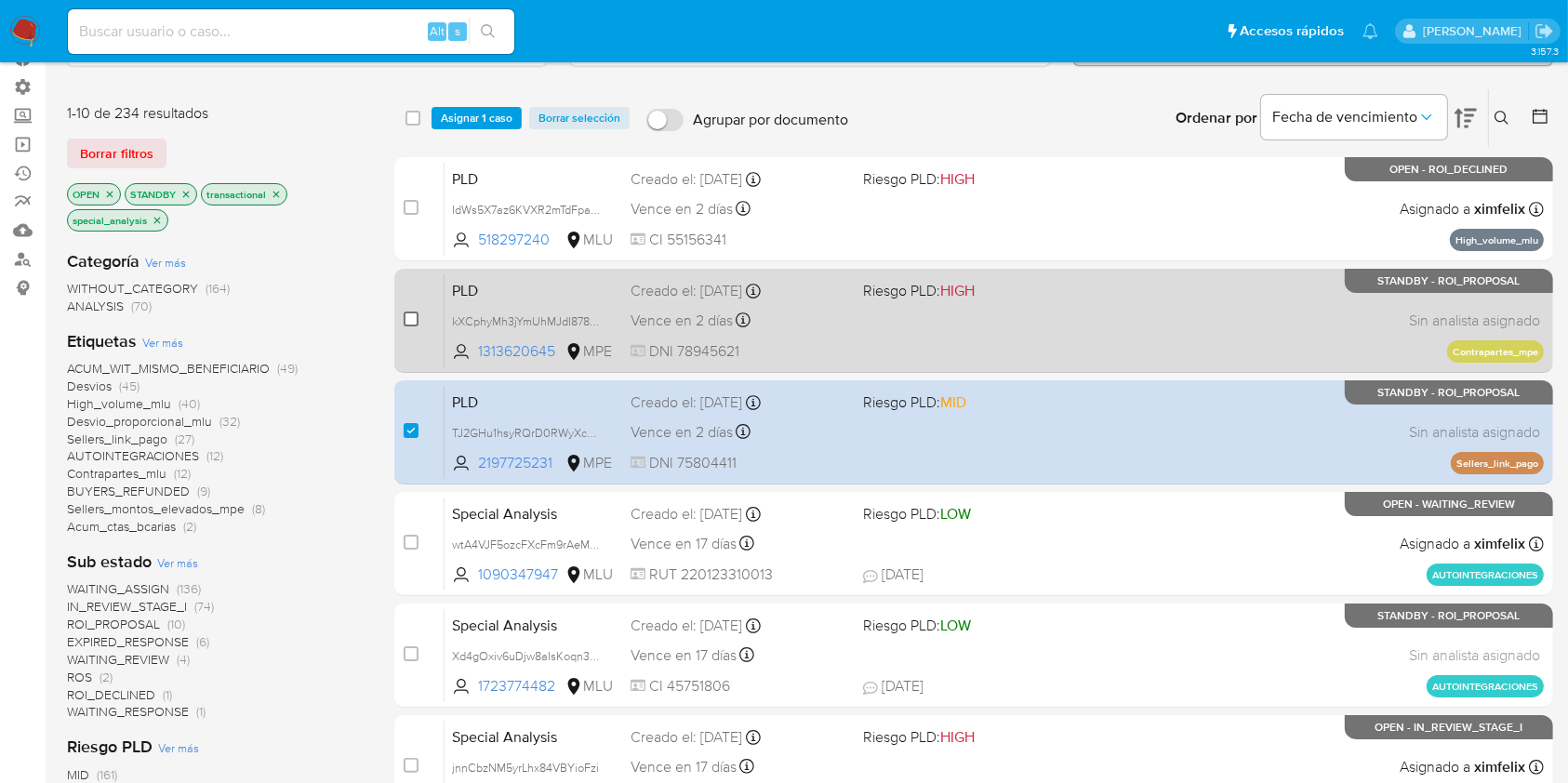
click at [408, 320] on input "checkbox" at bounding box center [411, 318] width 15 height 15
checkbox input "true"
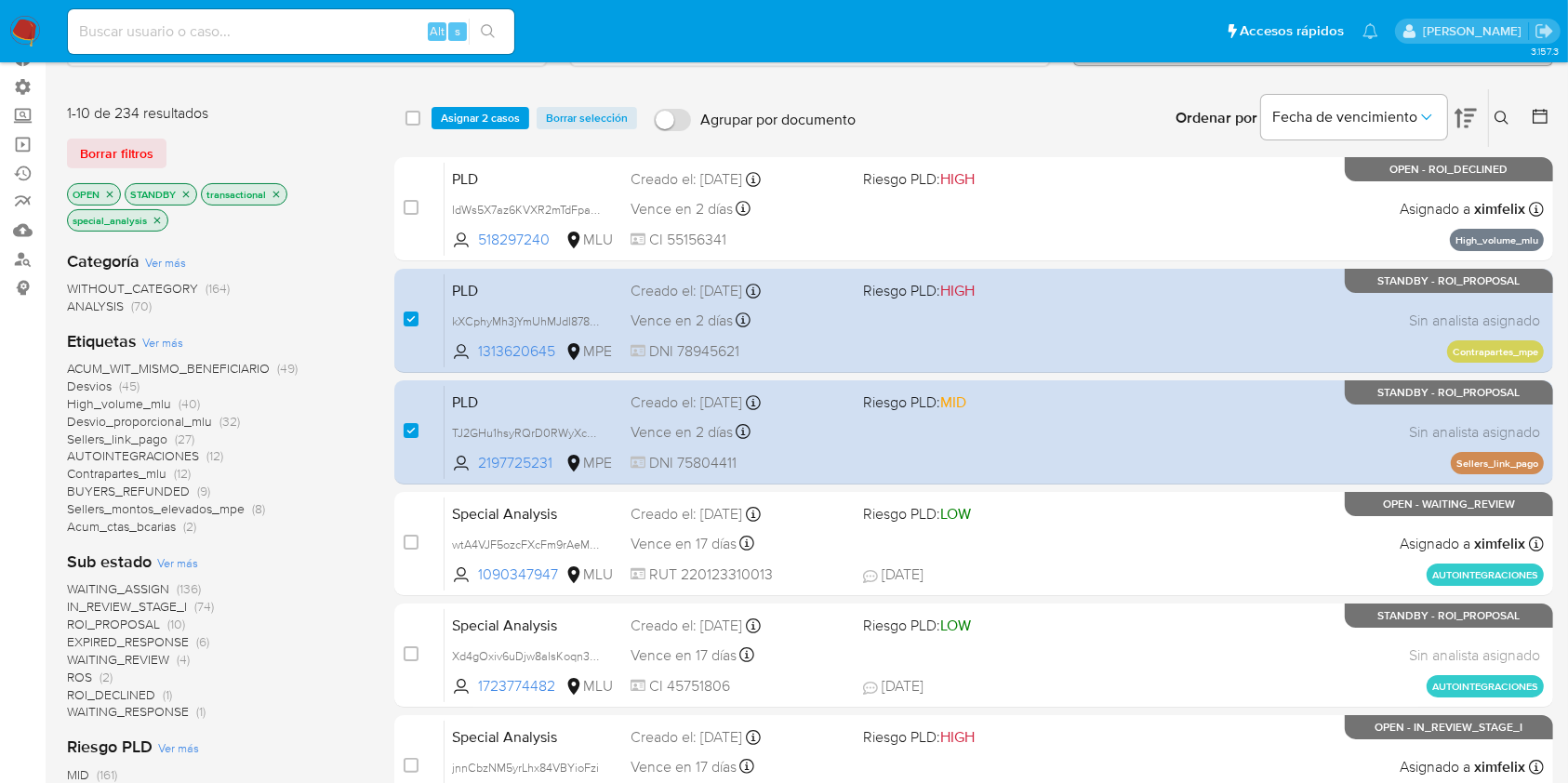
click at [496, 104] on div "select-all-cases-checkbox Asignar 2 casos Borrar selección Agrupar por document…" at bounding box center [973, 118] width 1158 height 58
click at [493, 110] on span "Asignar 2 casos" at bounding box center [480, 117] width 79 height 19
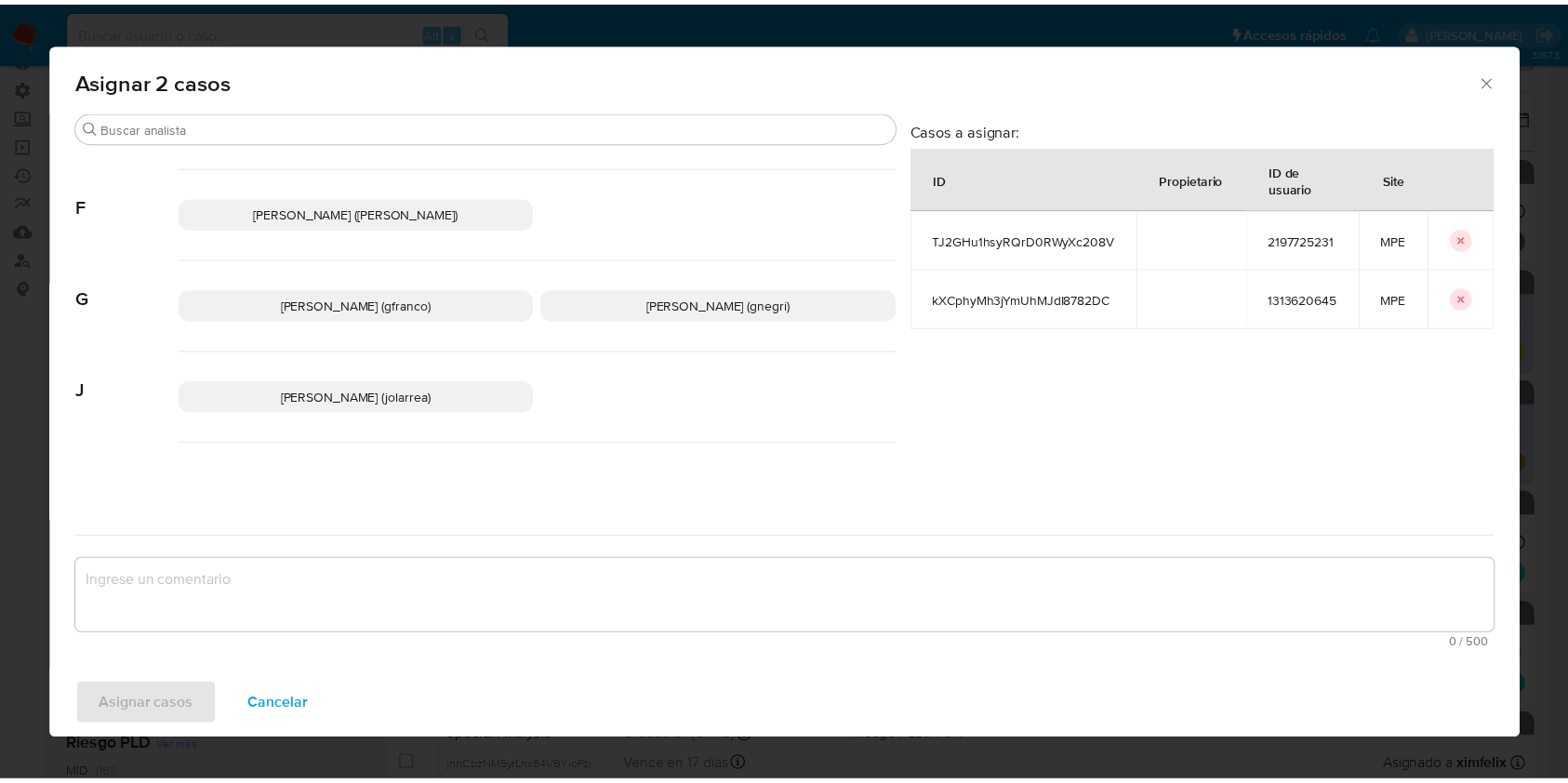
scroll to position [0, 0]
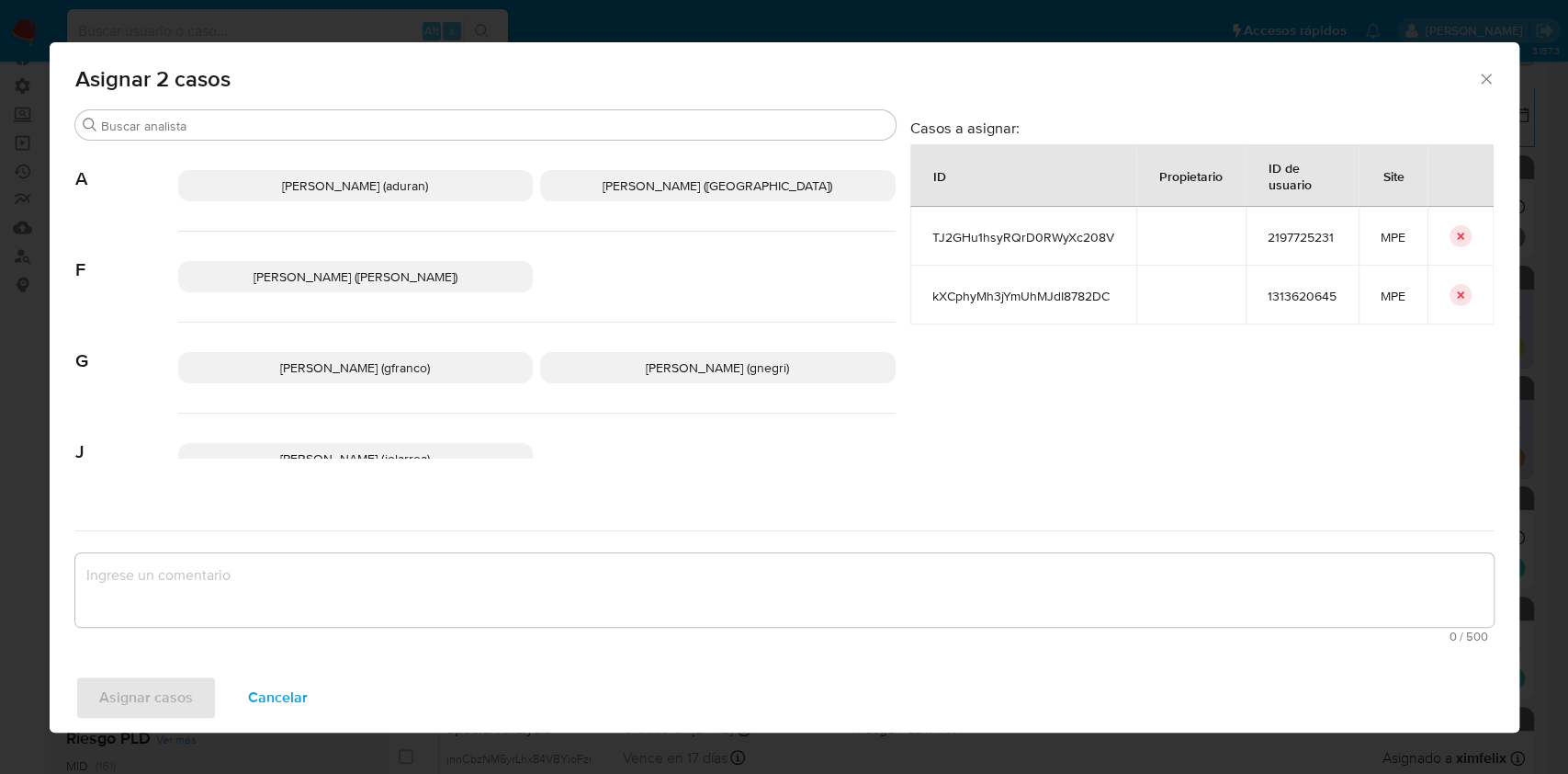
click at [367, 179] on span "Agustin Matias Duran (aduran)" at bounding box center [355, 185] width 146 height 19
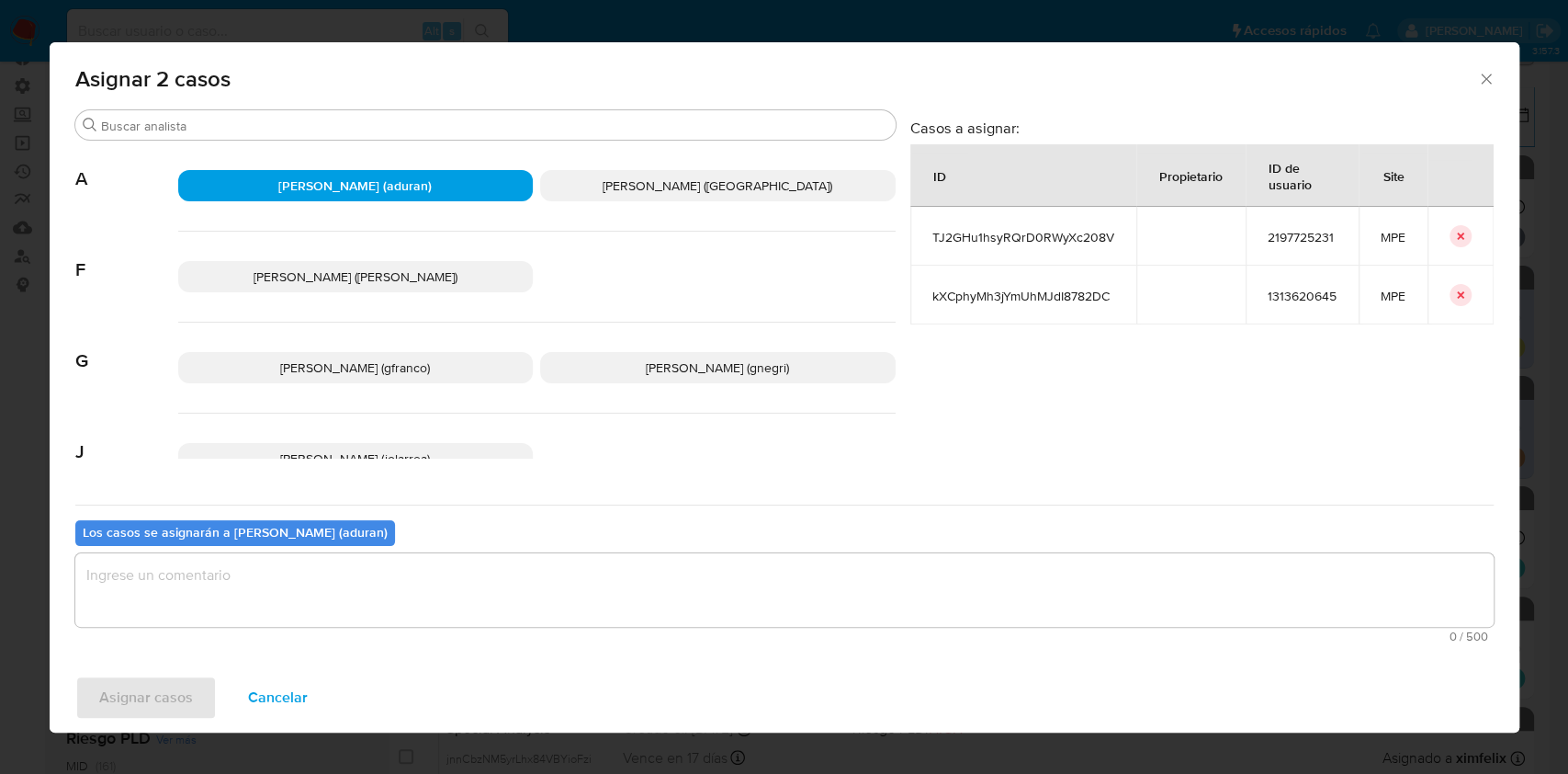
click at [257, 587] on textarea "assign-modal" at bounding box center [784, 590] width 1419 height 74
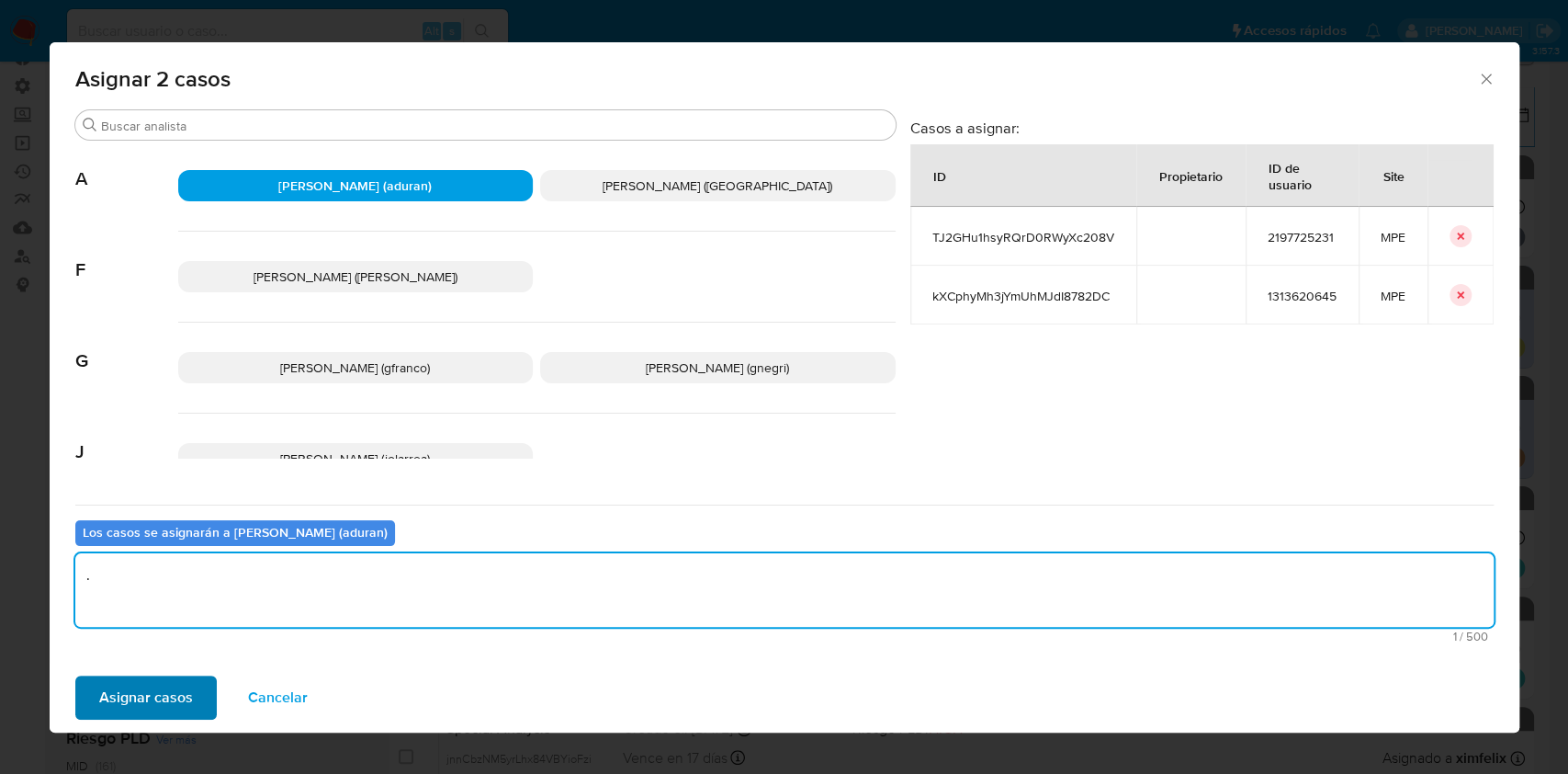
type textarea "."
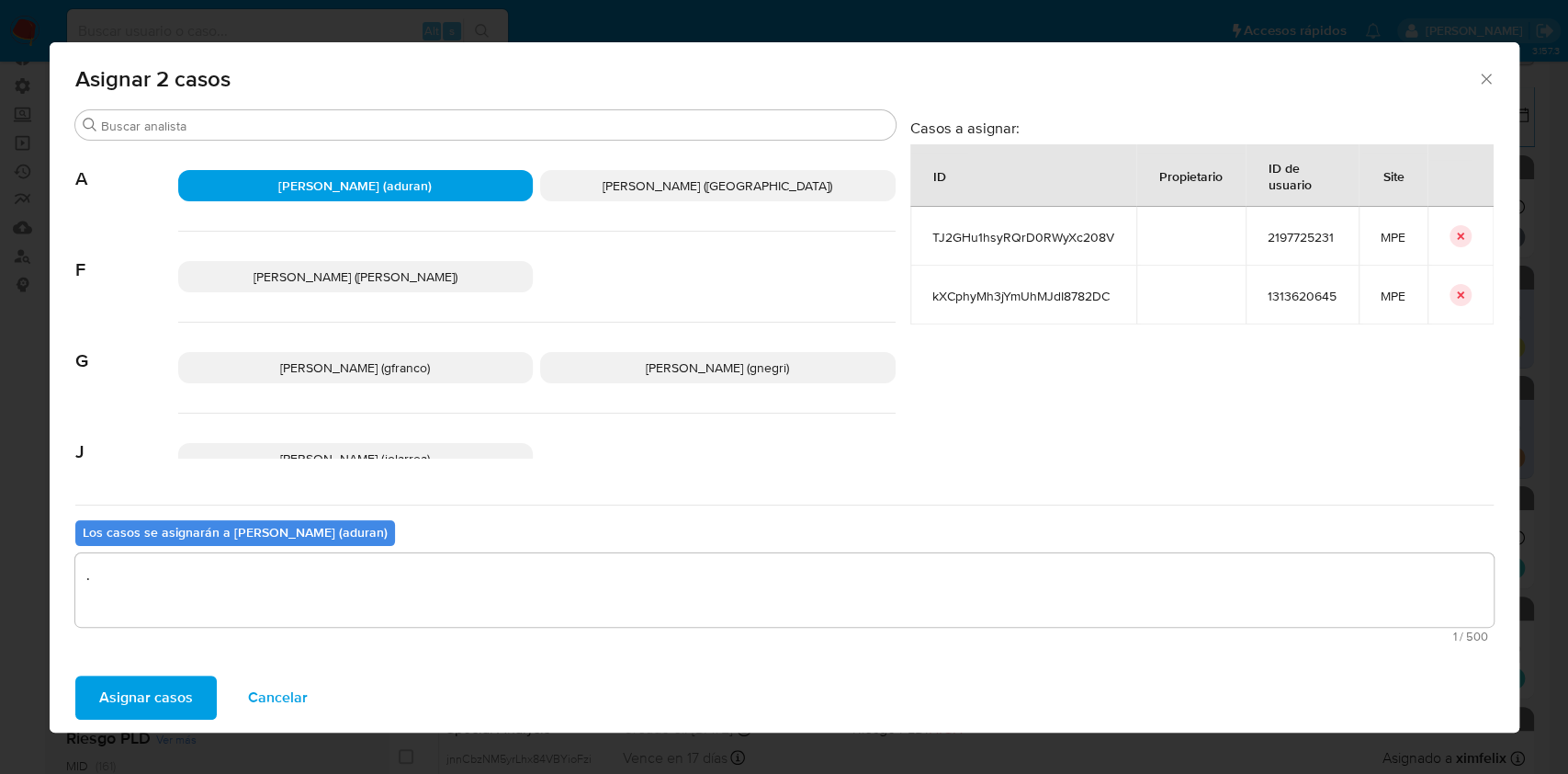
click at [175, 694] on span "Asignar casos" at bounding box center [145, 697] width 93 height 40
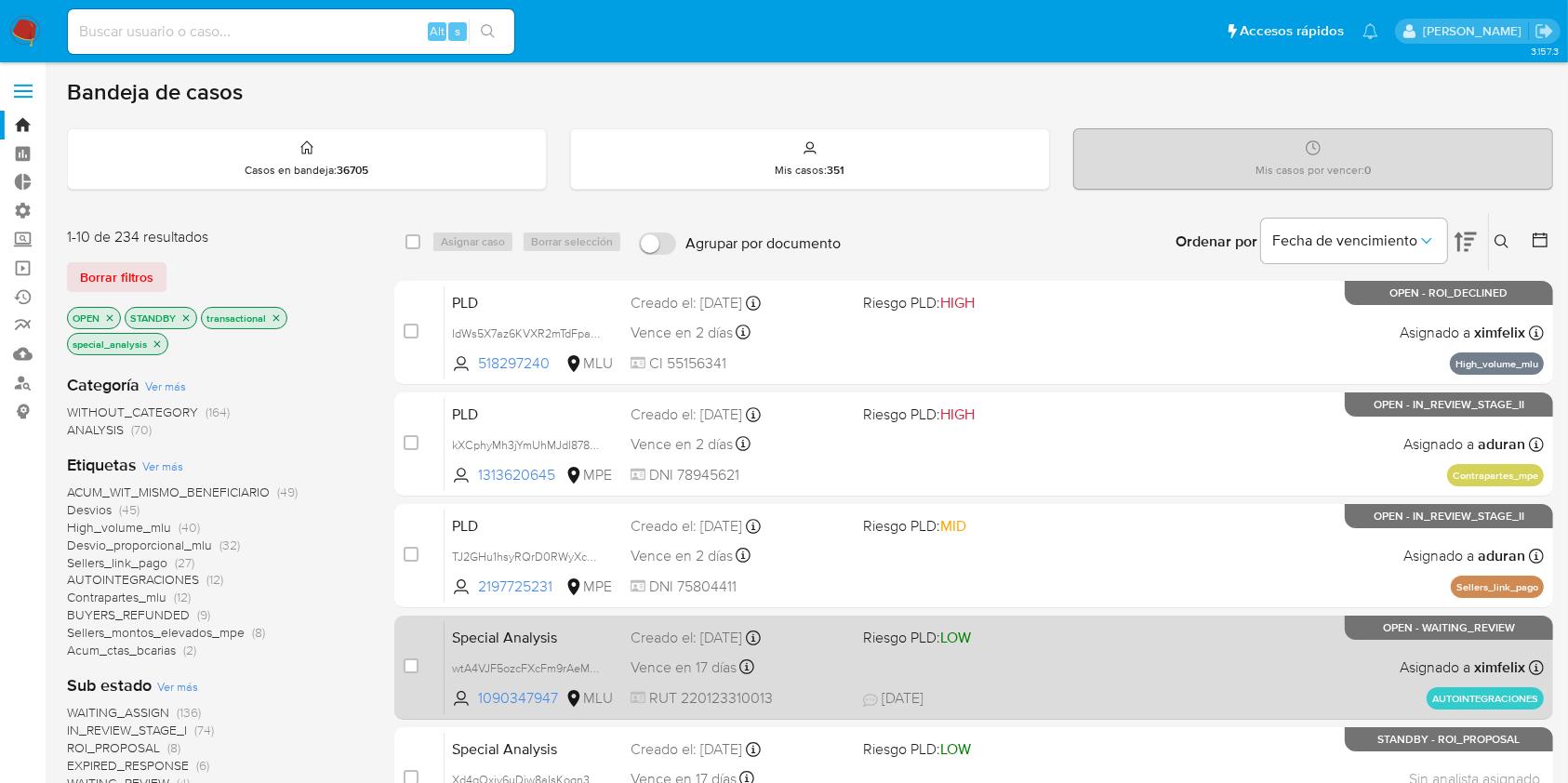
click at [1110, 651] on div "Special Analysis wtA4VJF5ozcFXcFm9rAeMPKZ 1090347947 MLU Riesgo PLD: LOW Creado…" at bounding box center [994, 667] width 1099 height 94
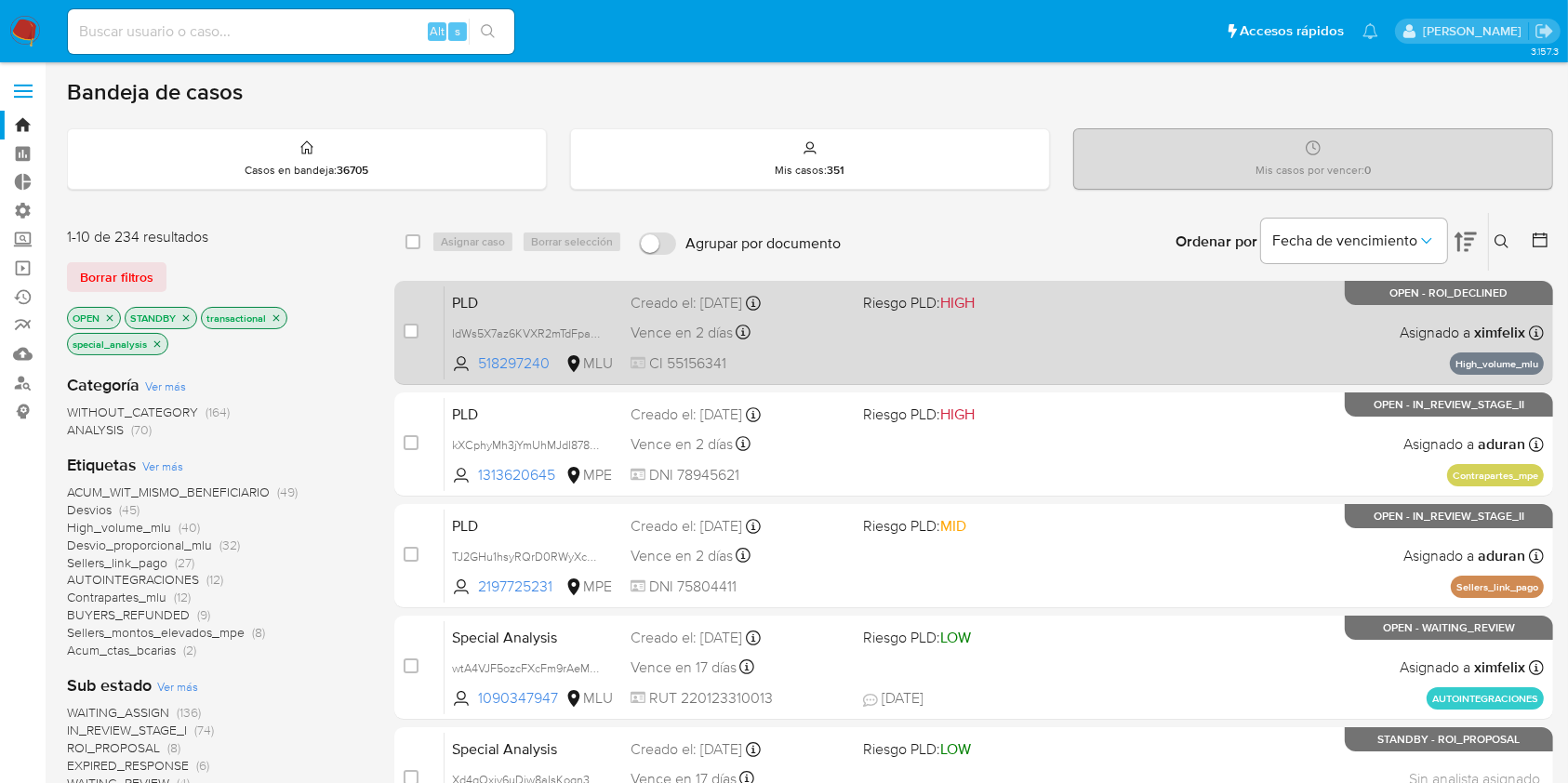
click at [1216, 346] on div "PLD IdWs5X7az6KVXR2mTdFpajJL 518297240 MLU Riesgo PLD: HIGH Creado el: 12/06/20…" at bounding box center [994, 332] width 1099 height 94
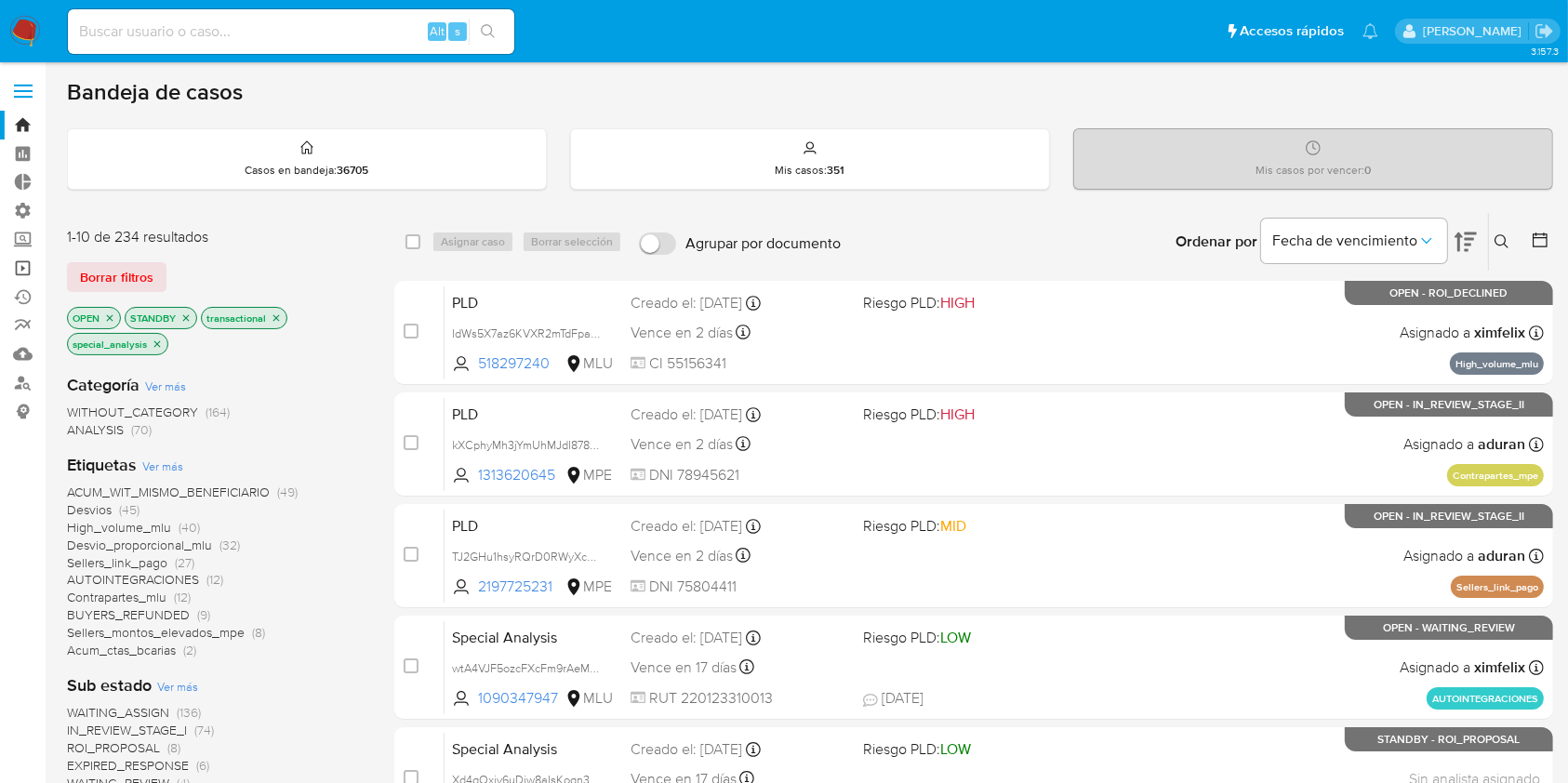
click at [27, 264] on link "Operaciones masivas" at bounding box center [110, 268] width 221 height 29
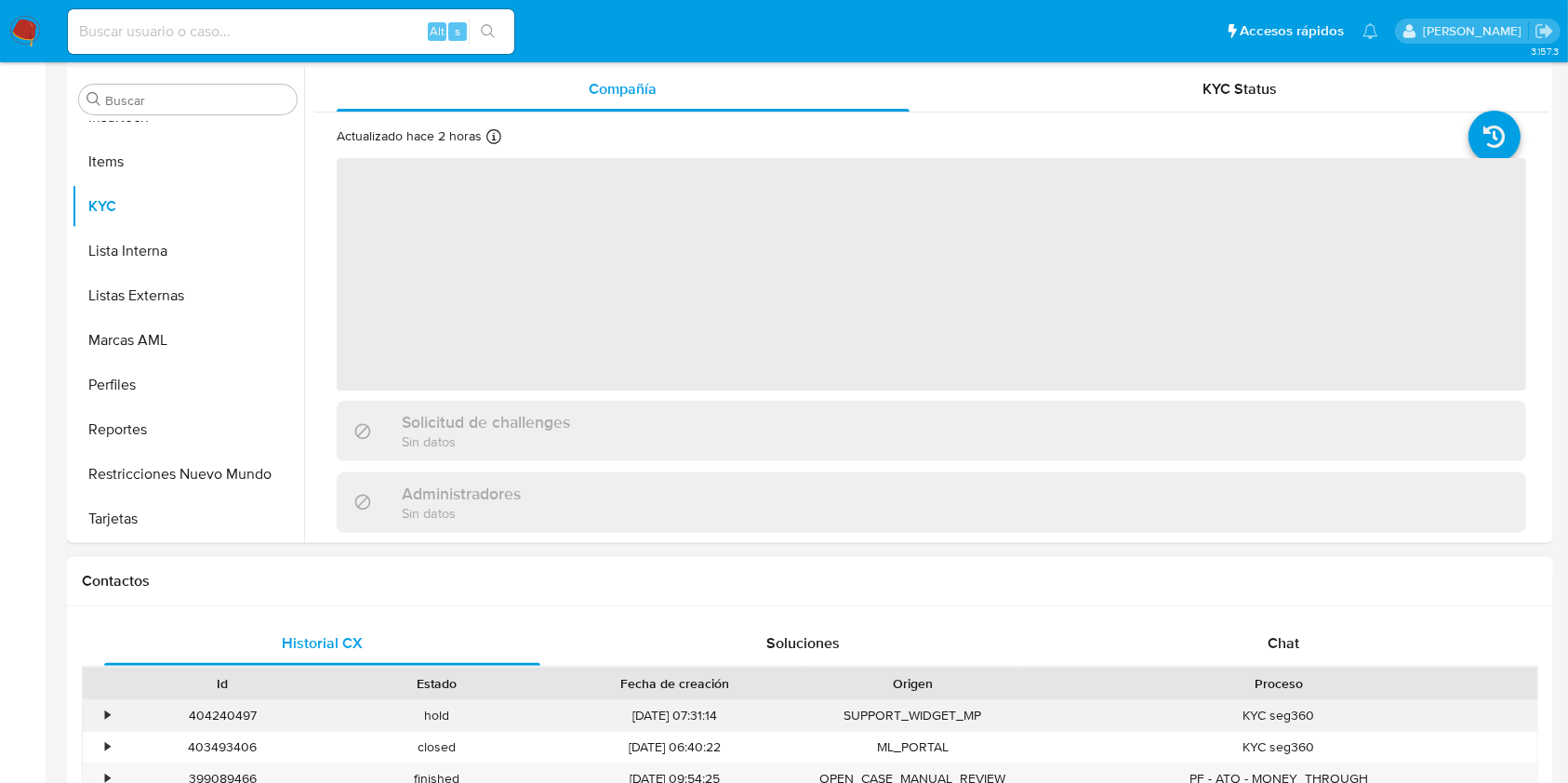
scroll to position [619, 0]
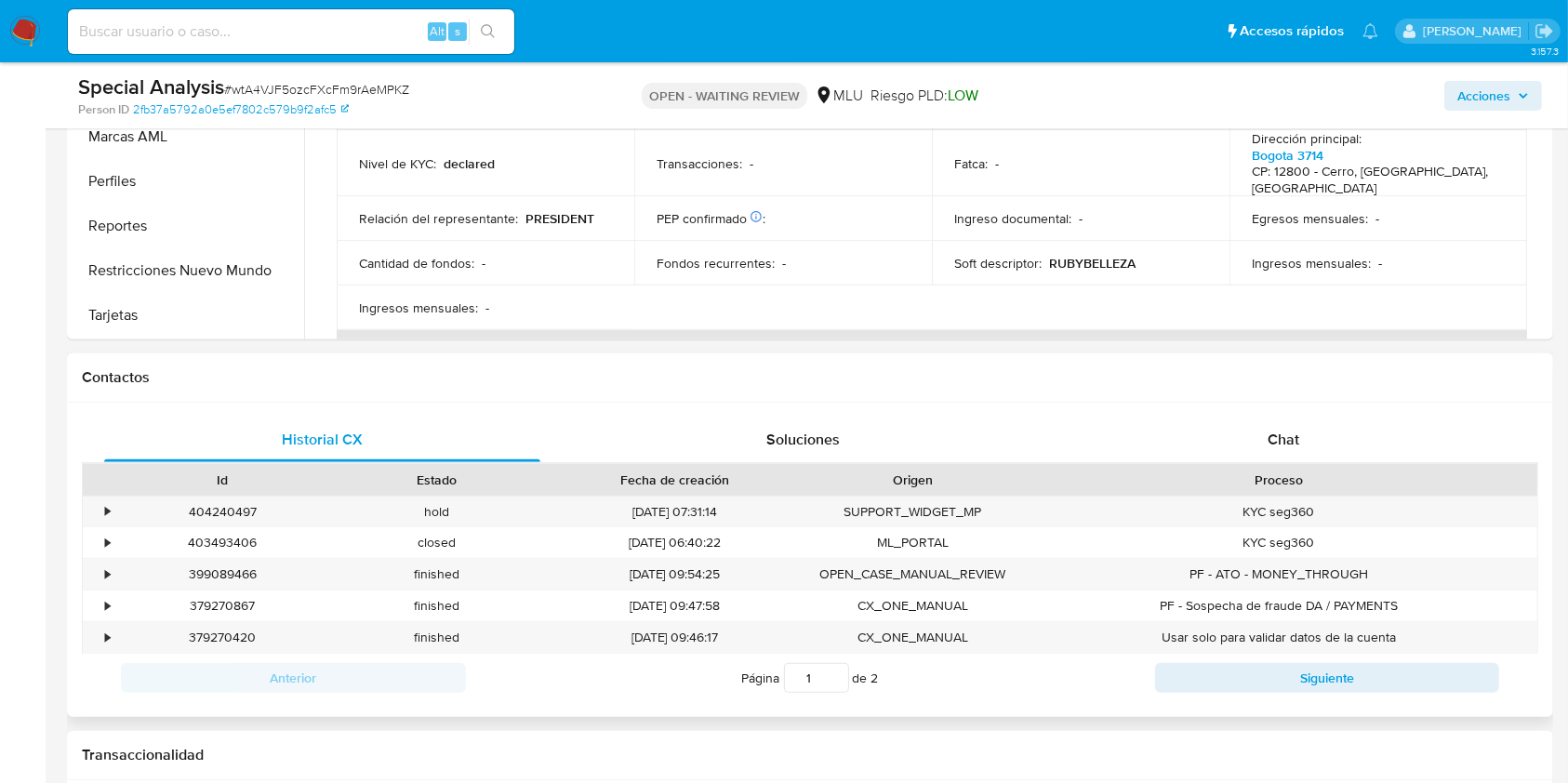
select select "10"
click at [1279, 437] on span "Chat" at bounding box center [1283, 439] width 32 height 21
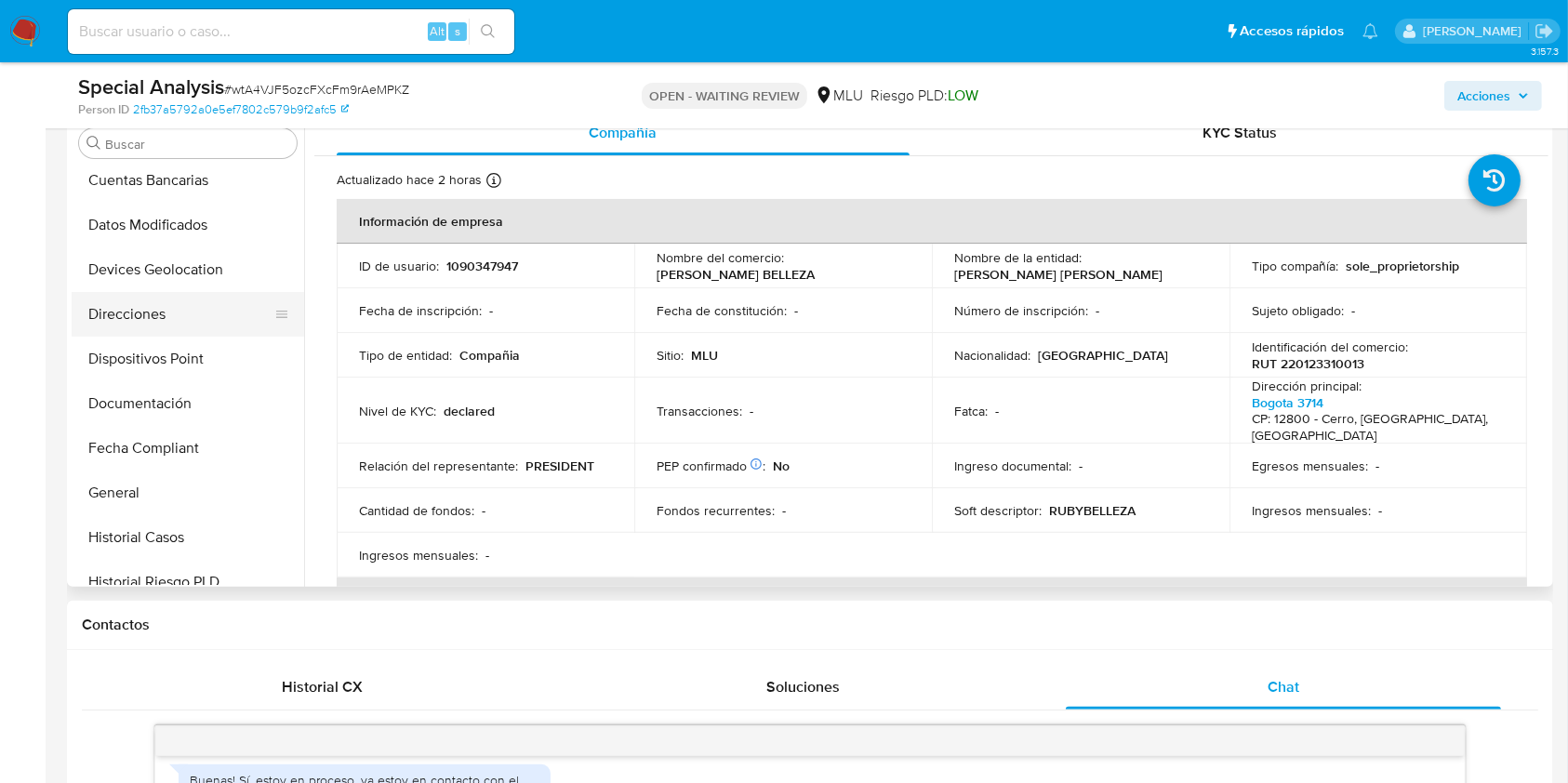
scroll to position [87, 0]
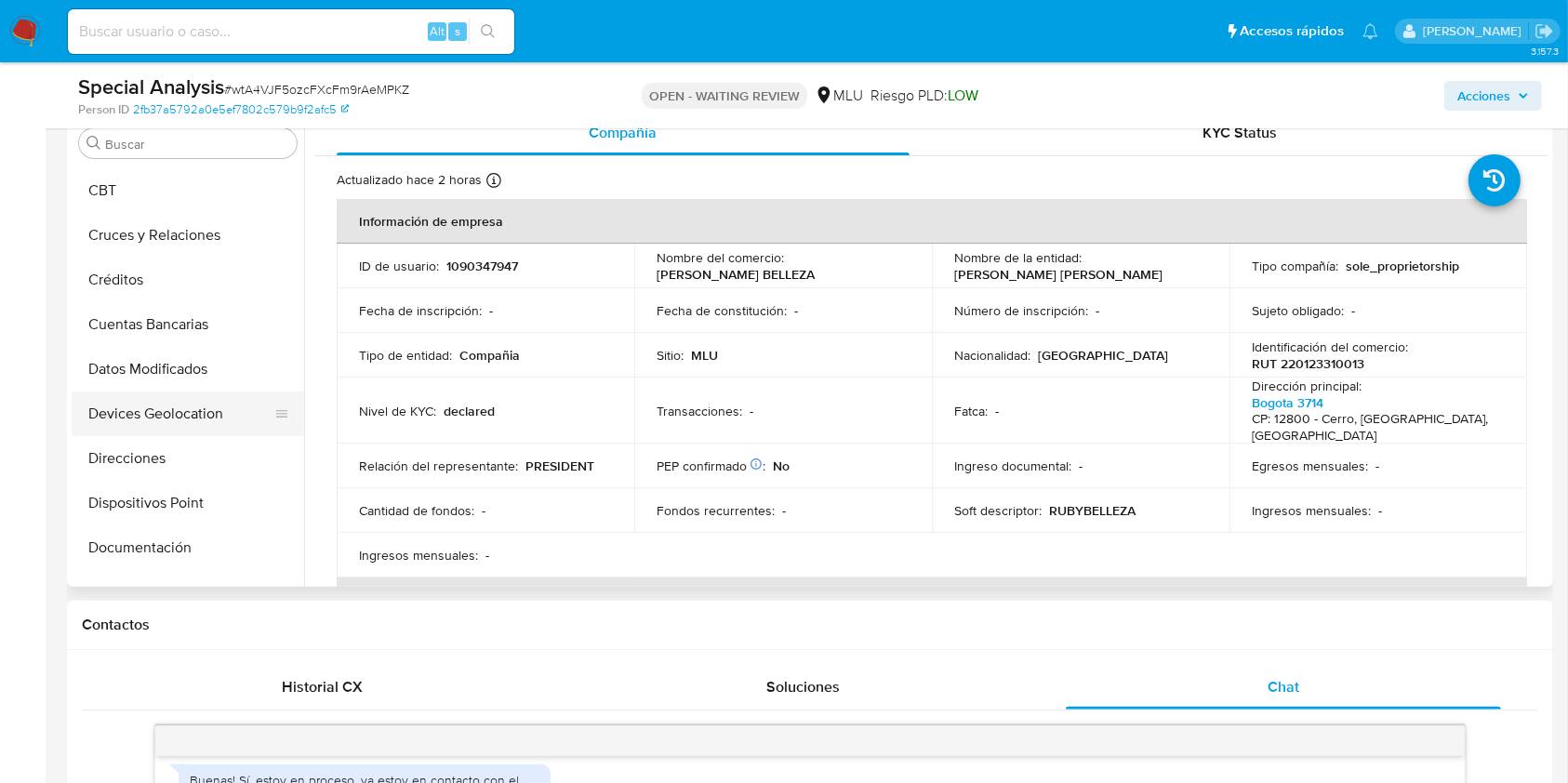
click at [185, 414] on button "Devices Geolocation" at bounding box center [180, 413] width 218 height 45
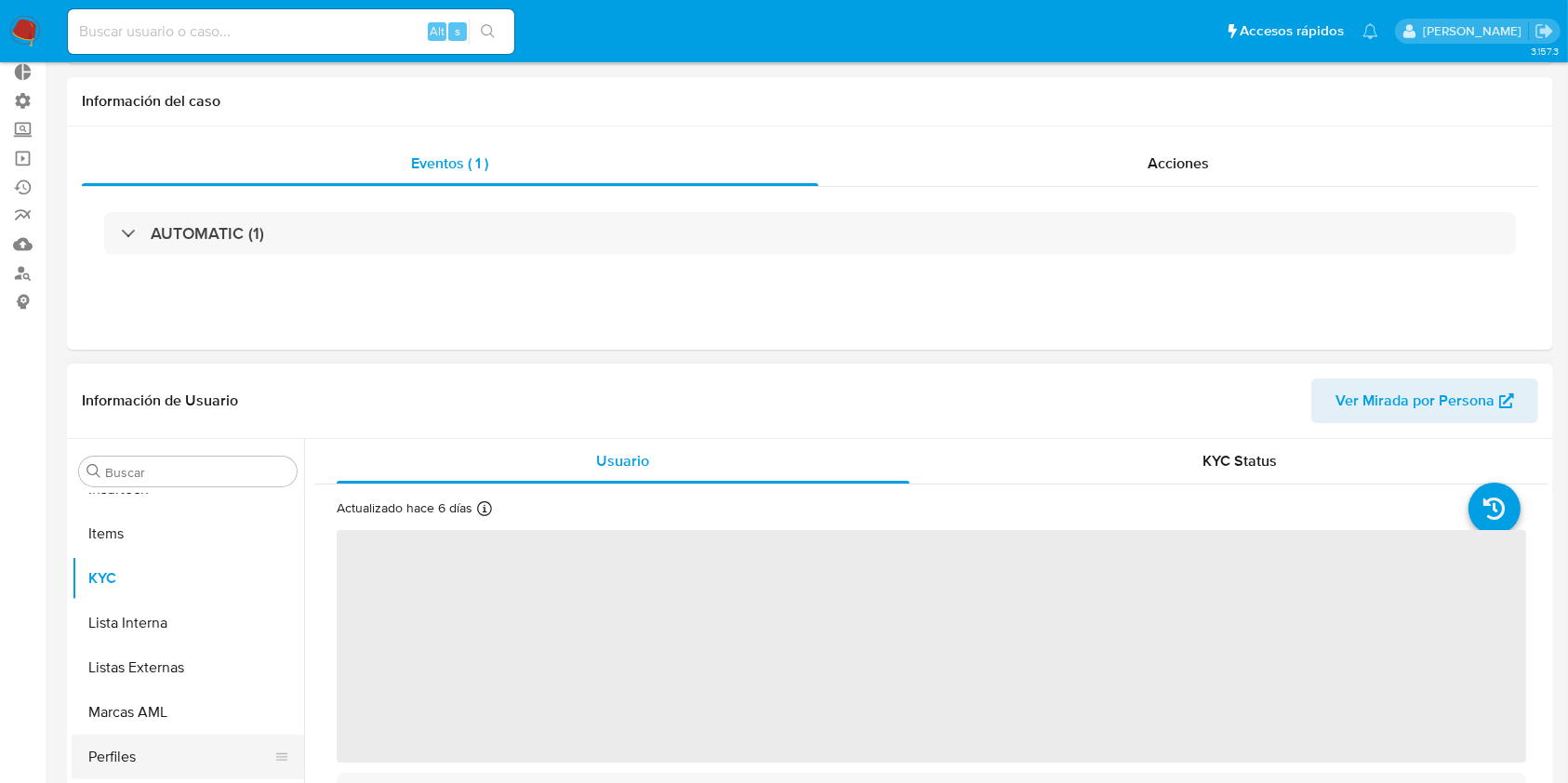
scroll to position [248, 0]
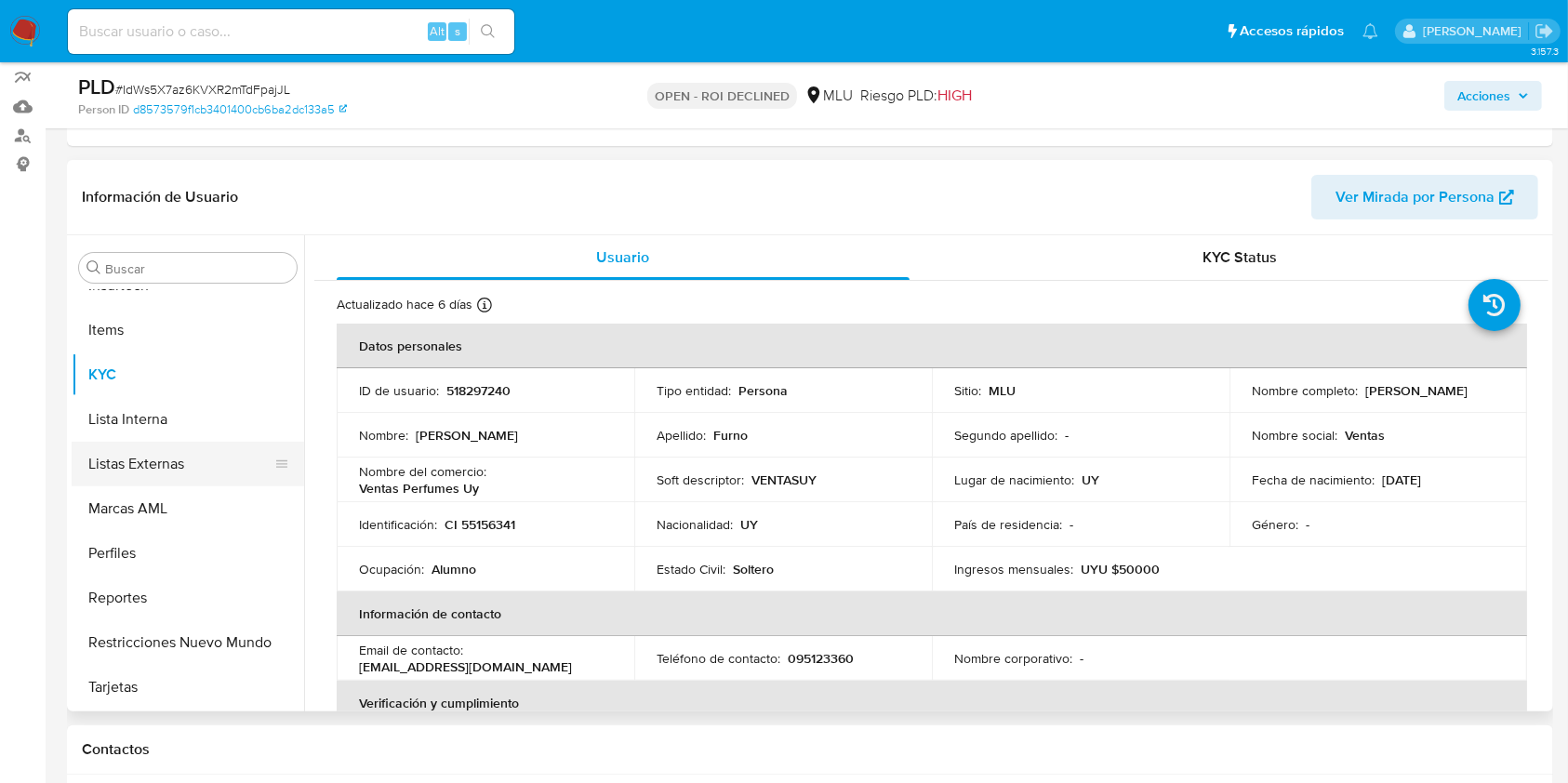
select select "10"
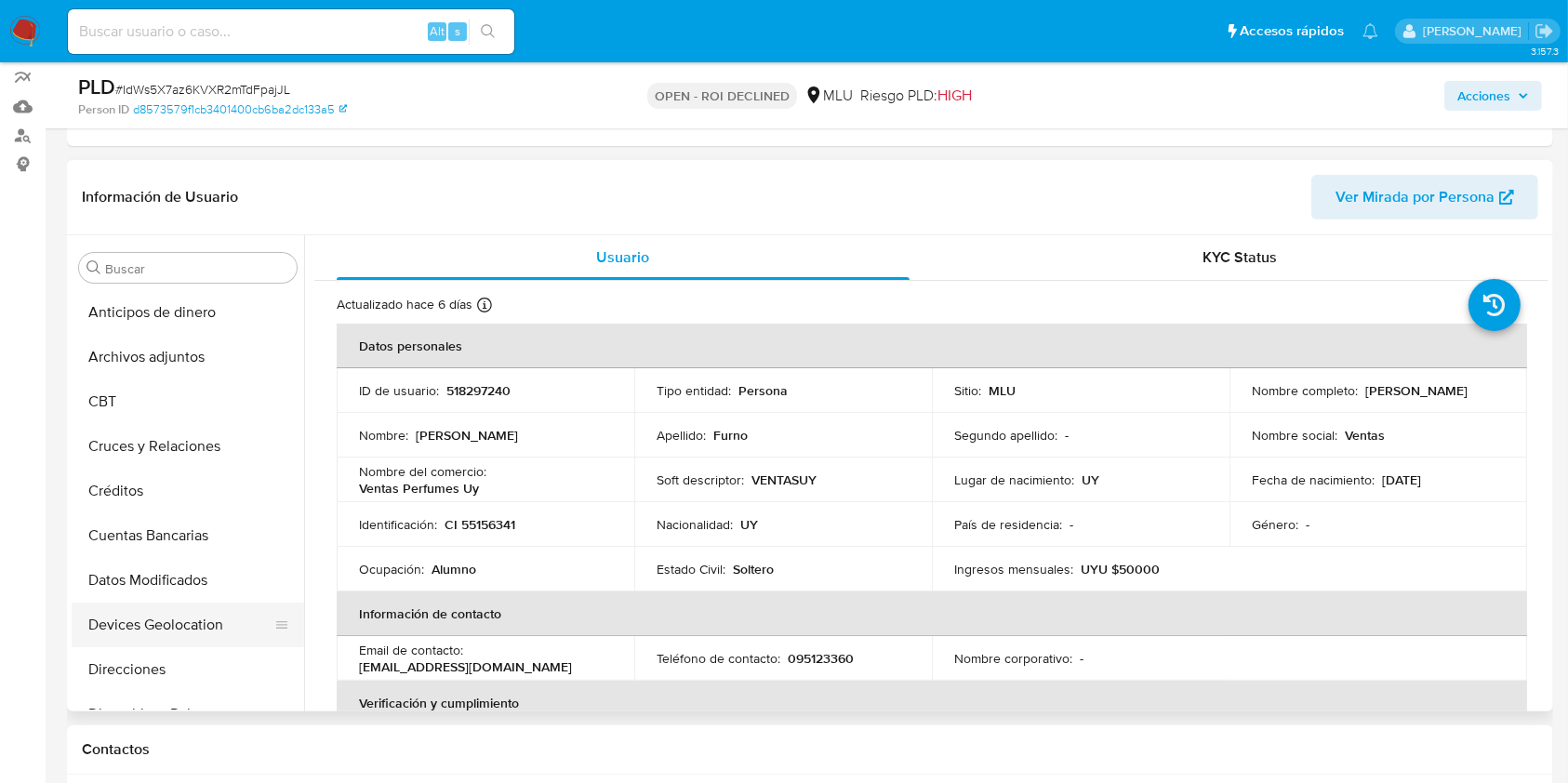
click at [177, 622] on button "Devices Geolocation" at bounding box center [180, 625] width 218 height 45
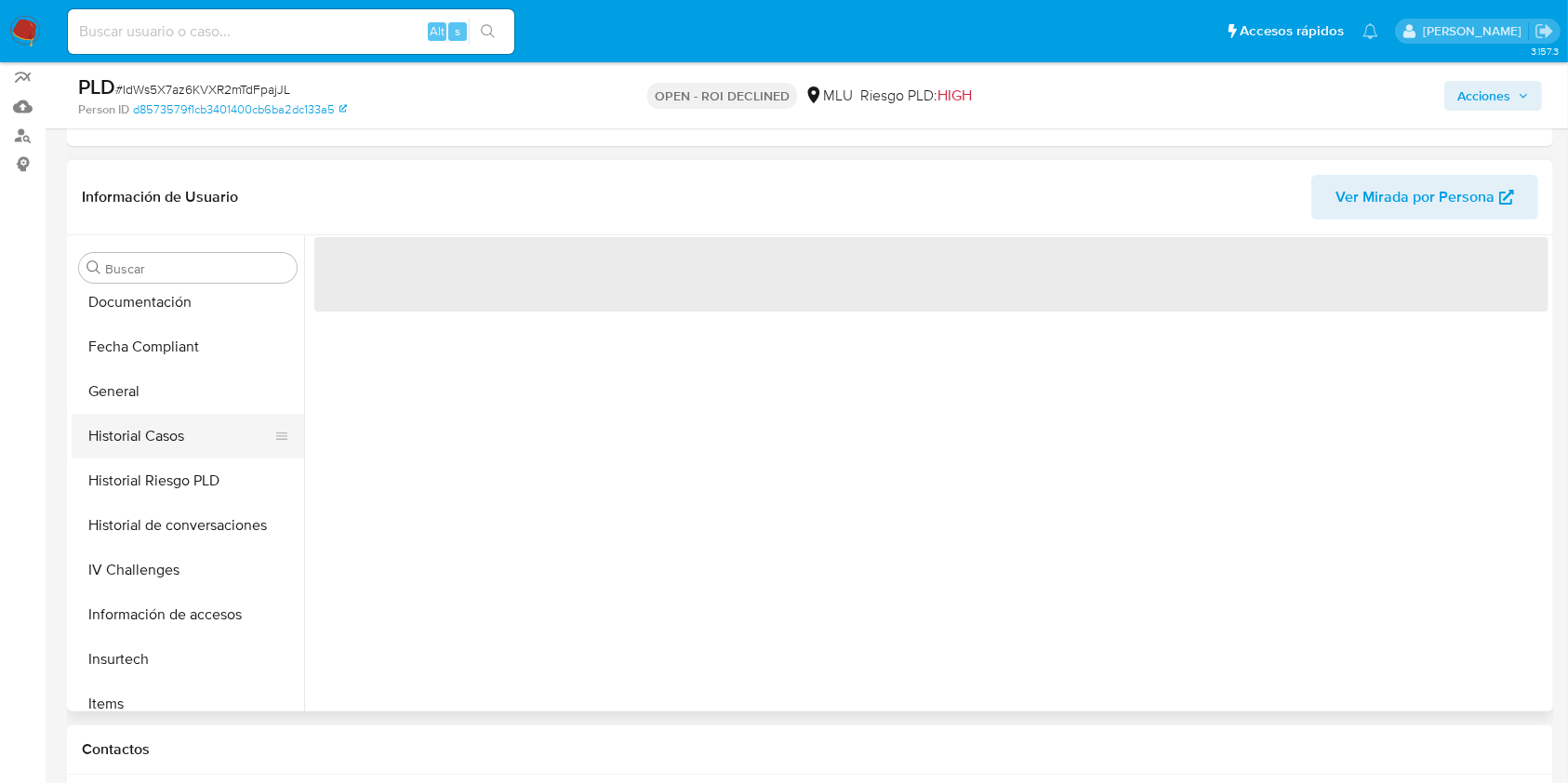
scroll to position [495, 0]
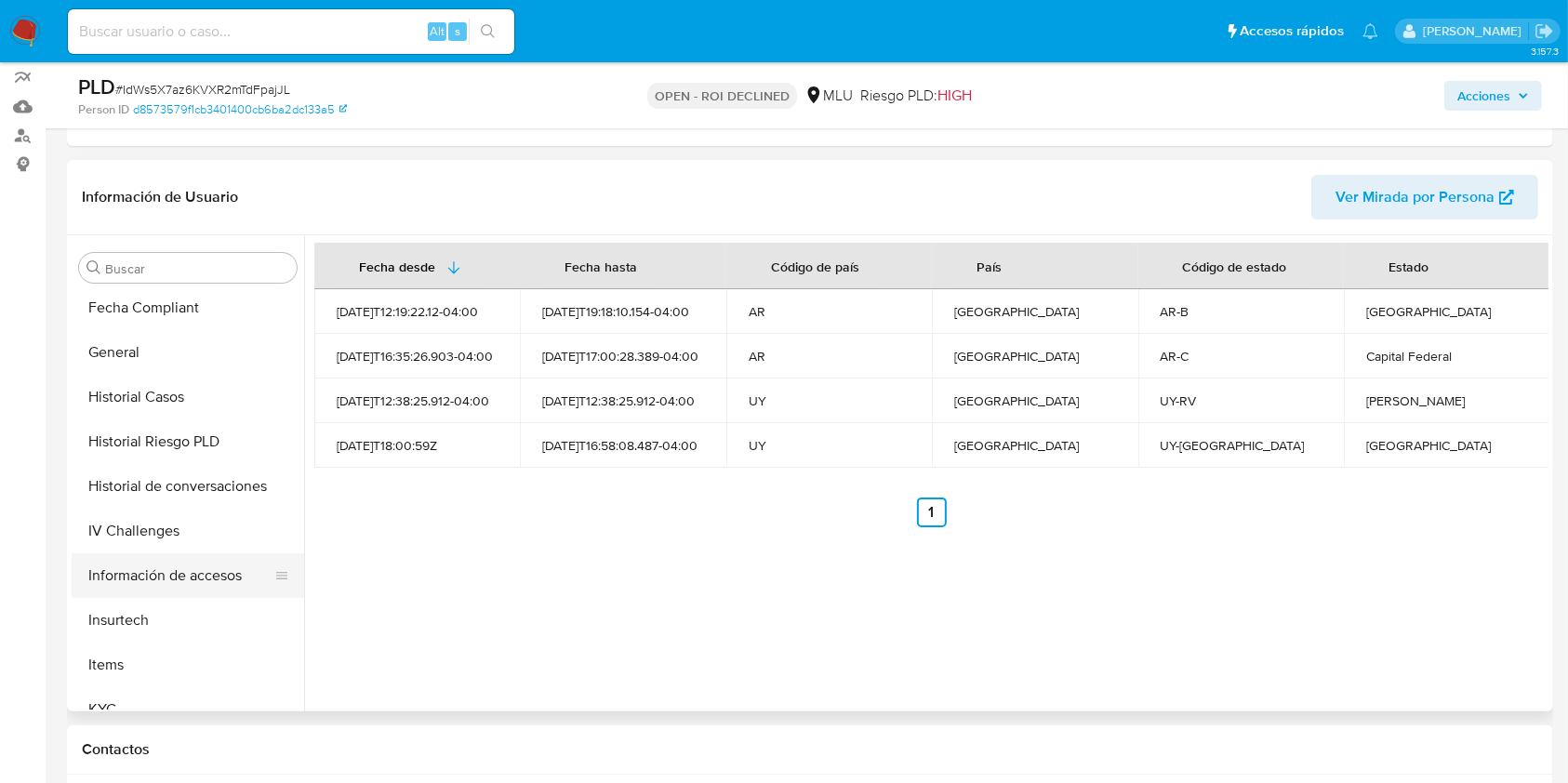
click at [223, 569] on button "Información de accesos" at bounding box center [180, 575] width 218 height 45
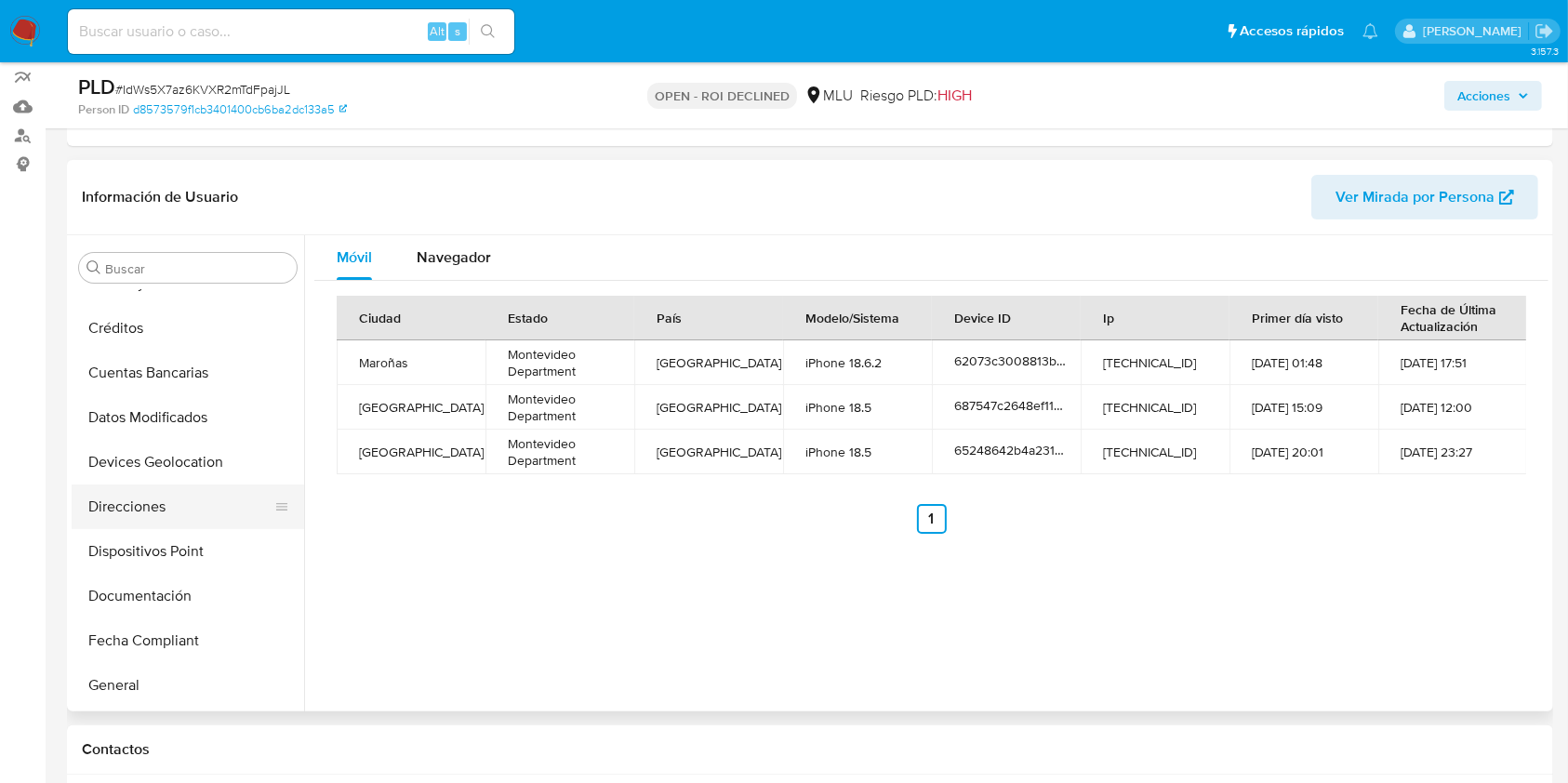
scroll to position [123, 0]
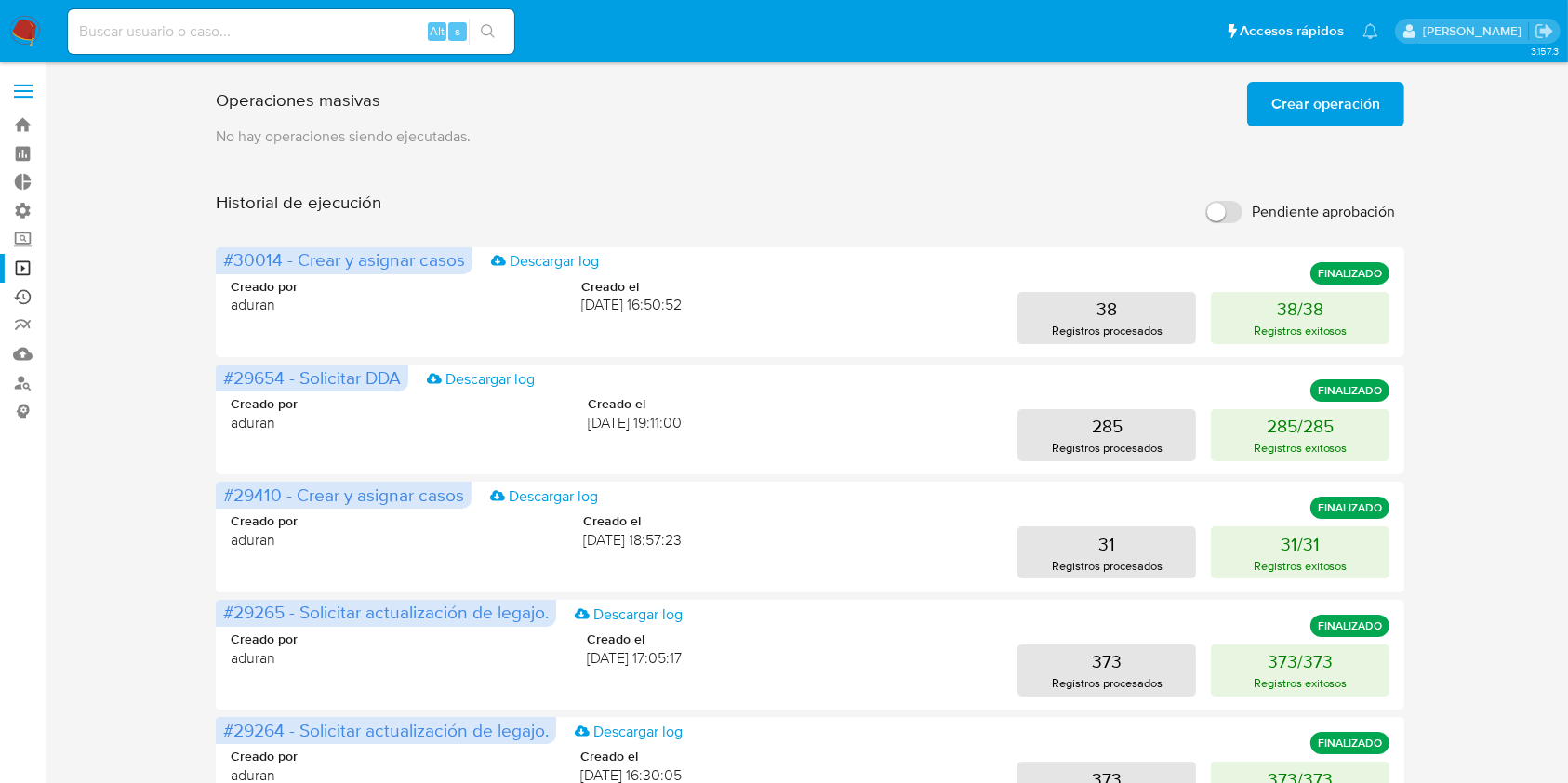
click at [30, 294] on link "Ejecuciones automáticas" at bounding box center [110, 296] width 221 height 29
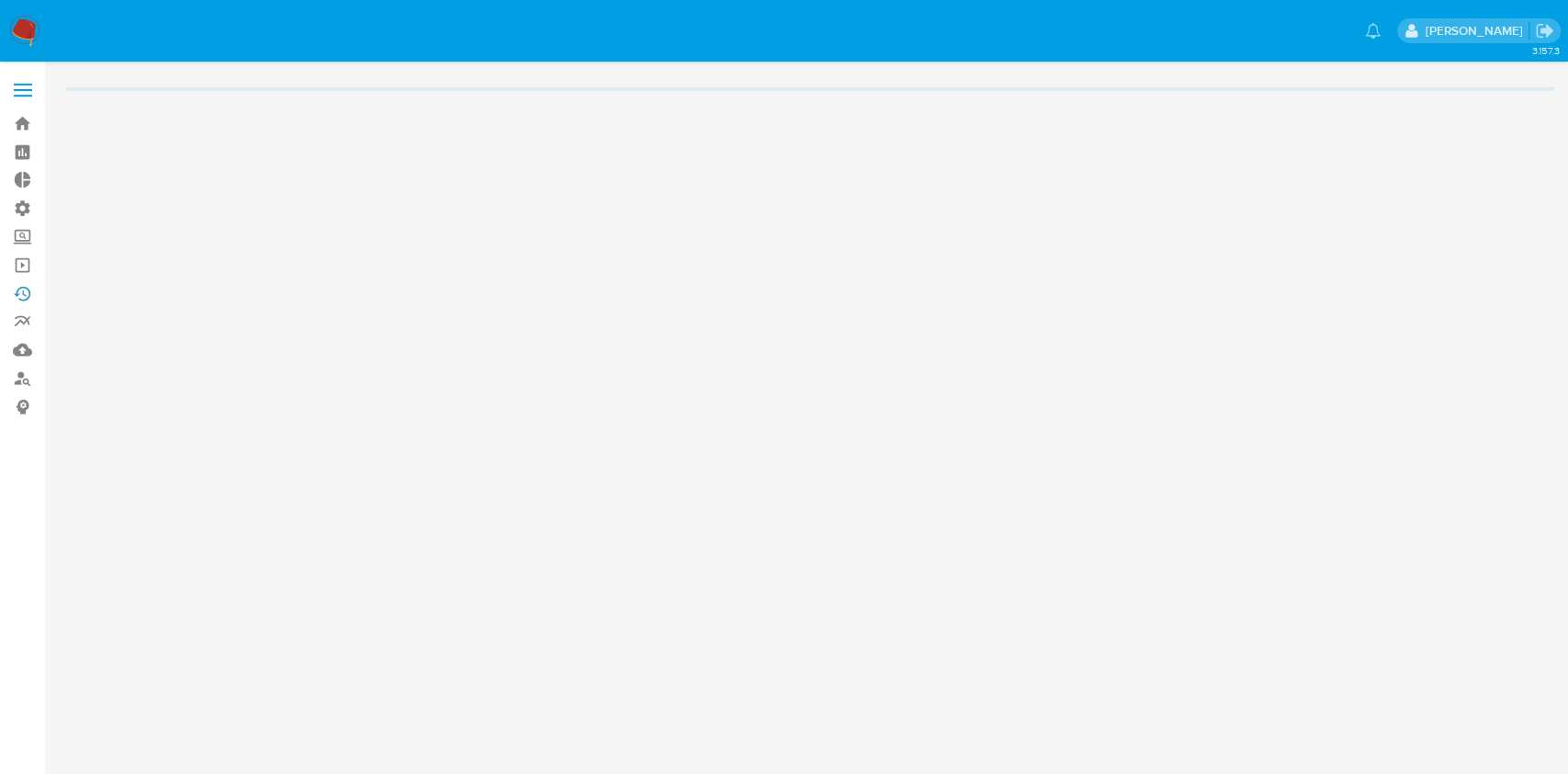
click at [29, 291] on link "Ejecuciones automáticas" at bounding box center [109, 293] width 218 height 29
